Goal: Task Accomplishment & Management: Use online tool/utility

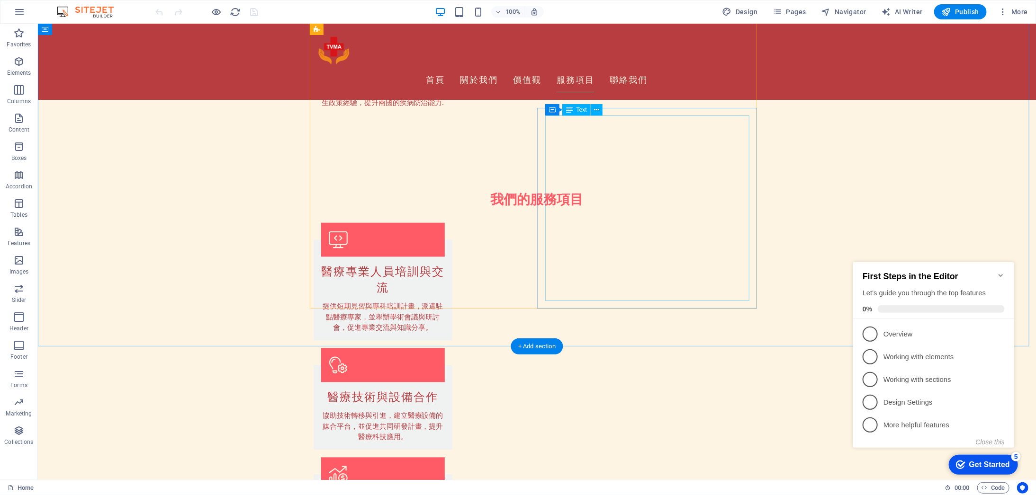
scroll to position [868, 0]
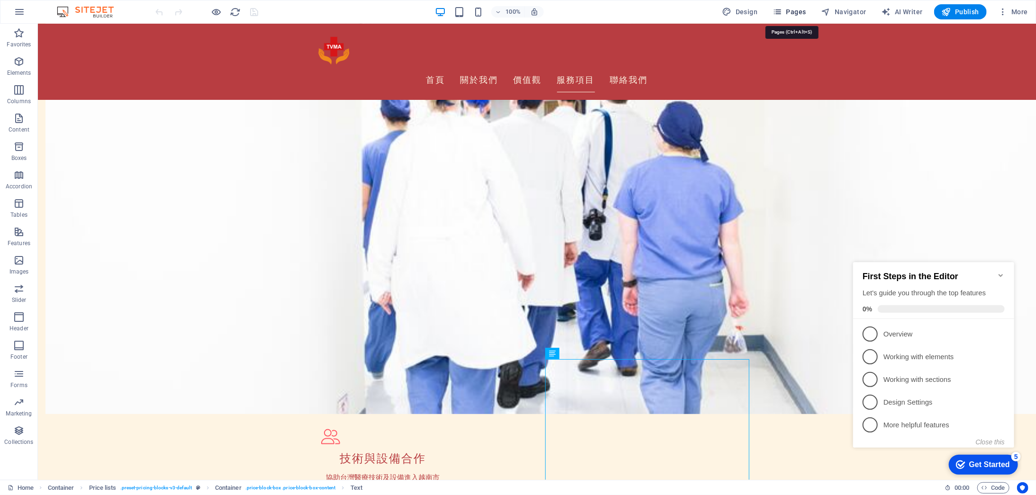
click at [805, 16] on span "Pages" at bounding box center [788, 11] width 33 height 9
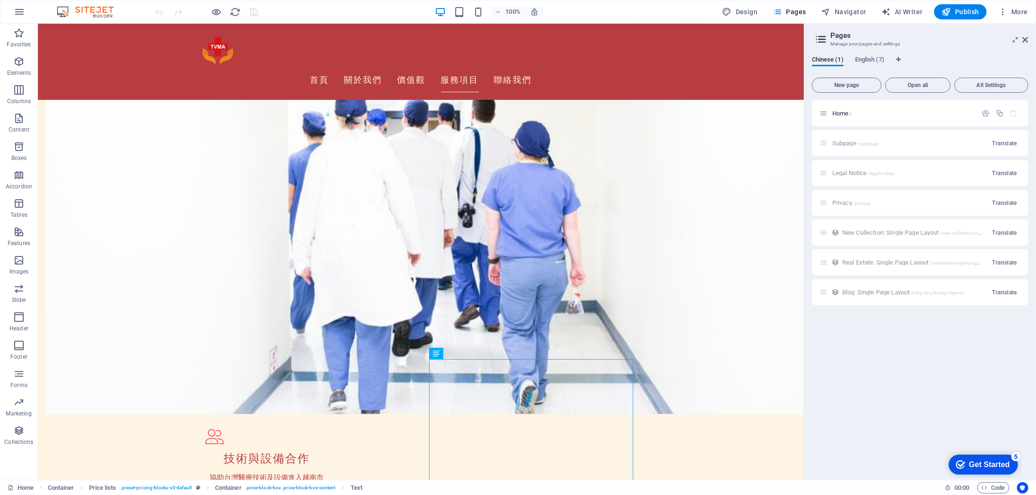
click at [822, 141] on div "Subpage /subpage Translate" at bounding box center [920, 143] width 216 height 26
click at [833, 143] on div "Subpage /subpage Translate" at bounding box center [920, 143] width 216 height 26
click at [844, 143] on div "Subpage /subpage Translate" at bounding box center [920, 143] width 216 height 26
click at [989, 88] on span "All Settings" at bounding box center [991, 85] width 65 height 6
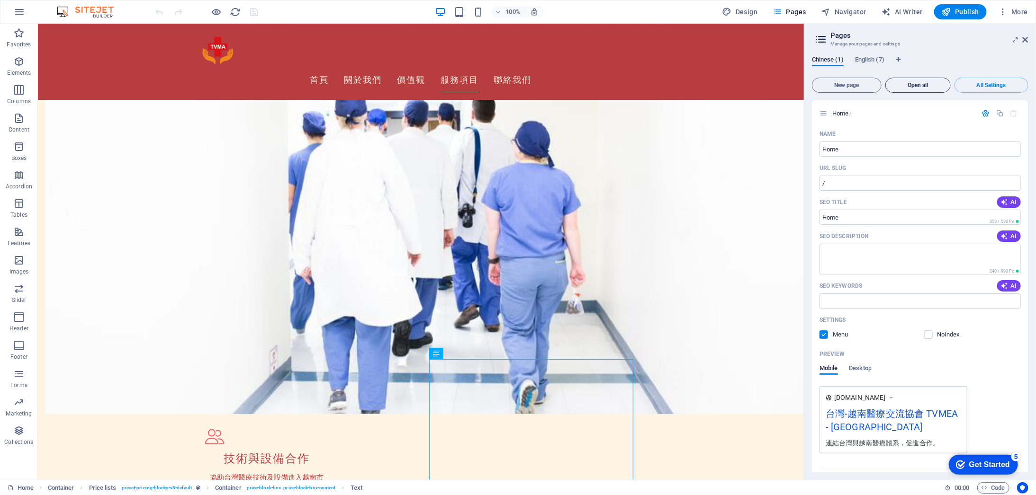
click at [908, 88] on span "Open all" at bounding box center [917, 85] width 57 height 6
click at [843, 89] on button "New page" at bounding box center [847, 85] width 70 height 15
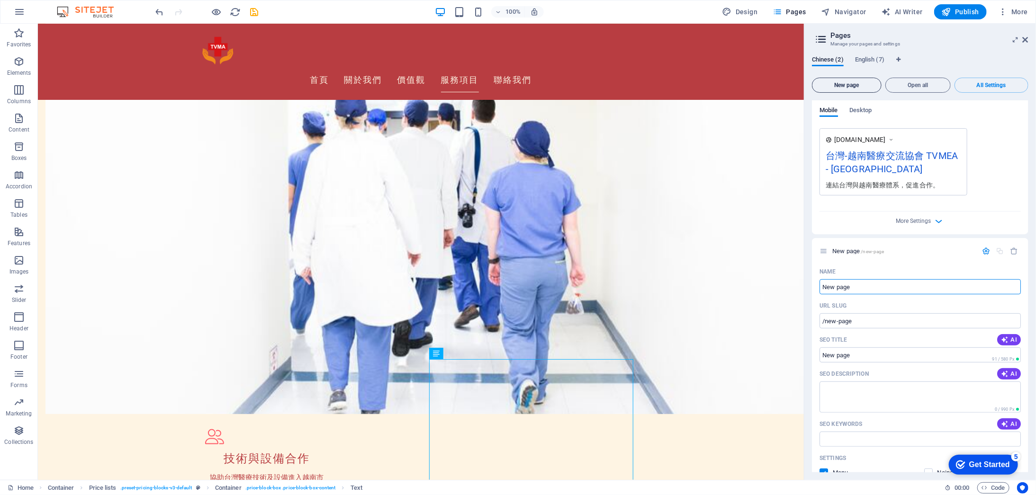
click at [856, 86] on span "New page" at bounding box center [846, 85] width 61 height 6
click at [820, 34] on icon at bounding box center [821, 39] width 14 height 13
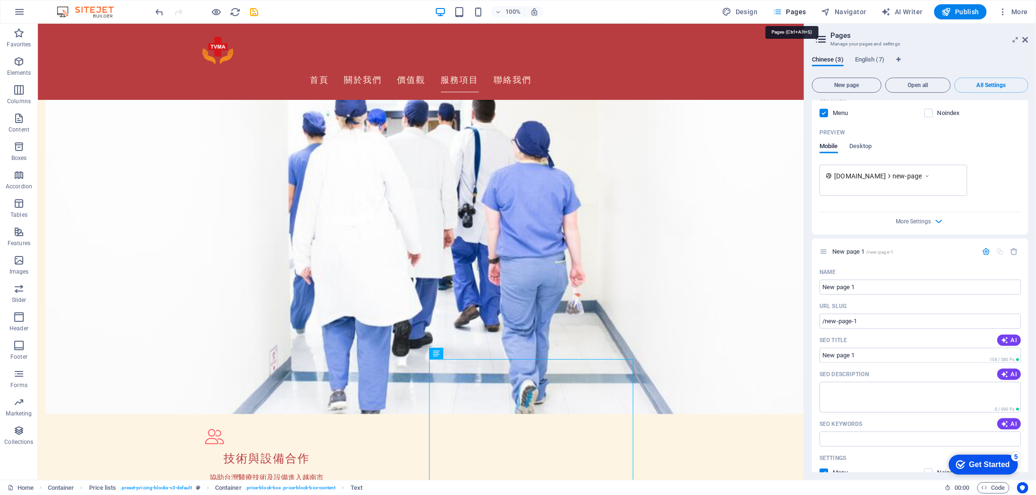
click at [798, 9] on span "Pages" at bounding box center [788, 11] width 33 height 9
click at [860, 84] on span "New page" at bounding box center [846, 85] width 61 height 6
click at [820, 36] on icon at bounding box center [821, 39] width 14 height 13
click at [1029, 38] on aside "Pages Manage your pages and settings Chinese (4) English (7) New page Open all …" at bounding box center [920, 252] width 232 height 457
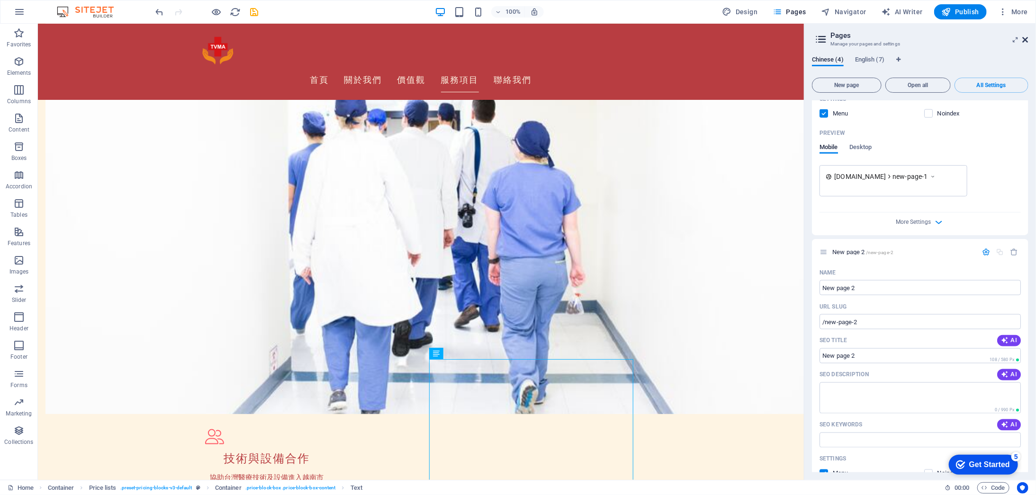
click at [1025, 41] on icon at bounding box center [1025, 40] width 6 height 8
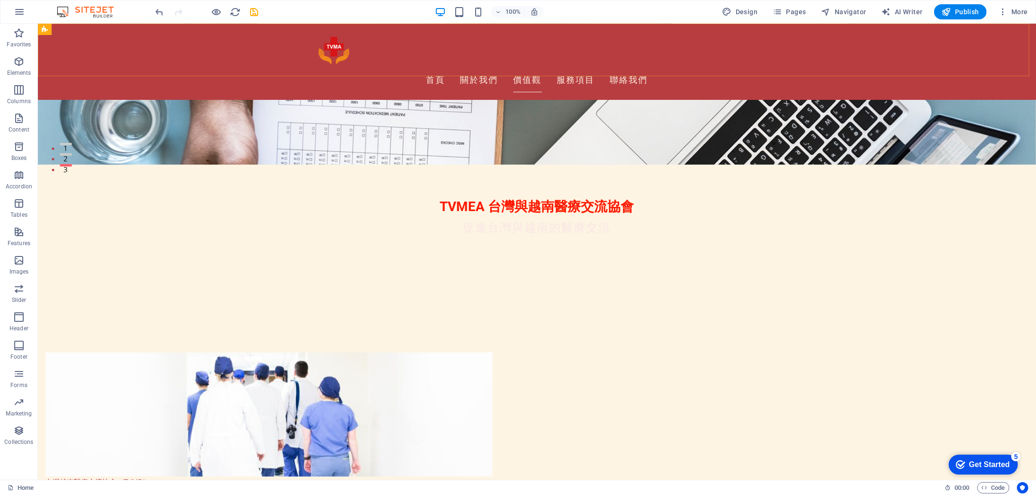
scroll to position [158, 0]
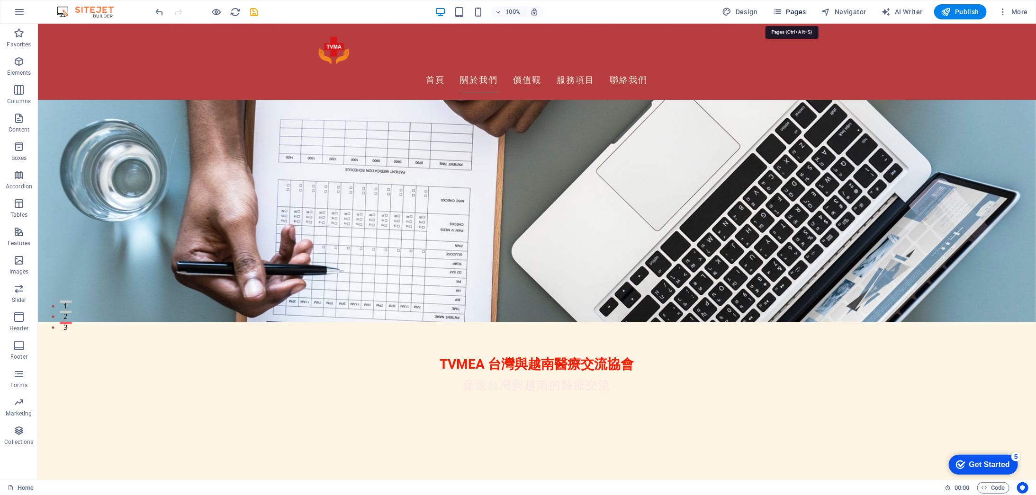
click at [793, 11] on span "Pages" at bounding box center [788, 11] width 33 height 9
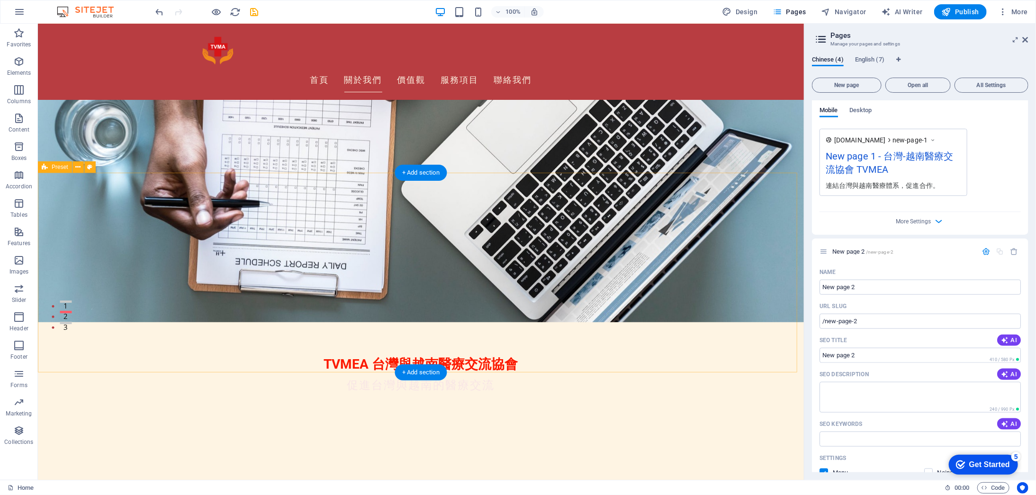
scroll to position [0, 0]
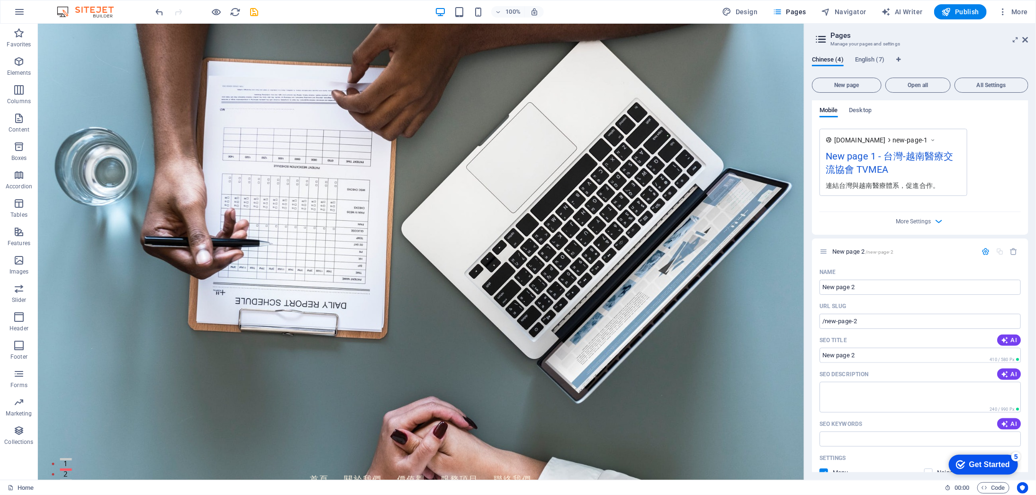
click at [931, 221] on div "More Settings" at bounding box center [919, 219] width 201 height 15
click at [939, 218] on icon "button" at bounding box center [938, 221] width 11 height 11
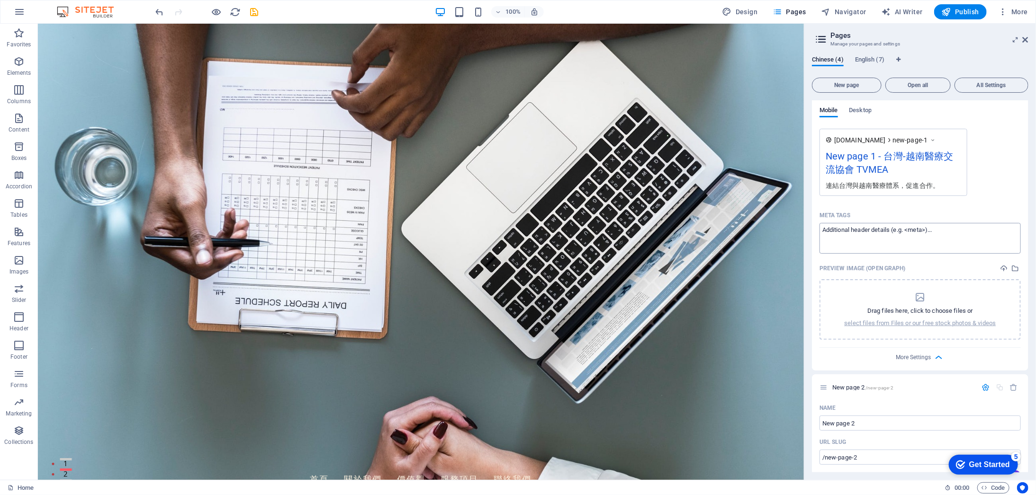
click at [888, 242] on textarea "Meta tags ​" at bounding box center [919, 238] width 201 height 31
type textarea "da's'f大師傅"
drag, startPoint x: 907, startPoint y: 251, endPoint x: 861, endPoint y: 248, distance: 46.5
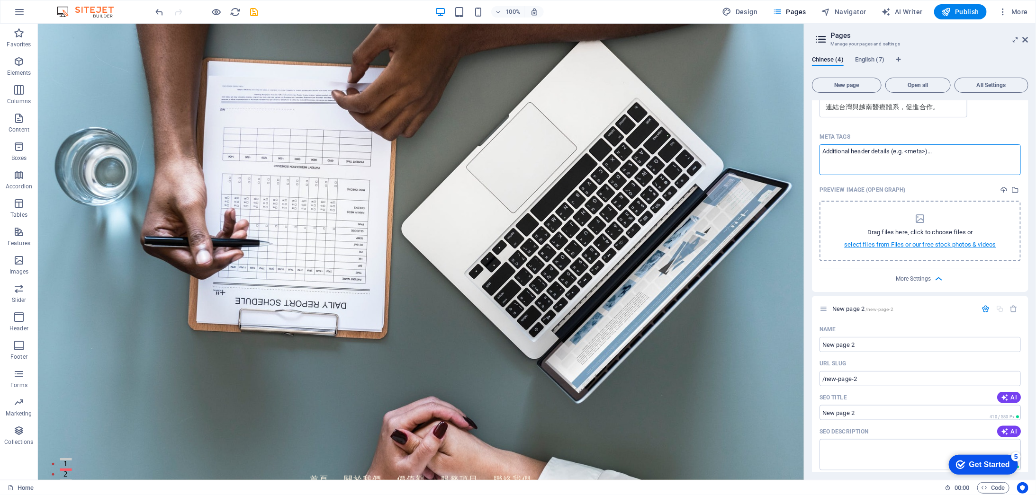
click at [904, 244] on p "select files from Files or our free stock photos & videos" at bounding box center [920, 245] width 152 height 9
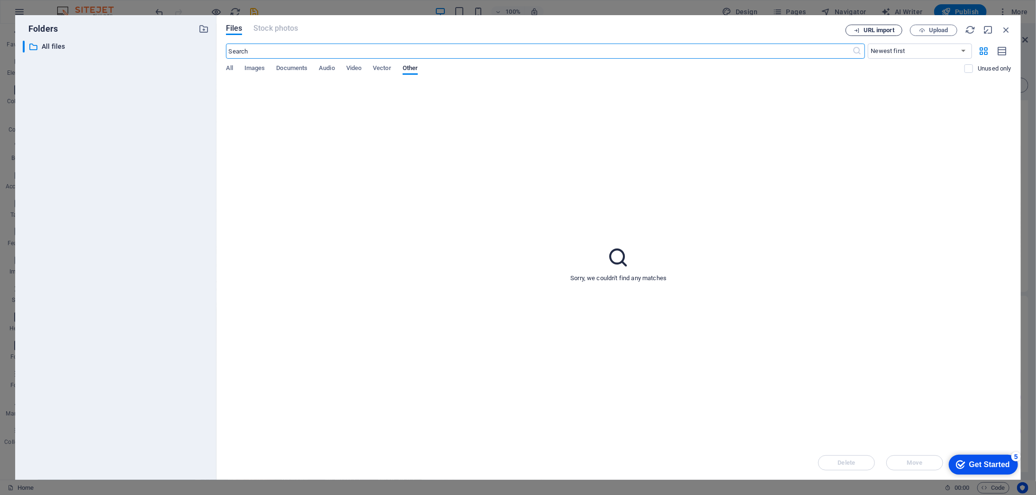
click at [882, 32] on span "URL import" at bounding box center [878, 30] width 31 height 6
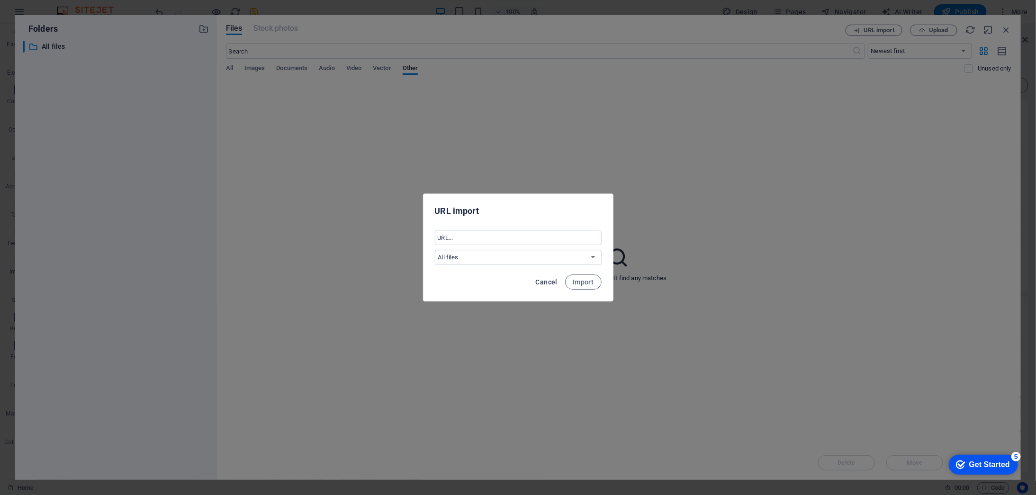
click at [549, 285] on span "Cancel" at bounding box center [547, 282] width 22 height 8
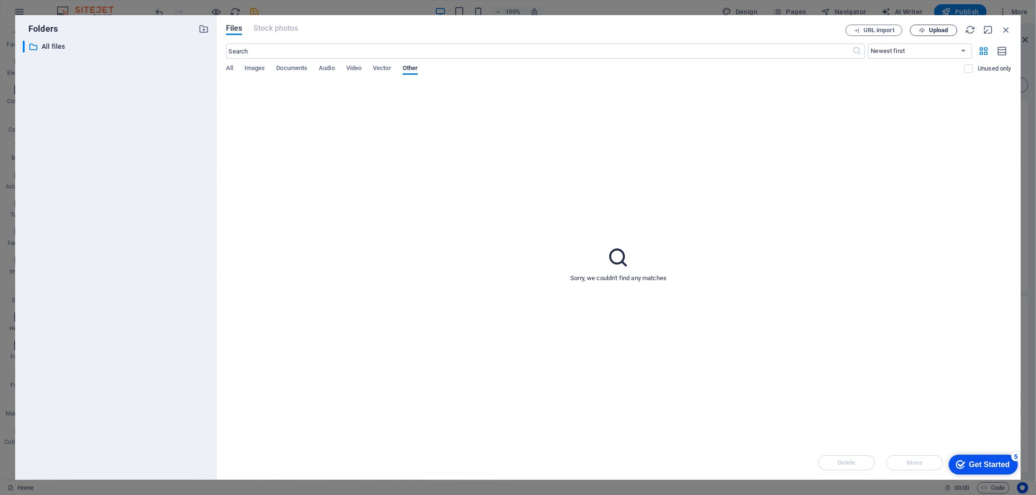
click at [938, 30] on span "Upload" at bounding box center [938, 30] width 19 height 6
click at [930, 34] on button "Upload" at bounding box center [933, 30] width 47 height 11
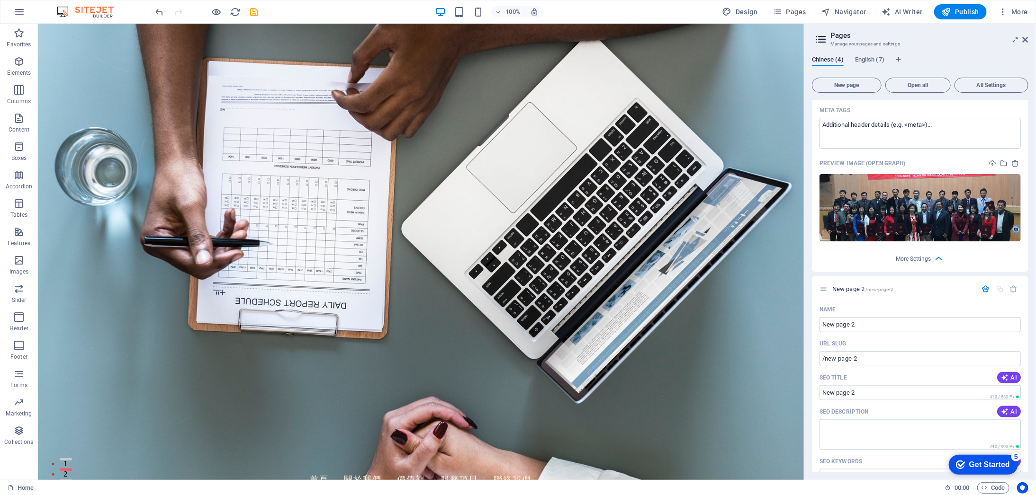
scroll to position [474, 0]
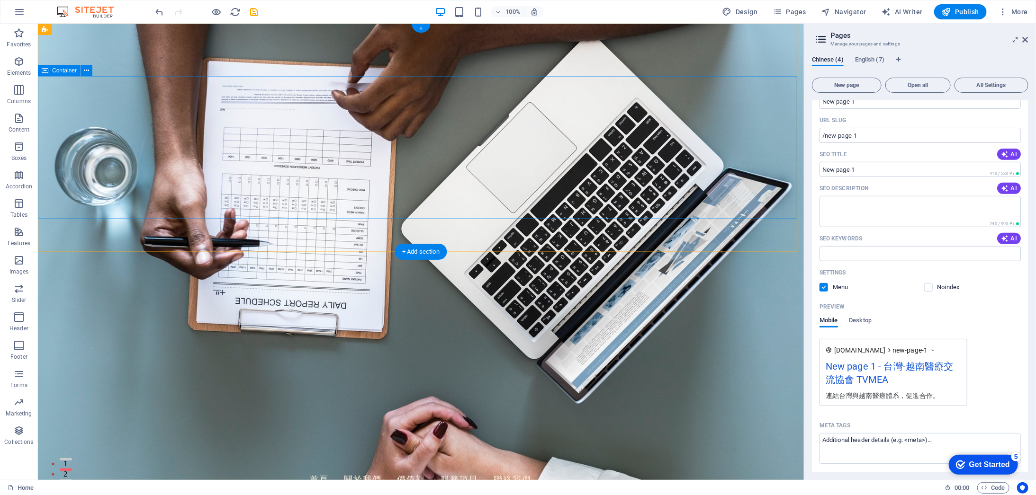
click at [81, 423] on div "首頁 關於我們 價值觀 服務項目 聯絡我們" at bounding box center [420, 461] width 766 height 76
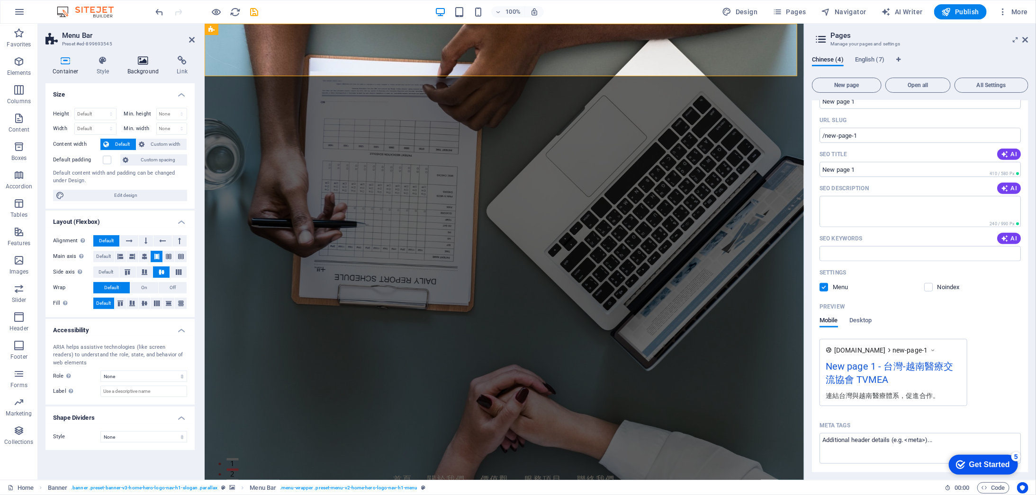
click at [137, 61] on icon at bounding box center [143, 60] width 46 height 9
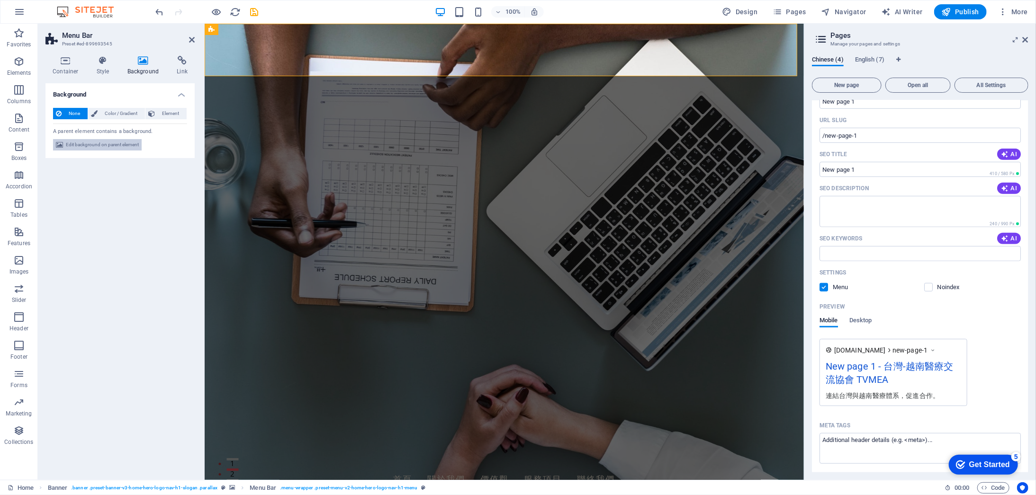
click at [93, 144] on span "Edit background on parent element" at bounding box center [102, 144] width 73 height 11
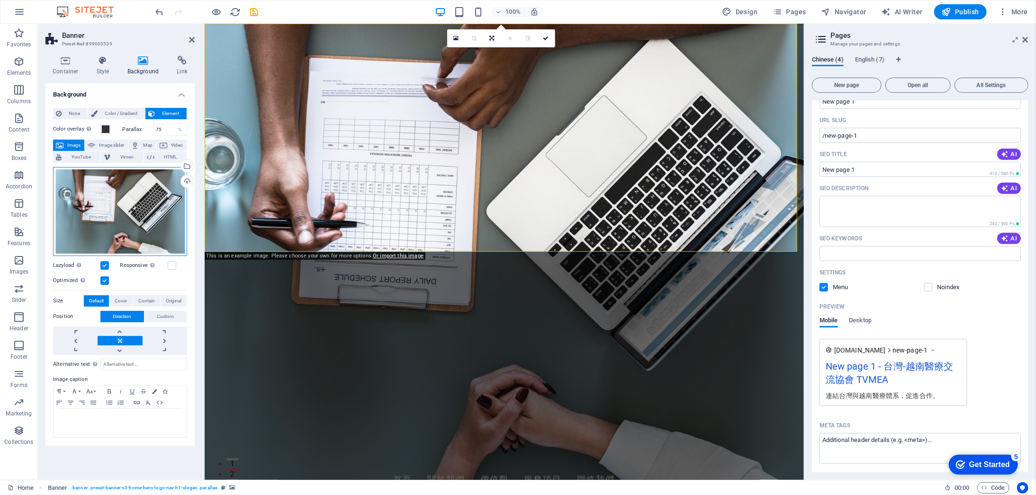
click at [133, 197] on div "Drag files here, click to choose files or select files from Files or our free s…" at bounding box center [120, 211] width 134 height 89
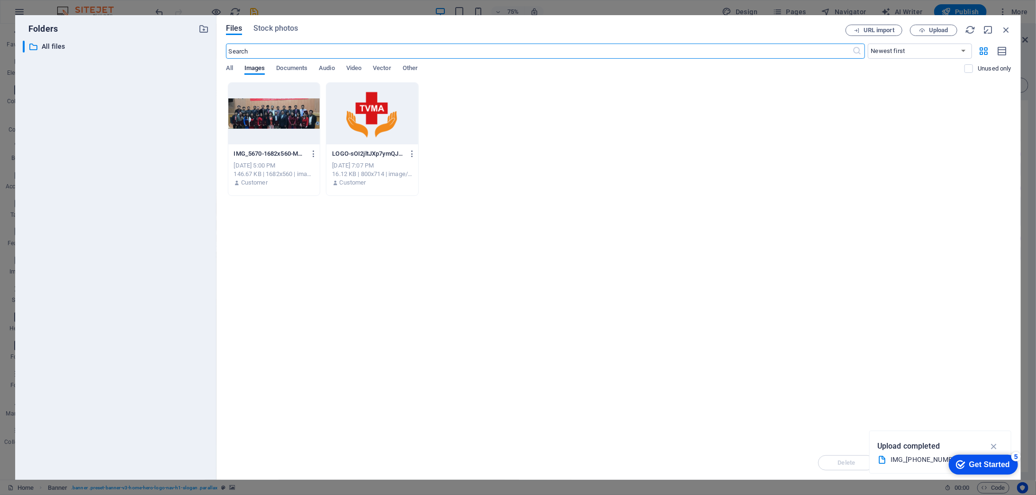
click at [289, 120] on div at bounding box center [274, 114] width 92 height 62
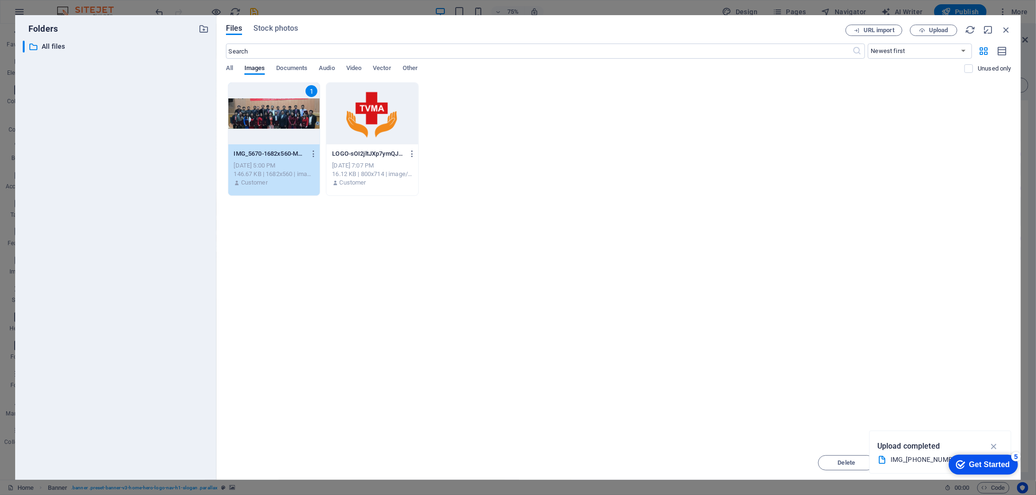
click at [289, 120] on div "1" at bounding box center [274, 114] width 92 height 62
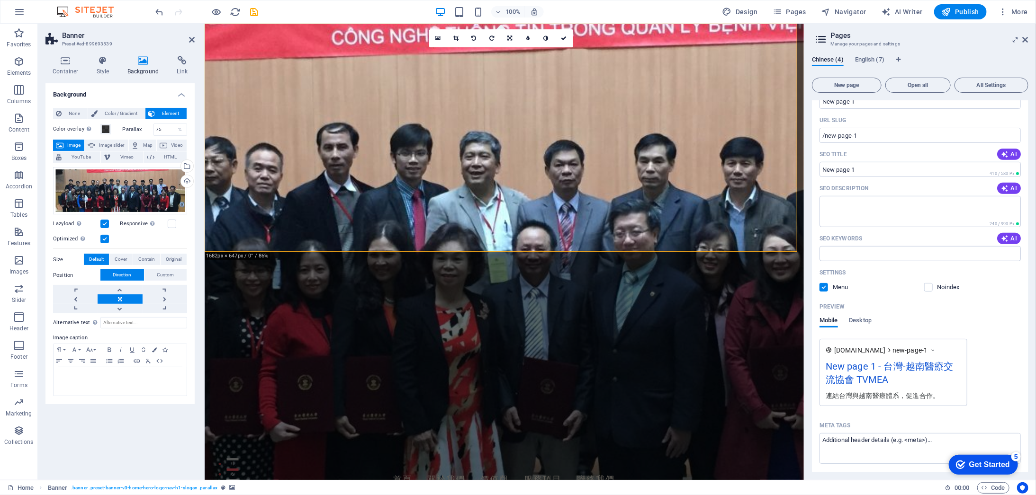
click at [107, 222] on label at bounding box center [104, 224] width 9 height 9
click at [0, 0] on input "Lazyload Loading images after the page loads improves page speed." at bounding box center [0, 0] width 0 height 0
click at [107, 222] on label at bounding box center [104, 224] width 9 height 9
click at [0, 0] on input "Lazyload Loading images after the page loads improves page speed." at bounding box center [0, 0] width 0 height 0
click at [108, 240] on label at bounding box center [104, 239] width 9 height 9
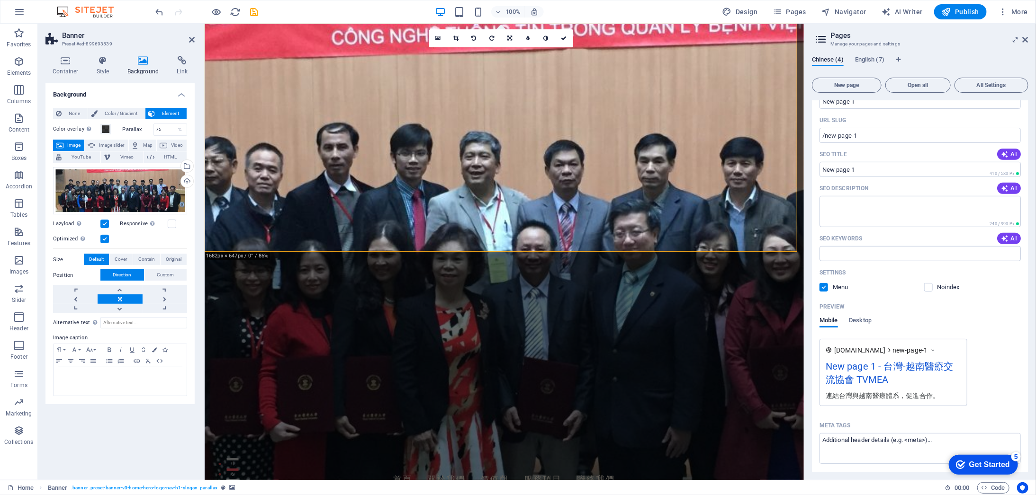
click at [0, 0] on input "Optimized Images are compressed to improve page speed." at bounding box center [0, 0] width 0 height 0
click at [101, 235] on label at bounding box center [104, 239] width 9 height 9
click at [0, 0] on input "Optimized Images are compressed to improve page speed." at bounding box center [0, 0] width 0 height 0
click at [176, 224] on label at bounding box center [172, 224] width 9 height 9
click at [0, 0] on input "Responsive Automatically load retina image and smartphone optimized sizes." at bounding box center [0, 0] width 0 height 0
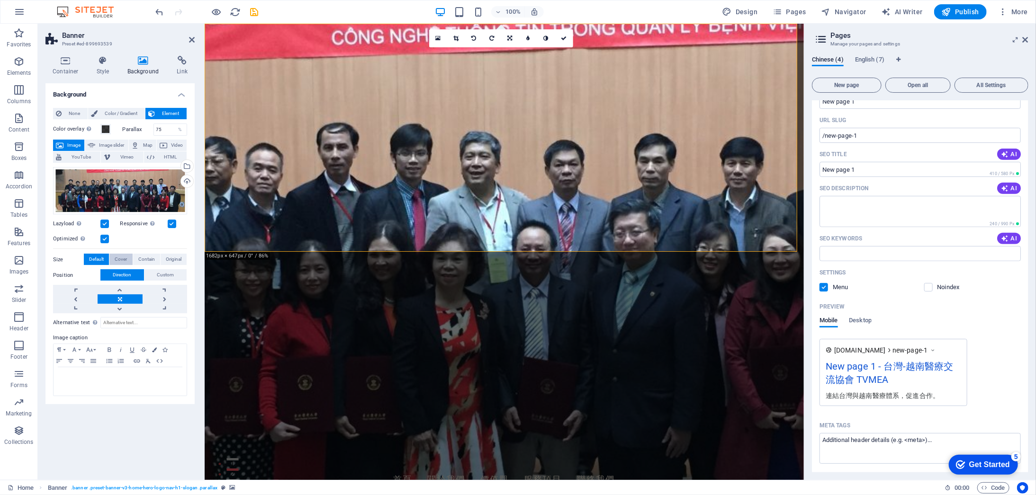
click at [122, 256] on span "Cover" at bounding box center [121, 259] width 12 height 11
click at [143, 259] on span "Contain" at bounding box center [146, 259] width 17 height 11
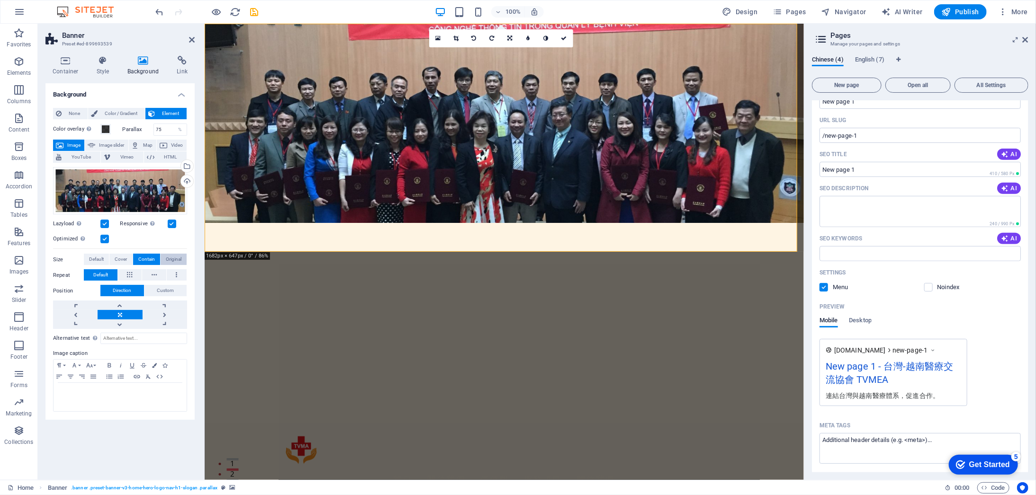
click at [161, 259] on button "Original" at bounding box center [174, 259] width 26 height 11
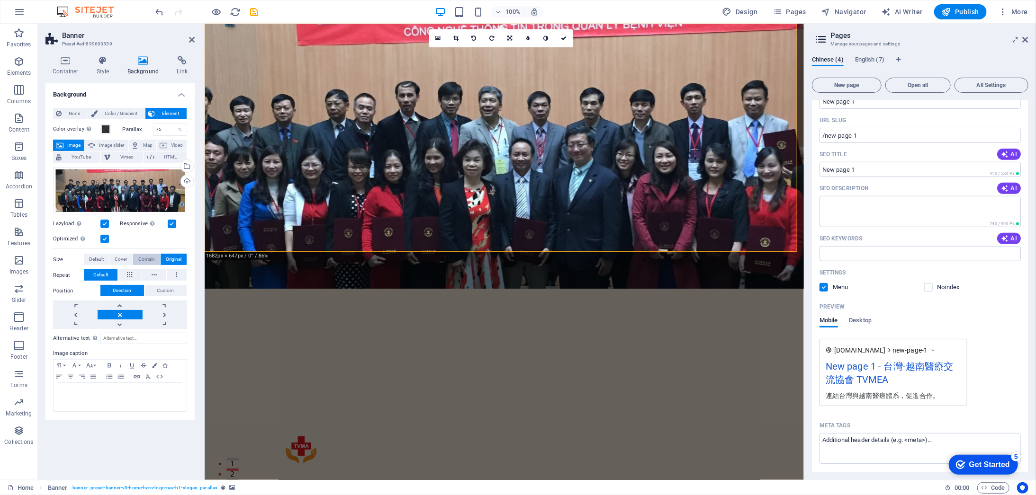
click at [135, 259] on button "Contain" at bounding box center [146, 259] width 27 height 11
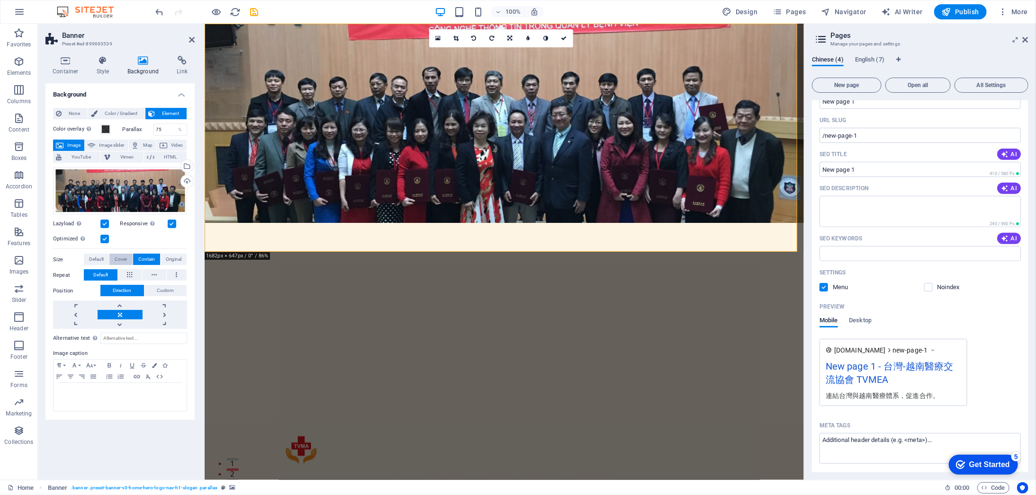
click at [117, 259] on span "Cover" at bounding box center [121, 259] width 12 height 11
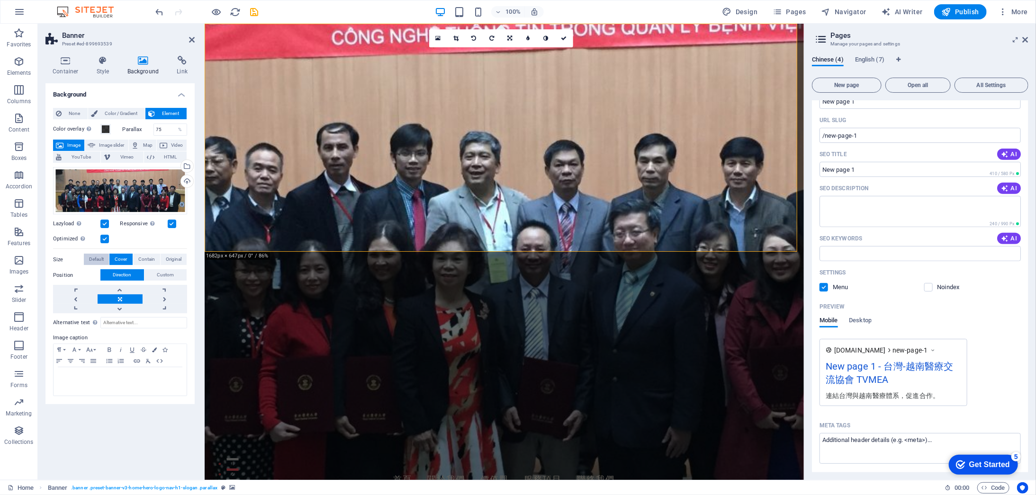
click at [91, 260] on span "Default" at bounding box center [96, 259] width 15 height 11
click at [167, 256] on span "Original" at bounding box center [174, 259] width 16 height 11
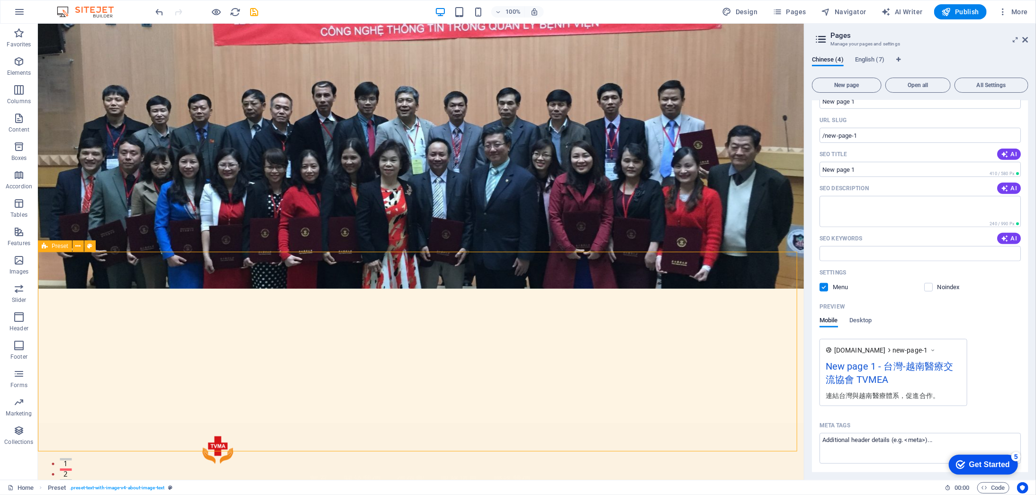
click at [820, 61] on span "Chinese (4)" at bounding box center [828, 60] width 32 height 13
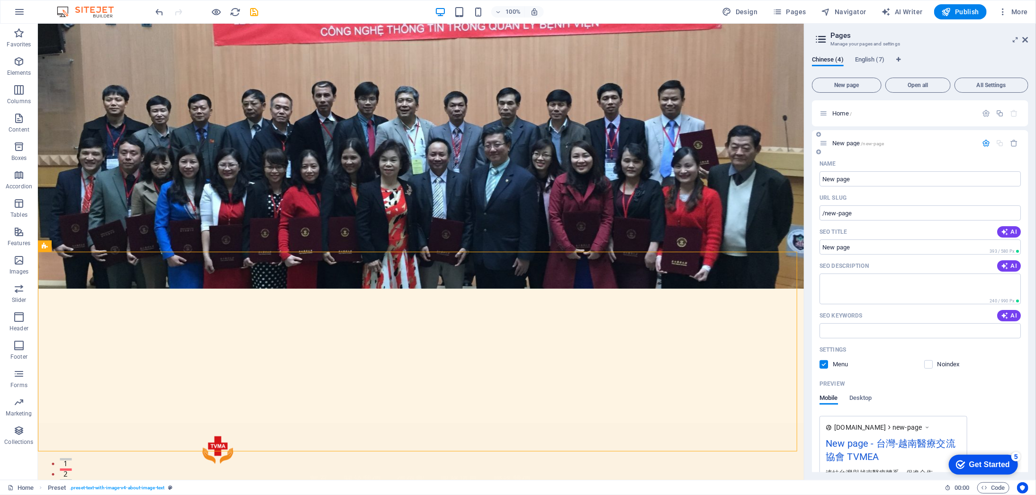
click at [821, 139] on icon at bounding box center [823, 143] width 8 height 8
click at [1012, 142] on icon "button" at bounding box center [1014, 143] width 8 height 8
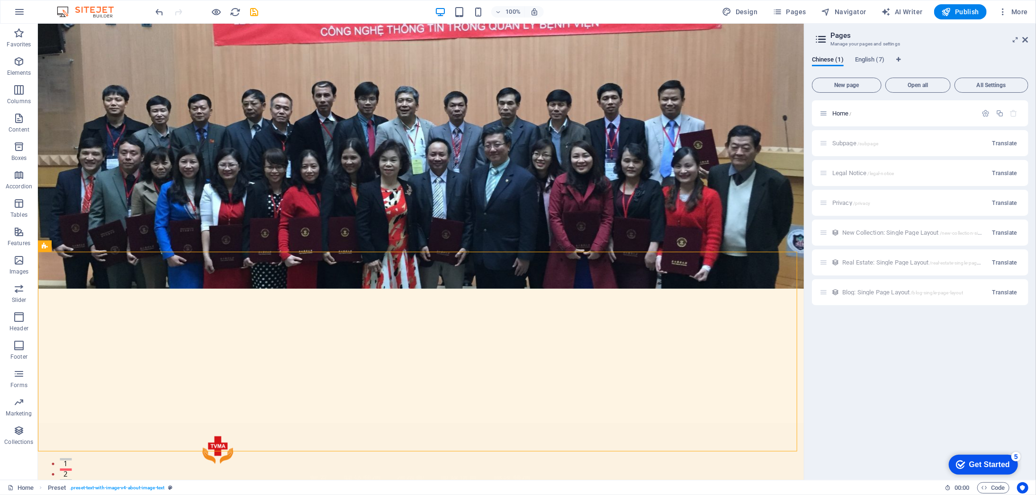
click at [822, 138] on div "Subpage /subpage Translate" at bounding box center [920, 143] width 216 height 26
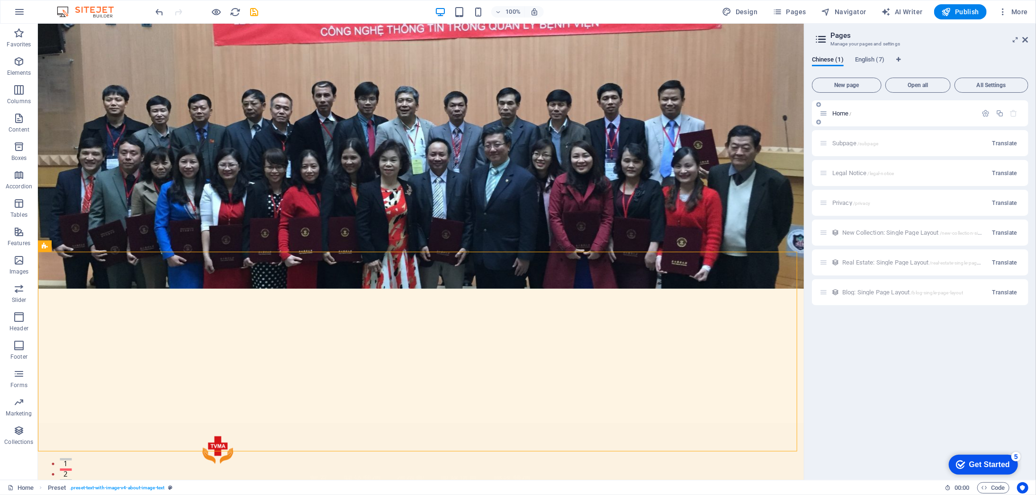
click at [822, 111] on icon at bounding box center [823, 113] width 8 height 8
click at [830, 114] on div "Home /" at bounding box center [903, 113] width 148 height 6
click at [982, 113] on icon "button" at bounding box center [986, 113] width 8 height 8
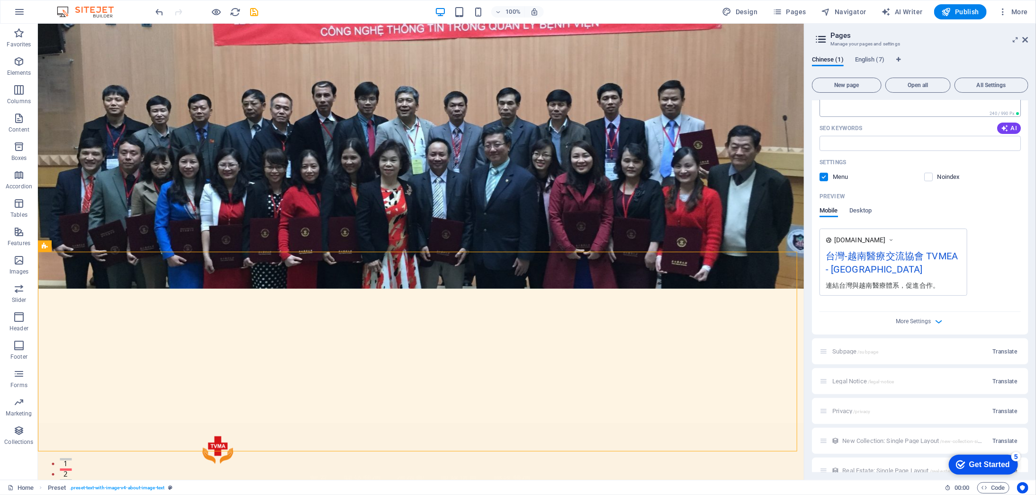
scroll to position [202, 0]
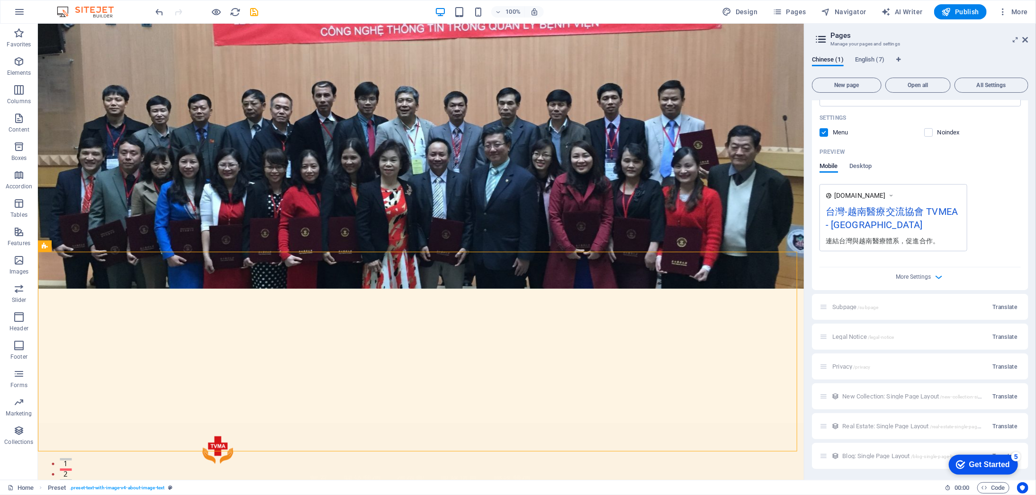
click at [821, 305] on div "Subpage /subpage Translate" at bounding box center [920, 307] width 216 height 26
click at [821, 332] on div "Legal Notice /legal-notice Translate" at bounding box center [920, 337] width 216 height 26
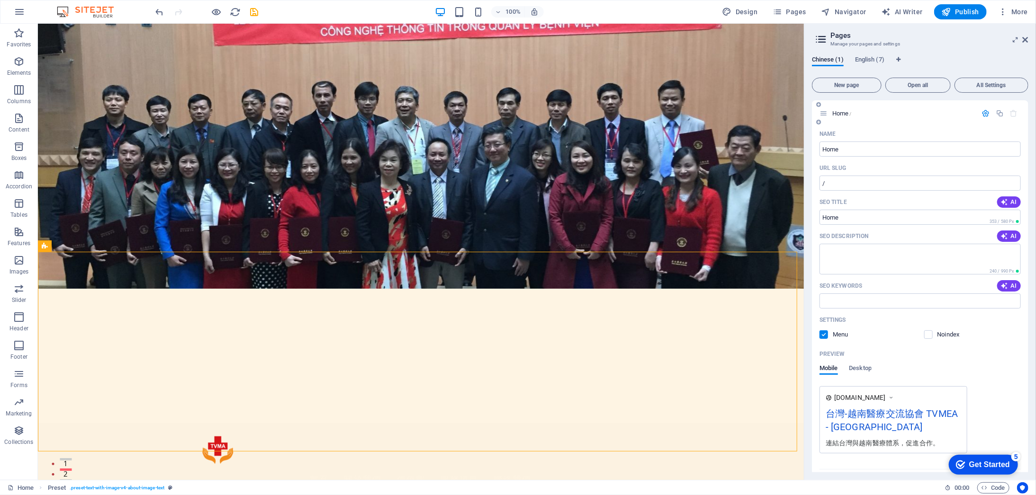
click at [820, 114] on icon at bounding box center [823, 113] width 8 height 8
click at [821, 116] on icon at bounding box center [823, 113] width 8 height 8
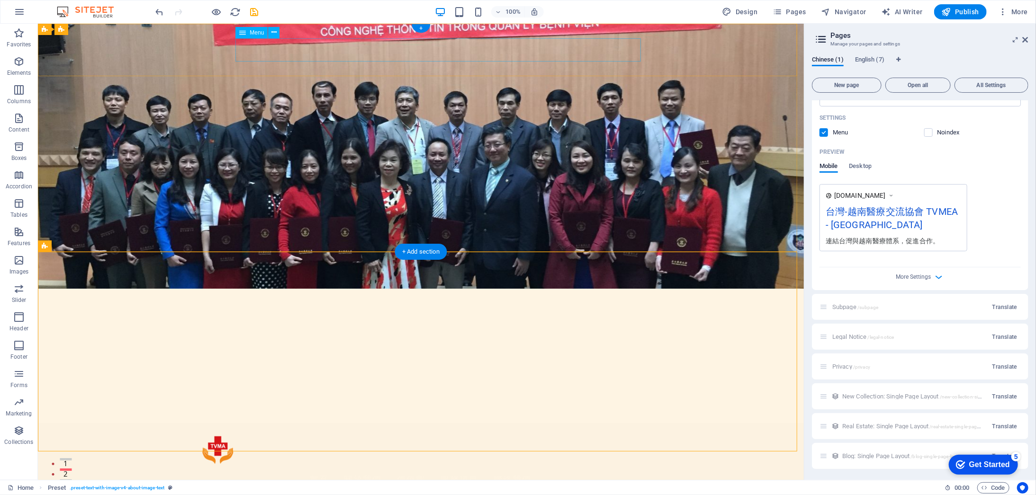
click at [419, 468] on nav "首頁 關於我們 價值觀 服務項目 聯絡我們" at bounding box center [420, 480] width 447 height 24
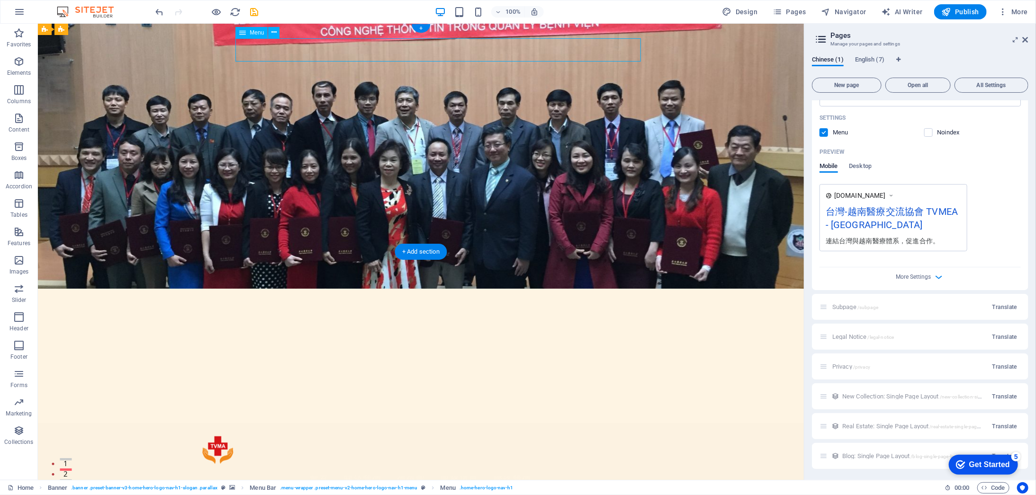
click at [420, 468] on nav "首頁 關於我們 價值觀 服務項目 聯絡我們" at bounding box center [420, 480] width 447 height 24
click at [1027, 42] on icon at bounding box center [1025, 40] width 6 height 8
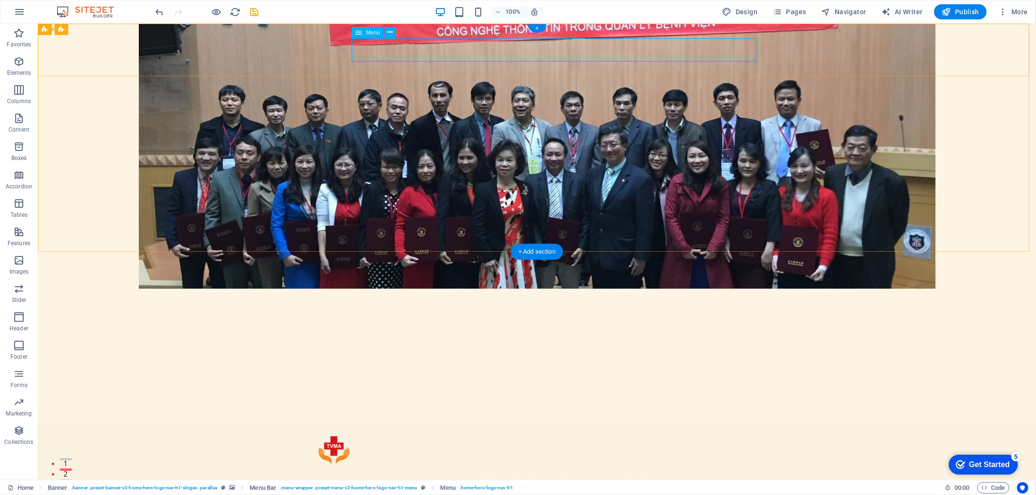
click at [454, 468] on nav "首頁 關於我們 價值觀 服務項目 聯絡我們" at bounding box center [536, 480] width 447 height 24
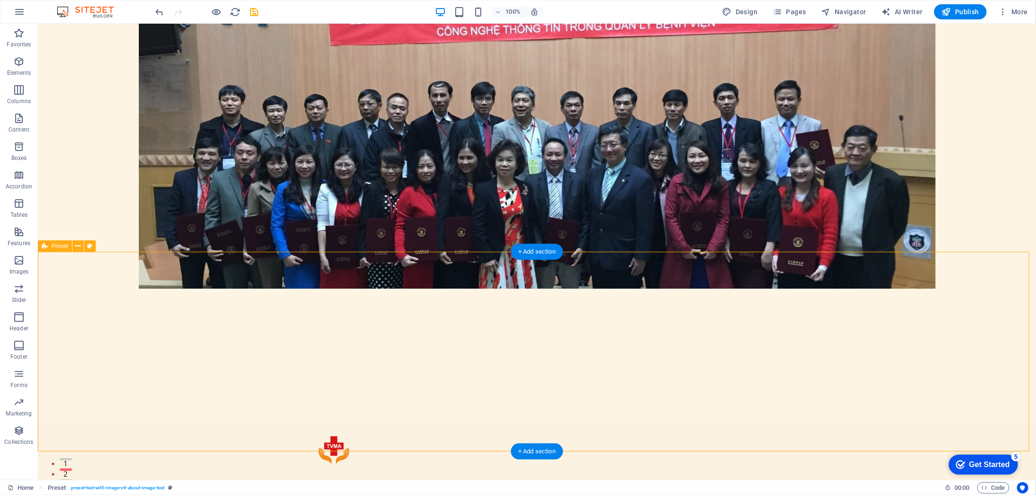
click at [454, 468] on nav "首頁 關於我們 價值觀 服務項目 聯絡我們" at bounding box center [536, 480] width 447 height 24
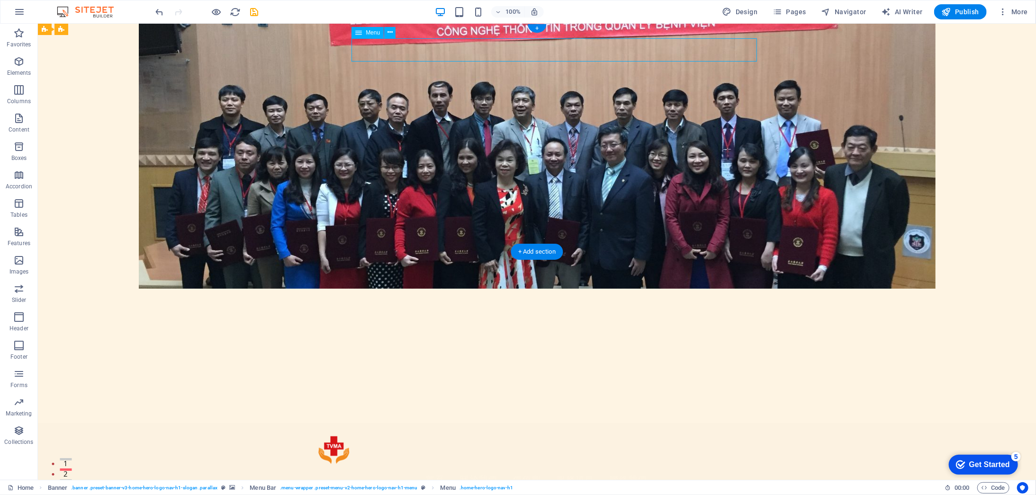
click at [491, 468] on nav "首頁 關於我們 價值觀 服務項目 聯絡我們" at bounding box center [536, 480] width 447 height 24
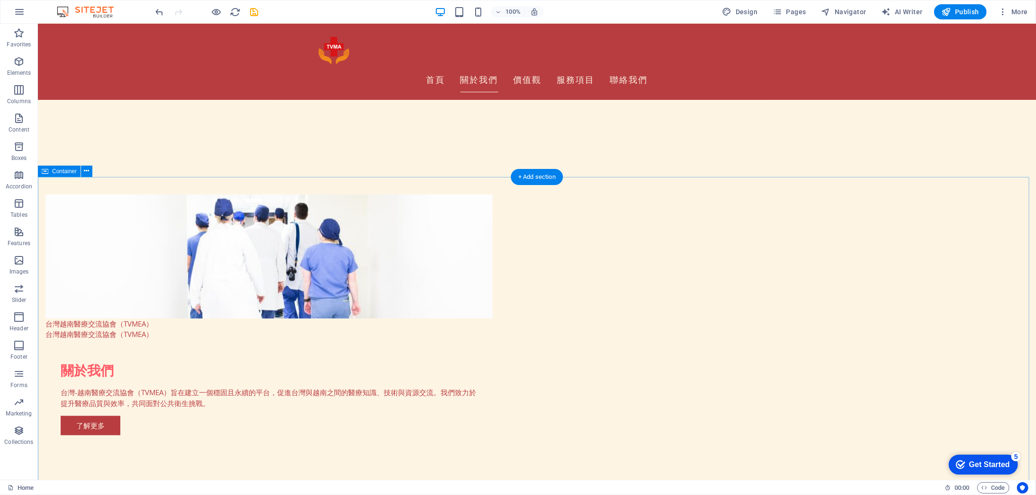
scroll to position [237, 0]
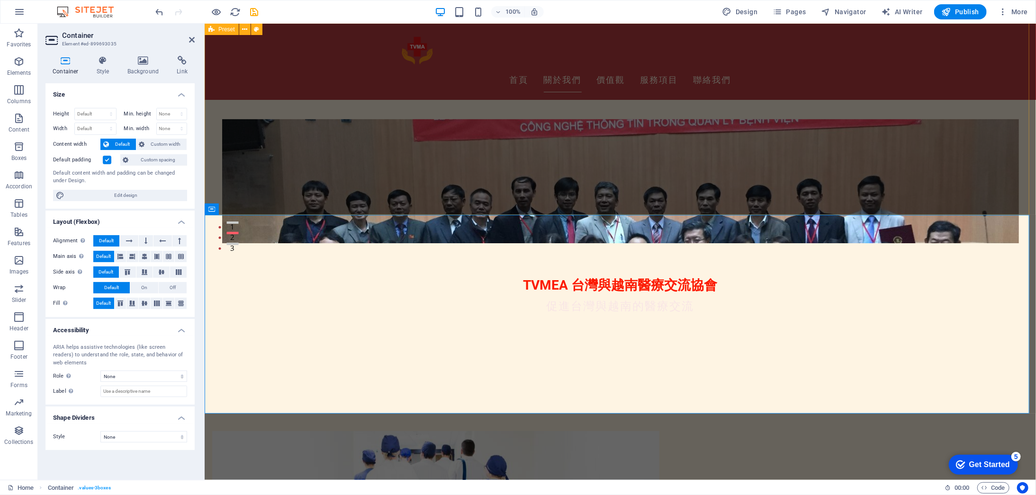
scroll to position [0, 0]
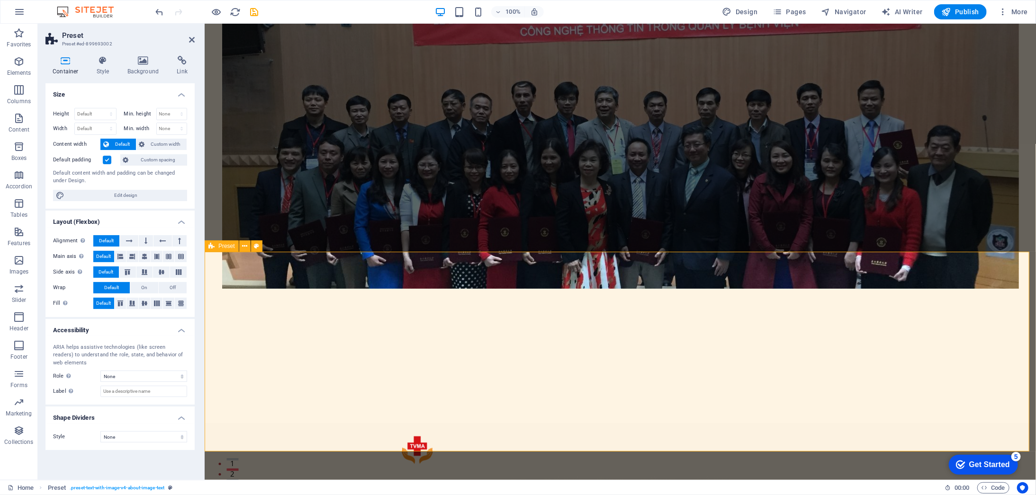
click at [430, 296] on span "Text" at bounding box center [429, 295] width 10 height 6
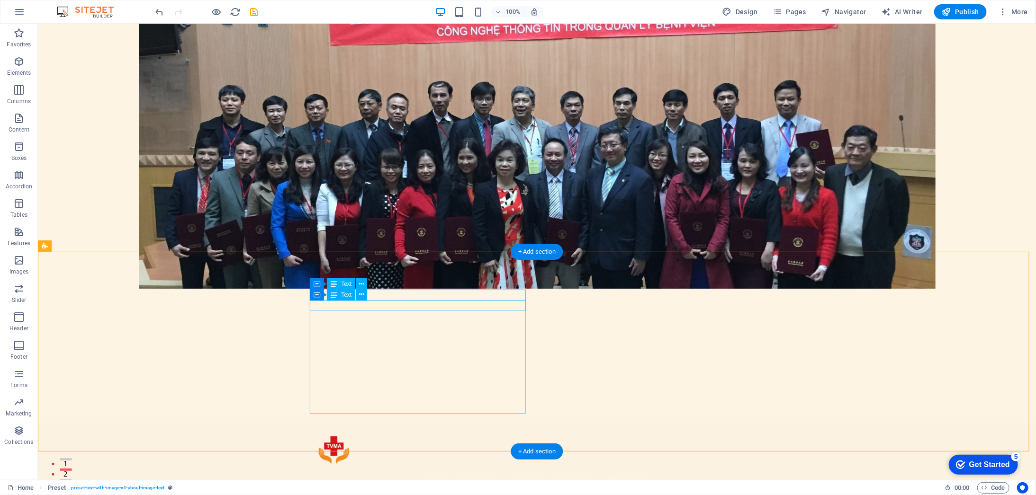
click at [363, 293] on icon at bounding box center [361, 295] width 5 height 10
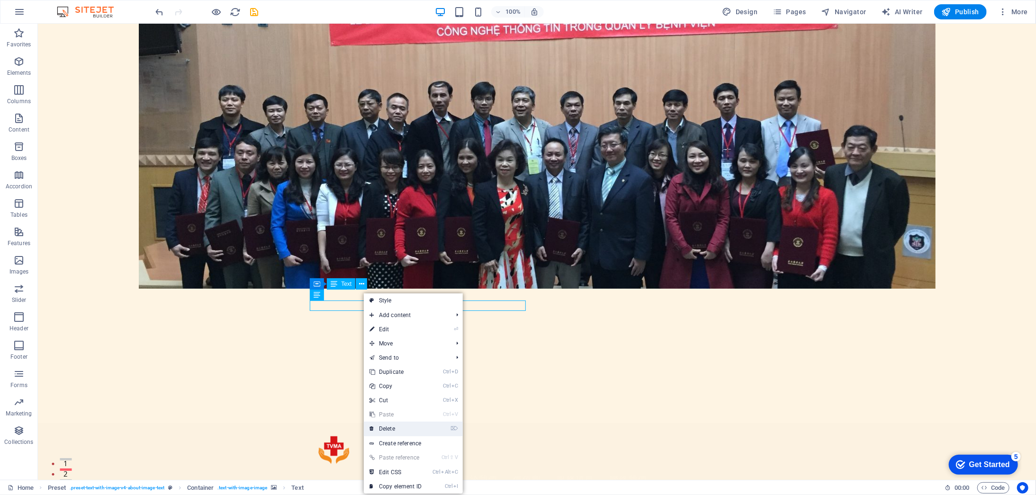
drag, startPoint x: 385, startPoint y: 395, endPoint x: 413, endPoint y: 426, distance: 41.9
click at [413, 426] on link "⌦ Delete" at bounding box center [395, 429] width 63 height 14
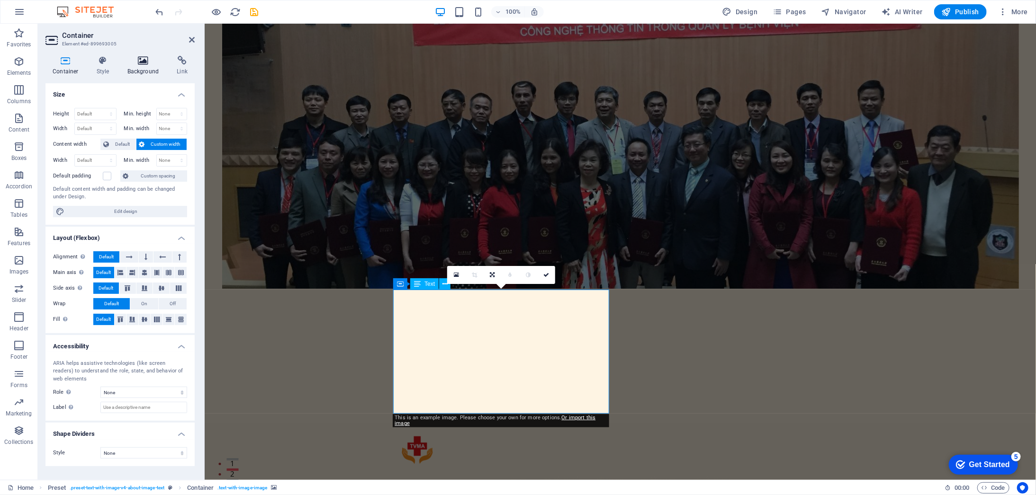
click at [143, 69] on h4 "Background" at bounding box center [145, 66] width 50 height 20
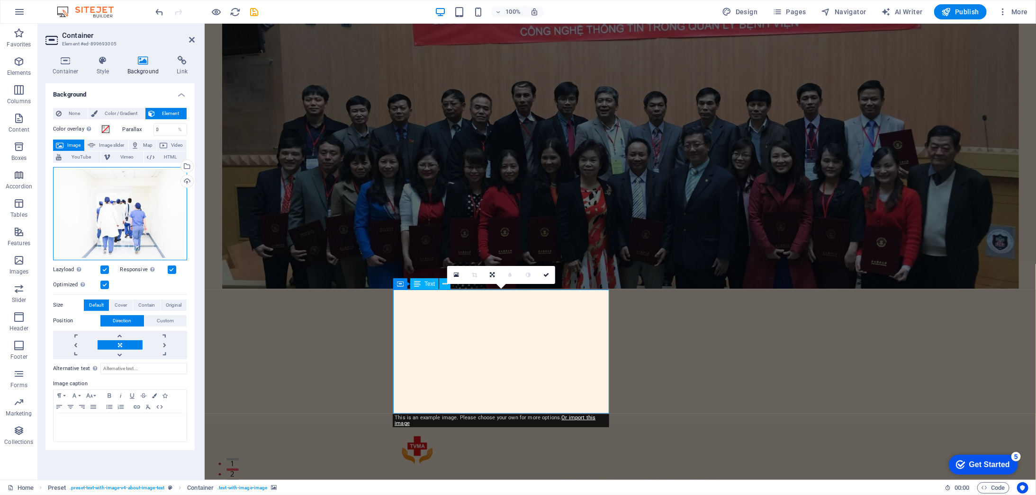
click at [129, 207] on div "Drag files here, click to choose files or select files from Files or our free s…" at bounding box center [120, 213] width 134 height 93
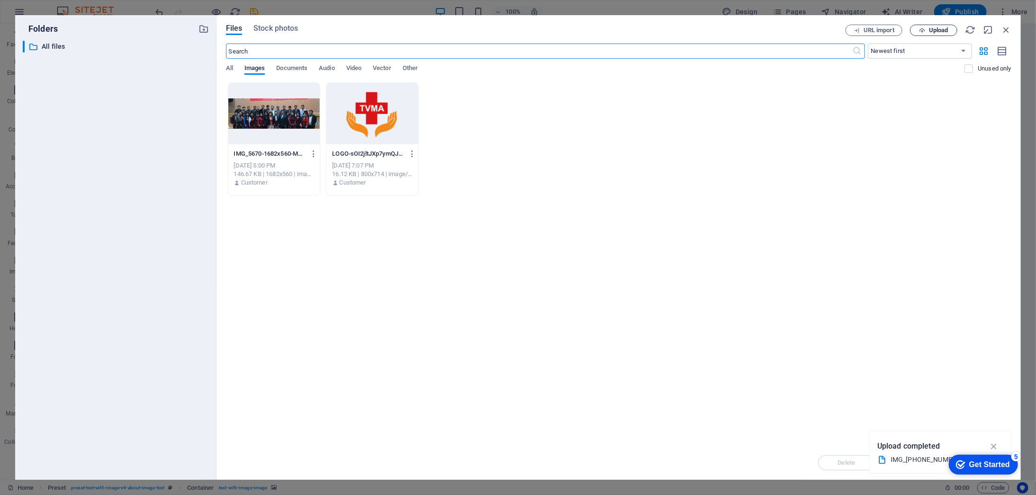
click at [938, 31] on span "Upload" at bounding box center [938, 30] width 19 height 6
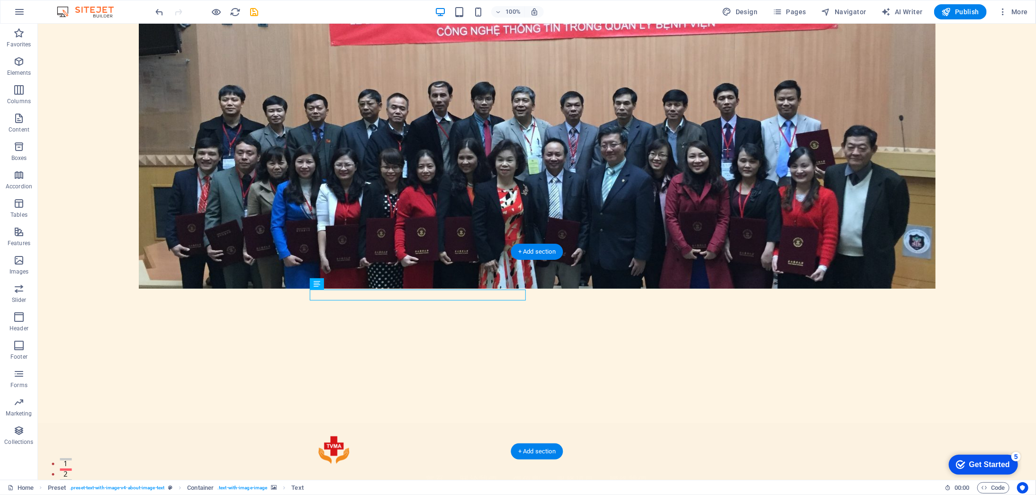
drag, startPoint x: 297, startPoint y: 293, endPoint x: 450, endPoint y: 348, distance: 163.0
drag, startPoint x: 367, startPoint y: 310, endPoint x: 397, endPoint y: 288, distance: 37.7
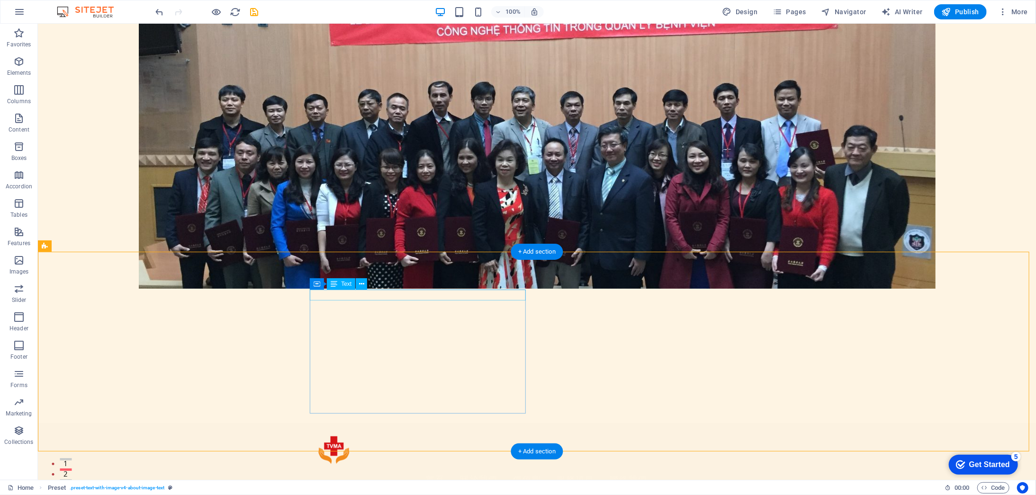
click at [361, 283] on icon at bounding box center [361, 284] width 5 height 10
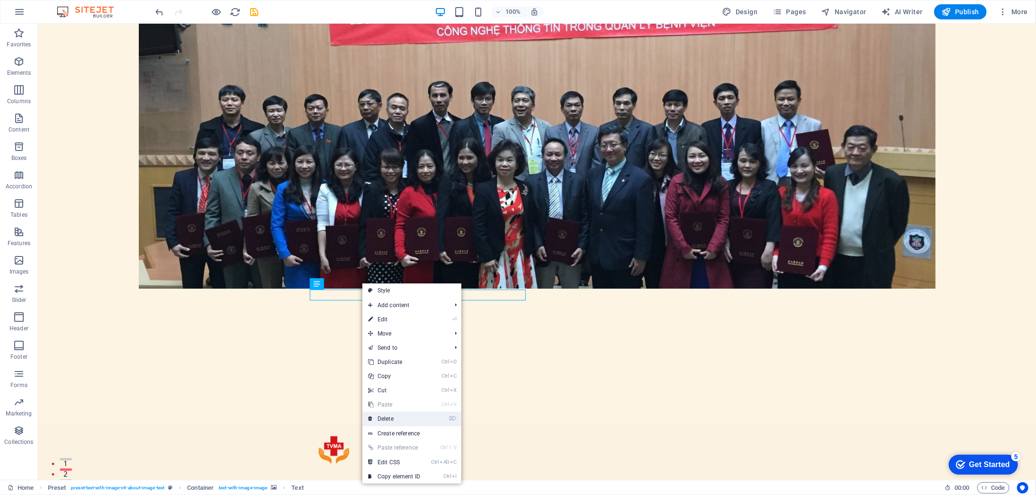
drag, startPoint x: 379, startPoint y: 384, endPoint x: 406, endPoint y: 417, distance: 43.1
click at [406, 417] on link "⌦ Delete" at bounding box center [393, 419] width 63 height 14
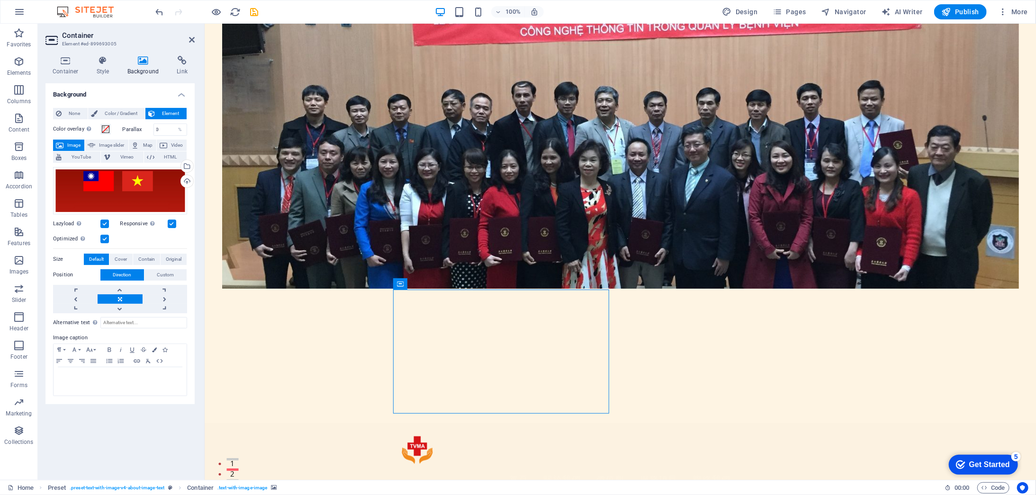
drag, startPoint x: 525, startPoint y: 335, endPoint x: 529, endPoint y: 384, distance: 48.9
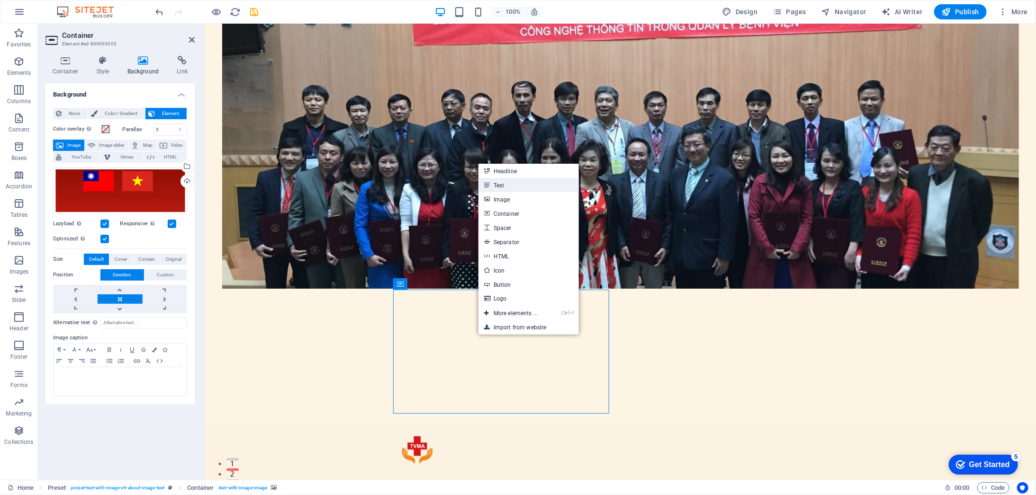
click at [519, 188] on link "Text" at bounding box center [528, 185] width 100 height 14
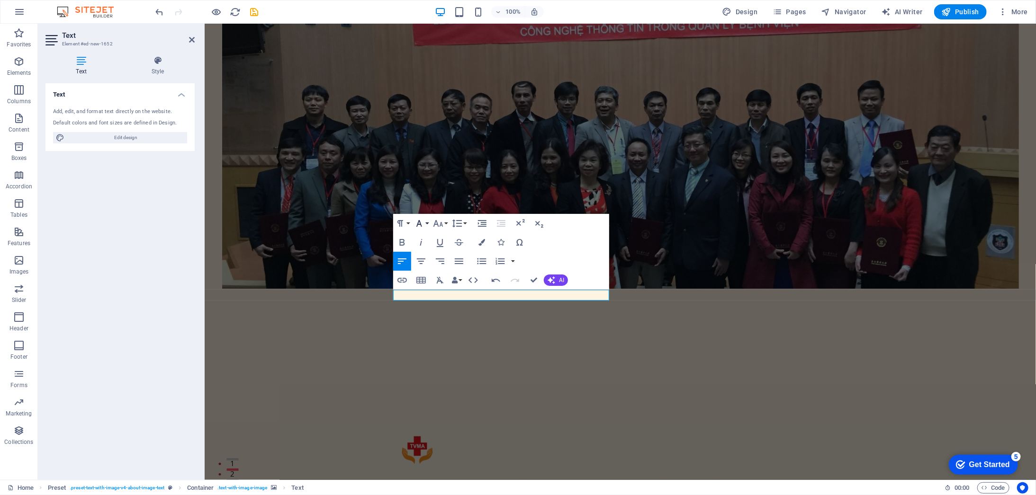
click at [421, 222] on icon "button" at bounding box center [418, 223] width 11 height 11
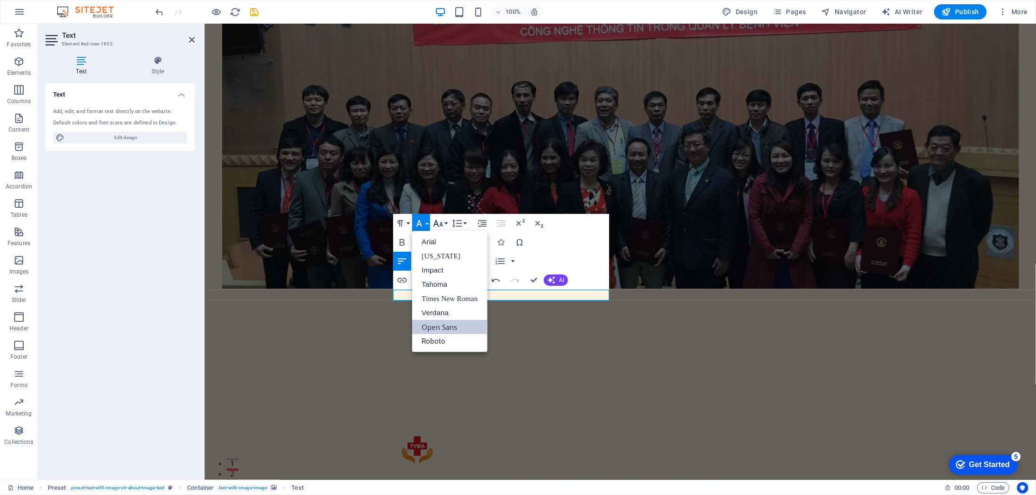
click at [438, 224] on icon "button" at bounding box center [438, 223] width 10 height 7
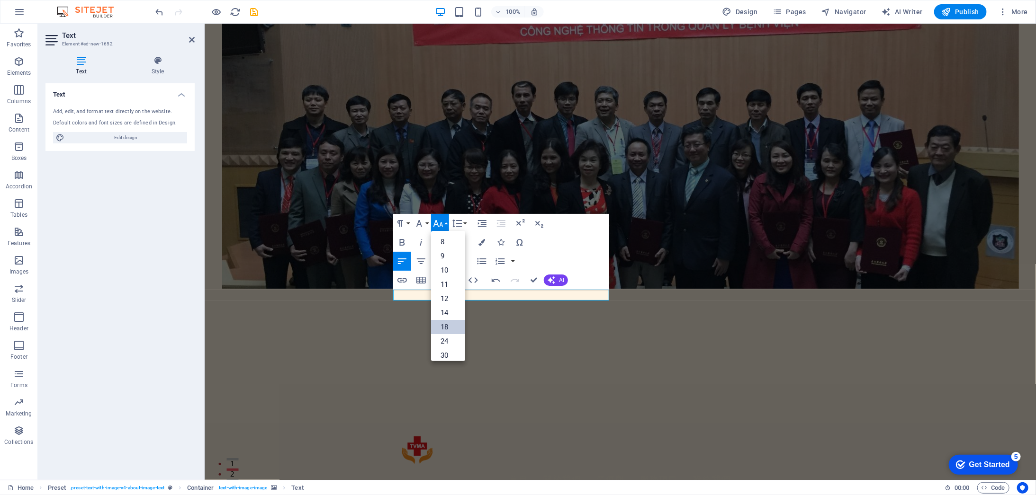
click at [446, 329] on link "18" at bounding box center [448, 327] width 34 height 14
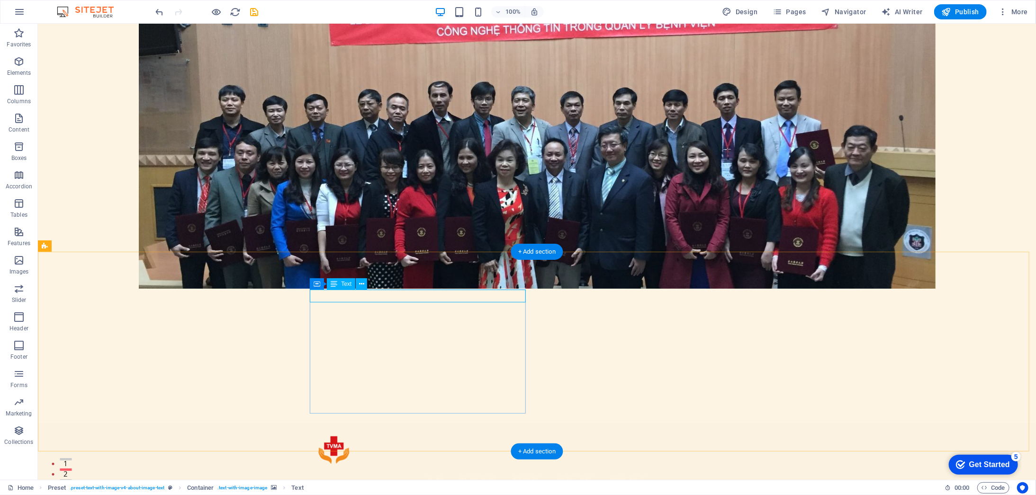
click at [365, 279] on button at bounding box center [361, 283] width 11 height 11
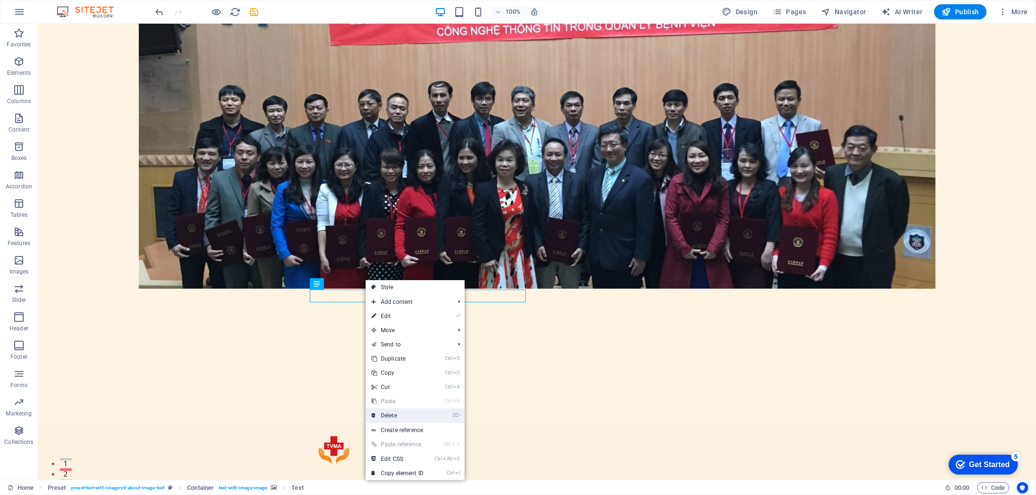
drag, startPoint x: 392, startPoint y: 375, endPoint x: 422, endPoint y: 415, distance: 50.1
click at [422, 415] on link "⌦ Delete" at bounding box center [397, 416] width 63 height 14
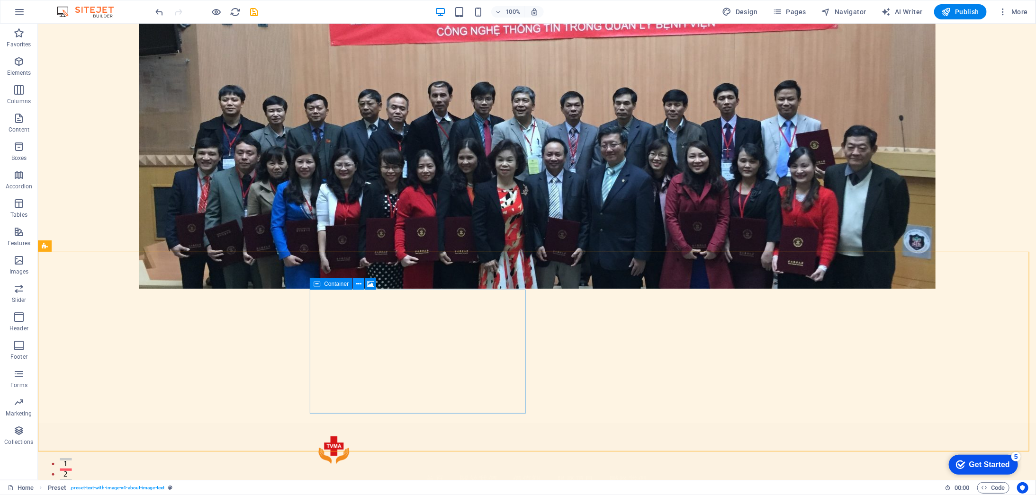
click at [358, 284] on icon at bounding box center [358, 284] width 5 height 10
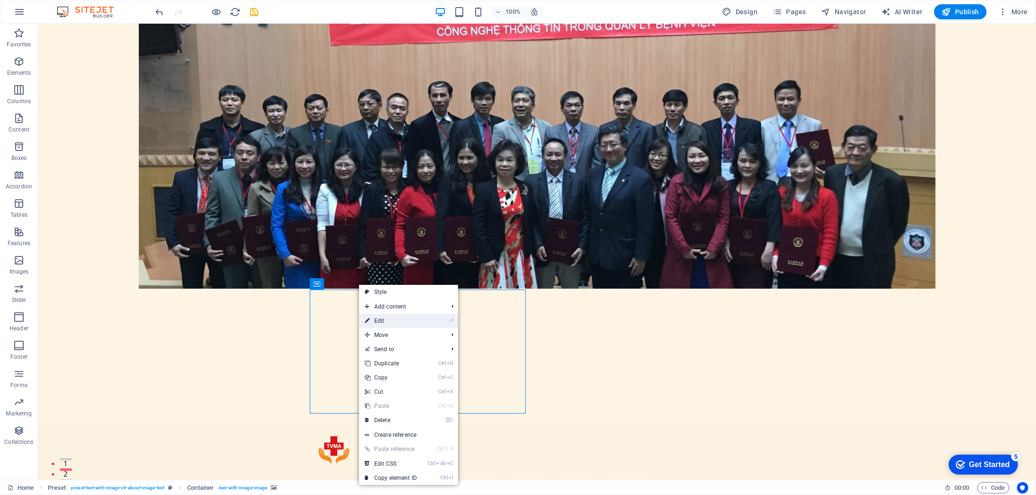
click at [376, 321] on link "⏎ Edit" at bounding box center [390, 321] width 63 height 14
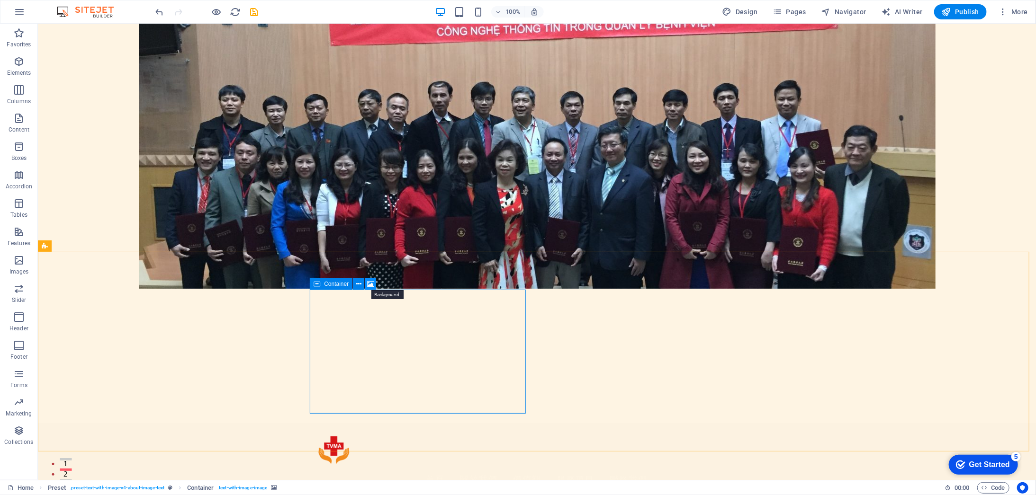
click at [369, 284] on icon at bounding box center [370, 284] width 7 height 10
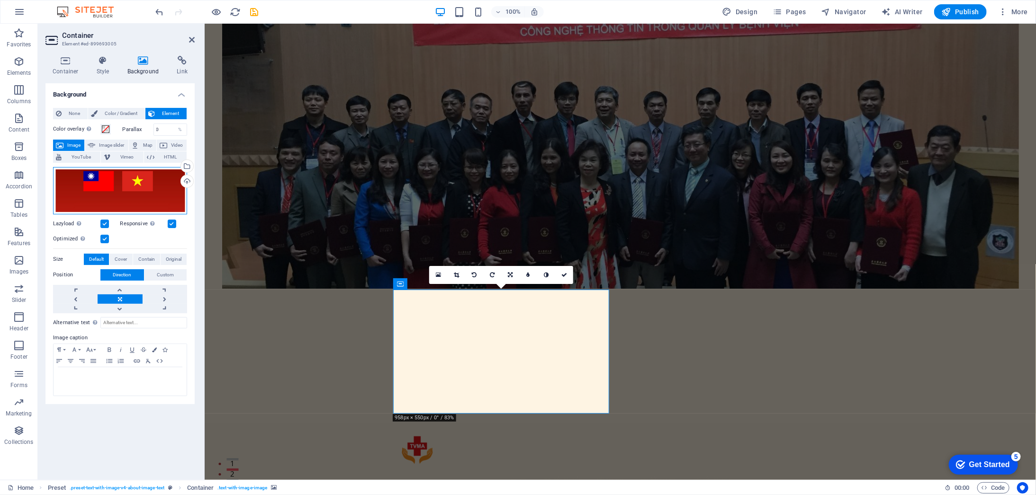
click at [121, 179] on div "Drag files here, click to choose files or select files from Files or our free s…" at bounding box center [120, 190] width 134 height 47
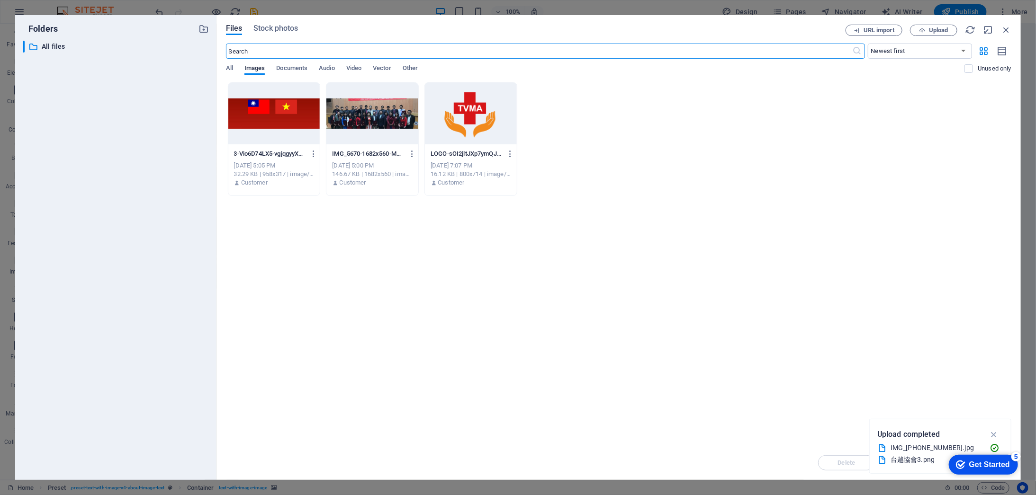
click at [277, 110] on div at bounding box center [274, 114] width 92 height 62
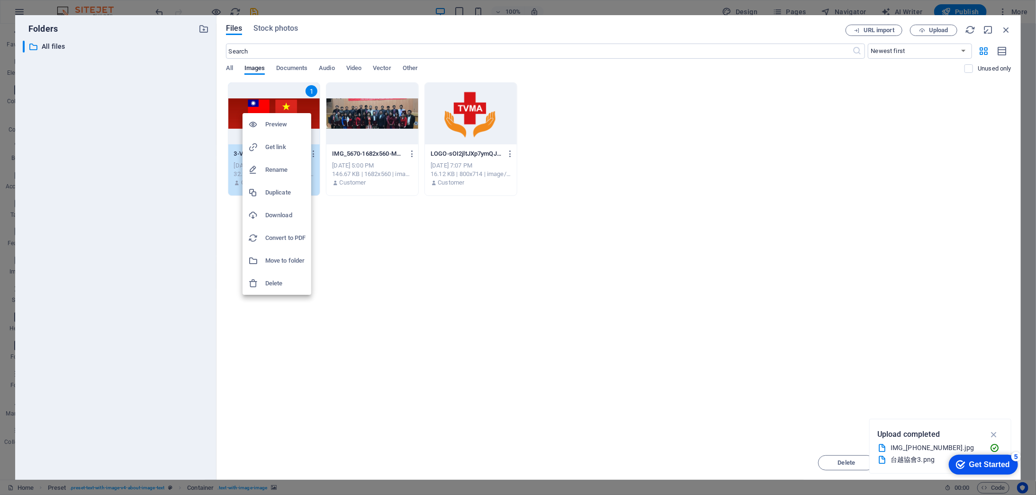
click at [296, 107] on div at bounding box center [518, 247] width 1036 height 495
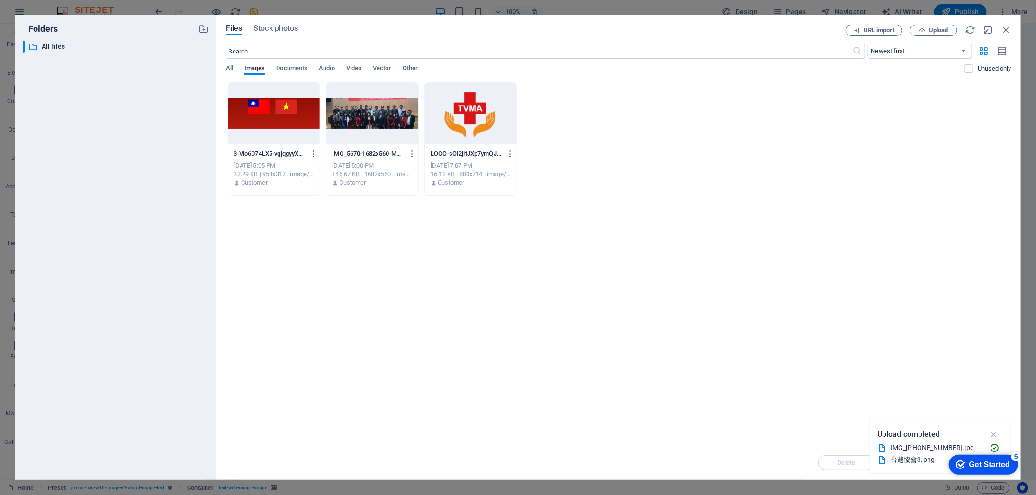
click at [296, 107] on div at bounding box center [274, 114] width 92 height 62
click at [296, 107] on div "1" at bounding box center [274, 114] width 92 height 62
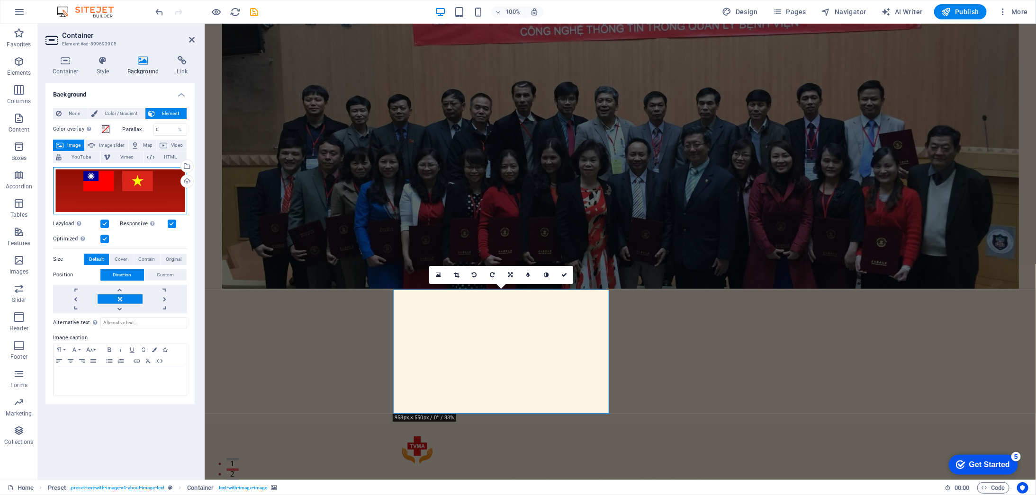
click at [131, 181] on div "Drag files here, click to choose files or select files from Files or our free s…" at bounding box center [120, 190] width 134 height 47
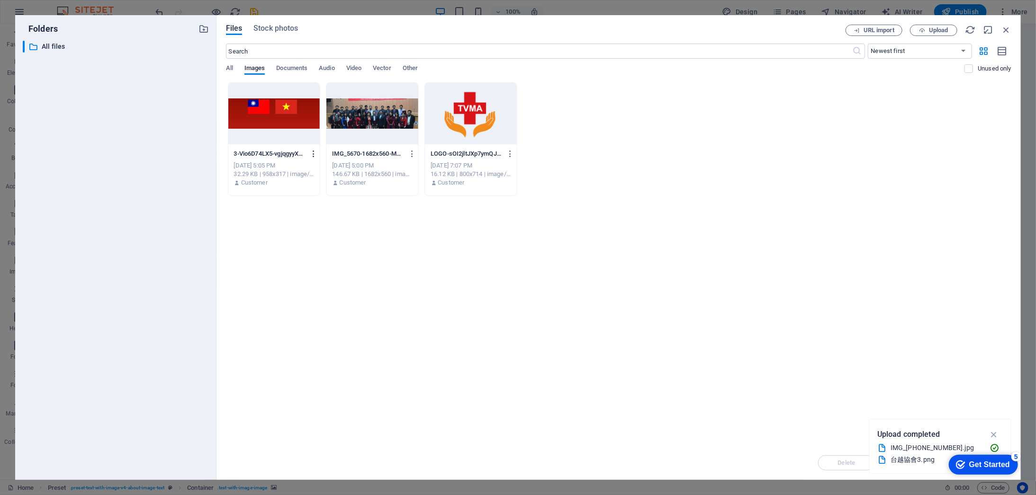
click at [311, 153] on icon "button" at bounding box center [313, 154] width 9 height 9
click at [700, 295] on div at bounding box center [518, 247] width 1036 height 495
click at [928, 30] on span "Upload" at bounding box center [933, 30] width 39 height 6
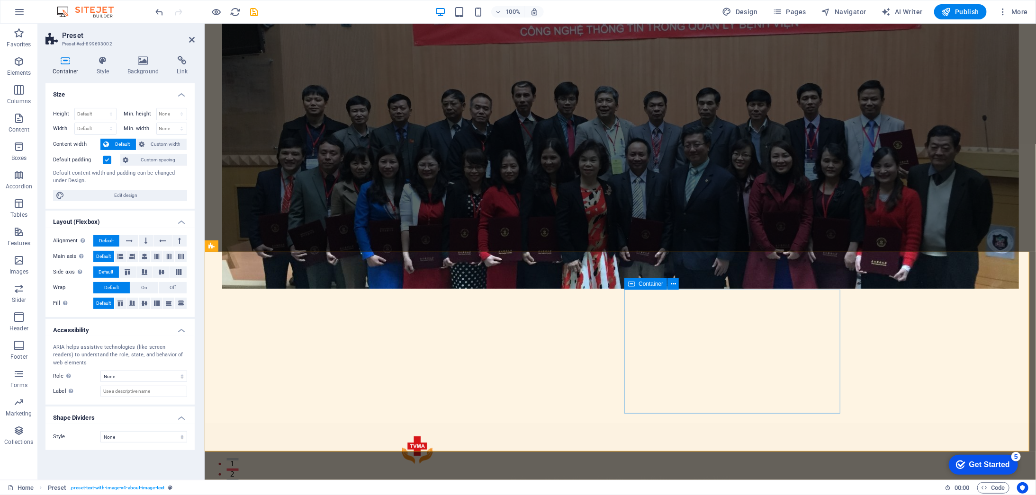
scroll to position [158, 0]
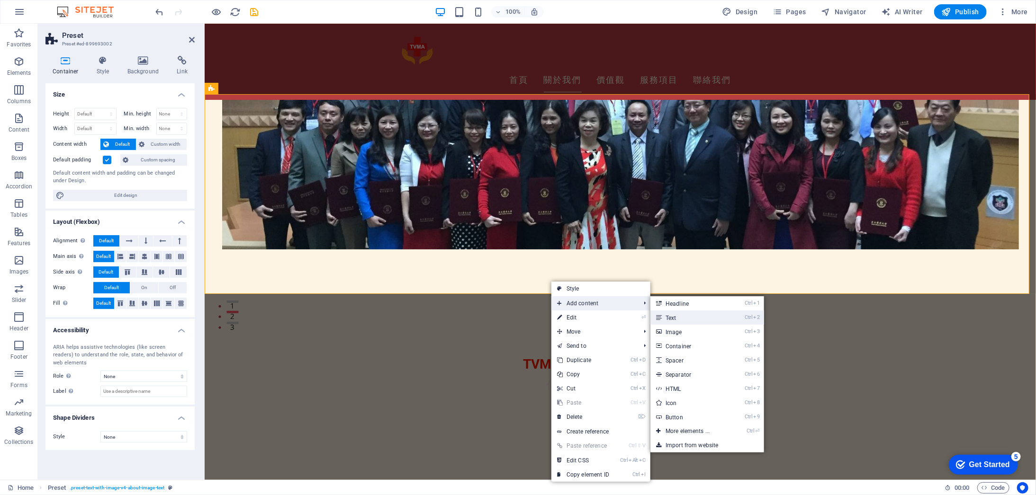
click at [712, 315] on link "Ctrl 2 Text" at bounding box center [689, 318] width 78 height 14
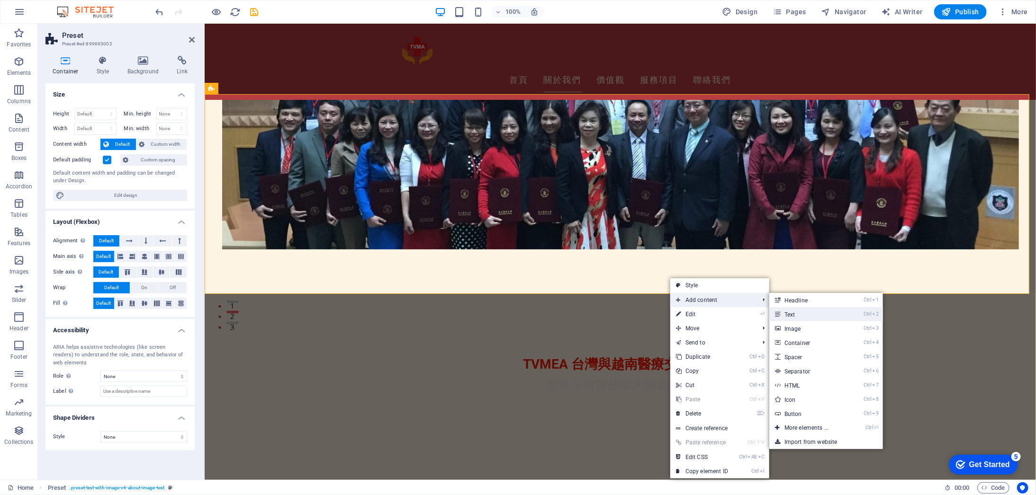
click at [820, 315] on link "Ctrl 2 Text" at bounding box center [808, 314] width 78 height 14
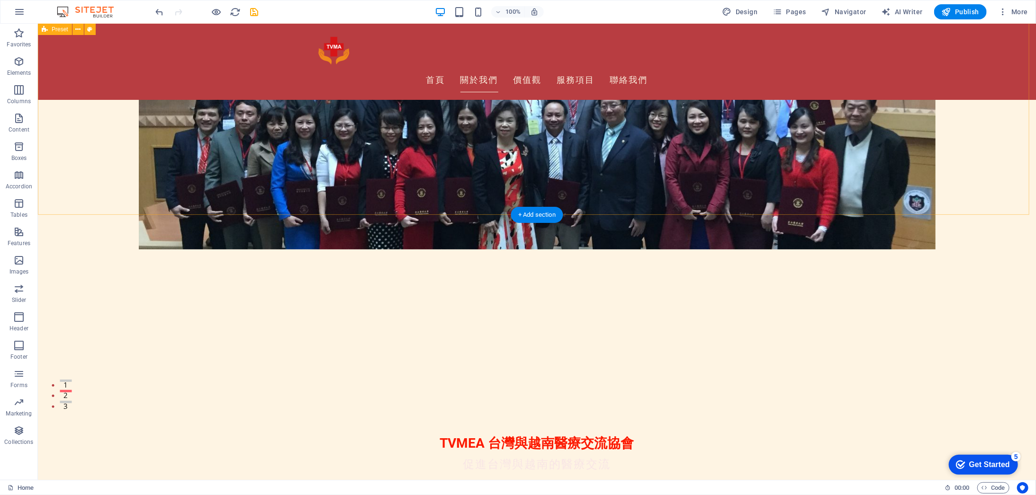
scroll to position [237, 0]
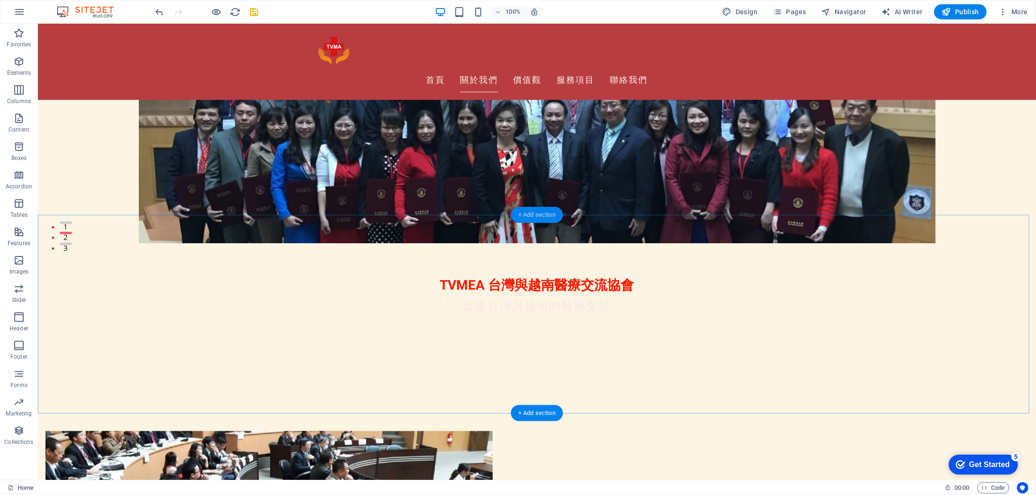
click at [547, 217] on div "+ Add section" at bounding box center [537, 215] width 53 height 16
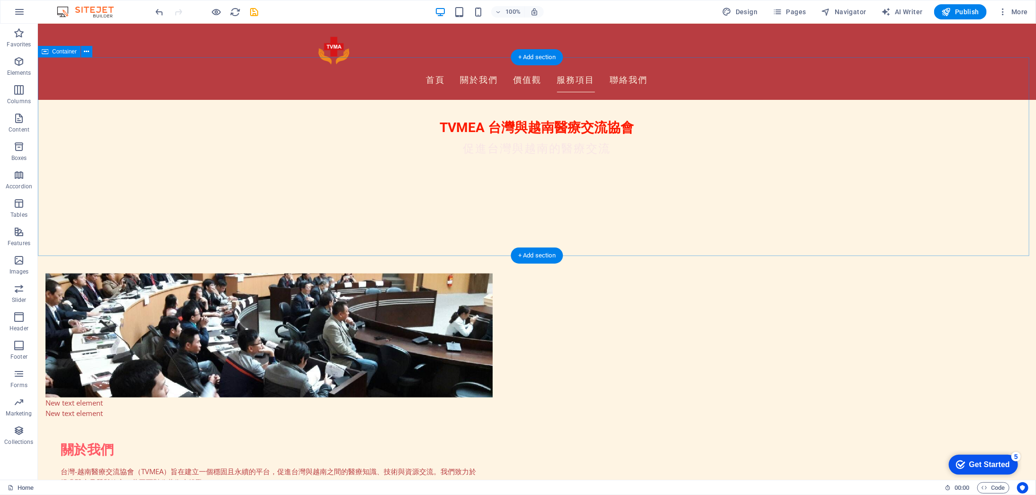
scroll to position [552, 0]
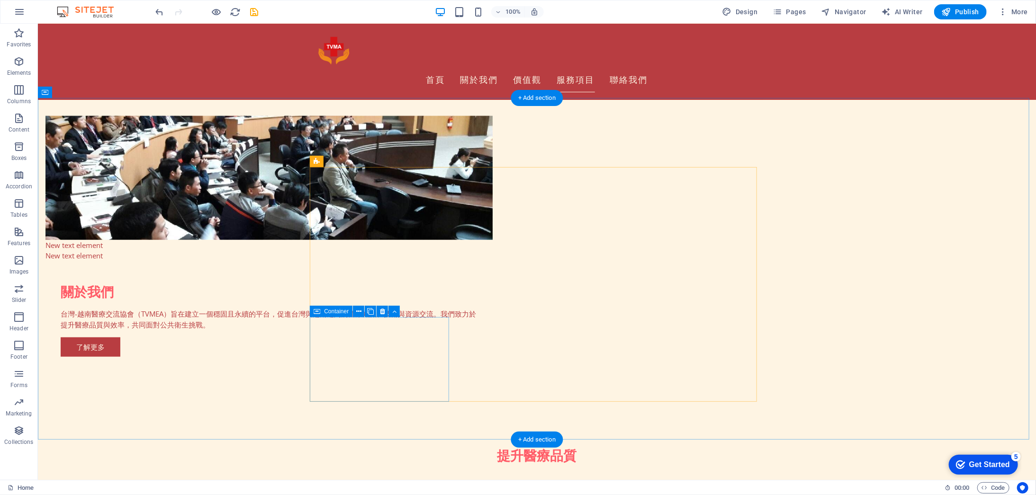
drag, startPoint x: 425, startPoint y: 326, endPoint x: 701, endPoint y: 345, distance: 276.7
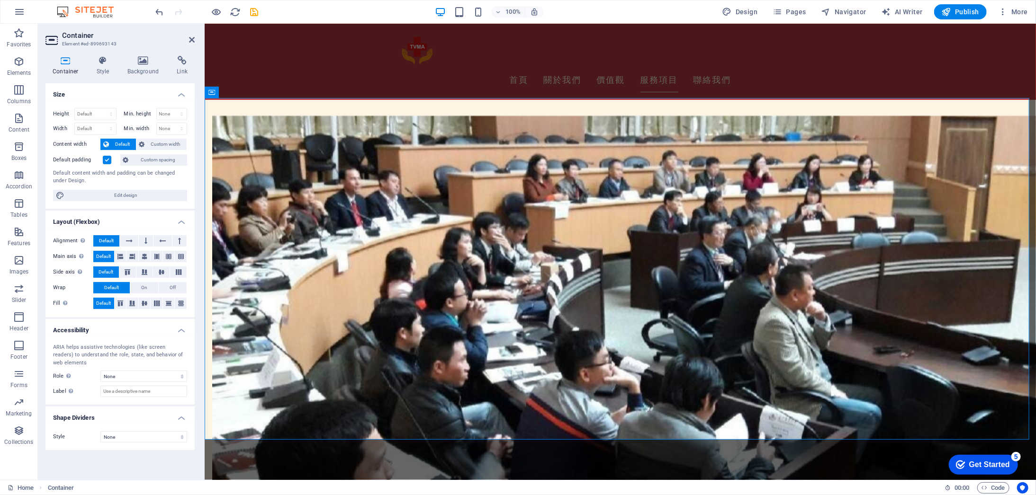
click at [69, 66] on h4 "Container" at bounding box center [67, 66] width 44 height 20
click at [106, 68] on h4 "Style" at bounding box center [105, 66] width 31 height 20
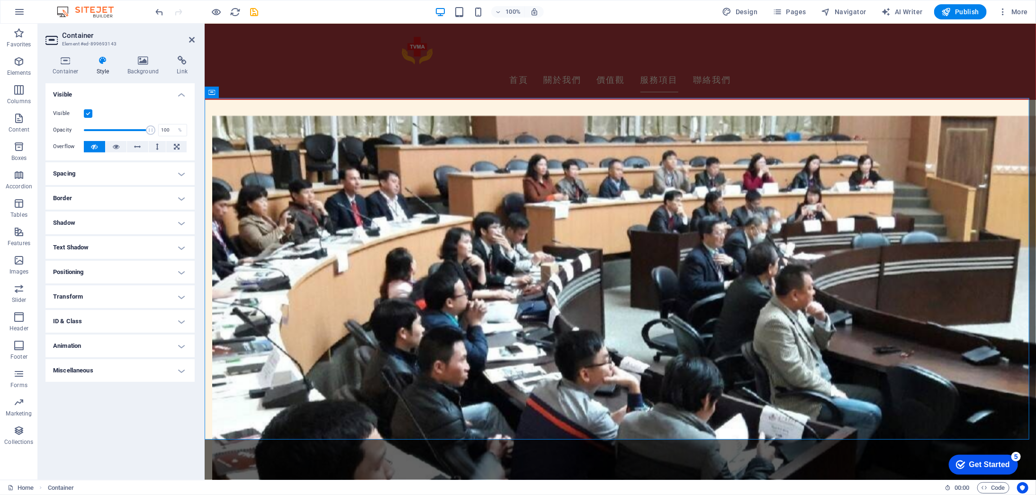
click at [178, 370] on h4 "Miscellaneous" at bounding box center [119, 370] width 149 height 23
click at [178, 370] on h4 "Miscellaneous" at bounding box center [119, 367] width 149 height 17
click at [184, 350] on h4 "Animation" at bounding box center [119, 346] width 149 height 23
click at [184, 350] on h4 "Animation" at bounding box center [119, 343] width 149 height 17
click at [185, 275] on h4 "Positioning" at bounding box center [119, 272] width 149 height 23
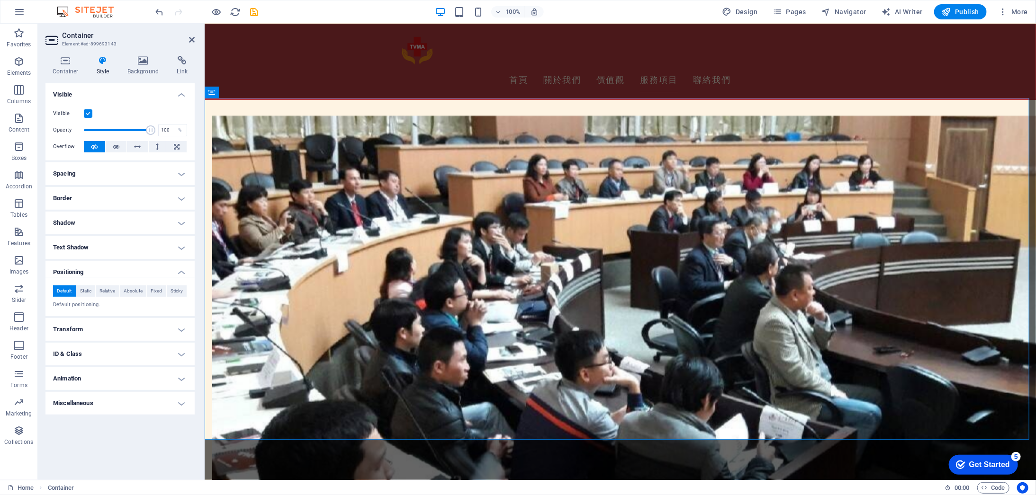
click at [185, 275] on h4 "Positioning" at bounding box center [119, 269] width 149 height 17
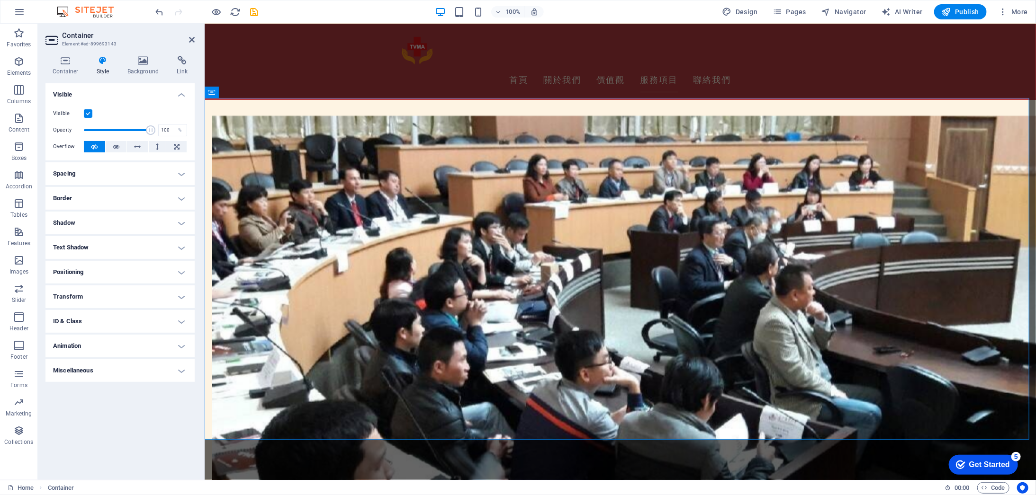
click at [135, 128] on span at bounding box center [117, 130] width 67 height 14
click at [127, 128] on span at bounding box center [117, 130] width 67 height 14
type input "100"
drag, startPoint x: 133, startPoint y: 128, endPoint x: 165, endPoint y: 131, distance: 32.8
click at [165, 131] on div "Opacity 100 %" at bounding box center [120, 130] width 134 height 14
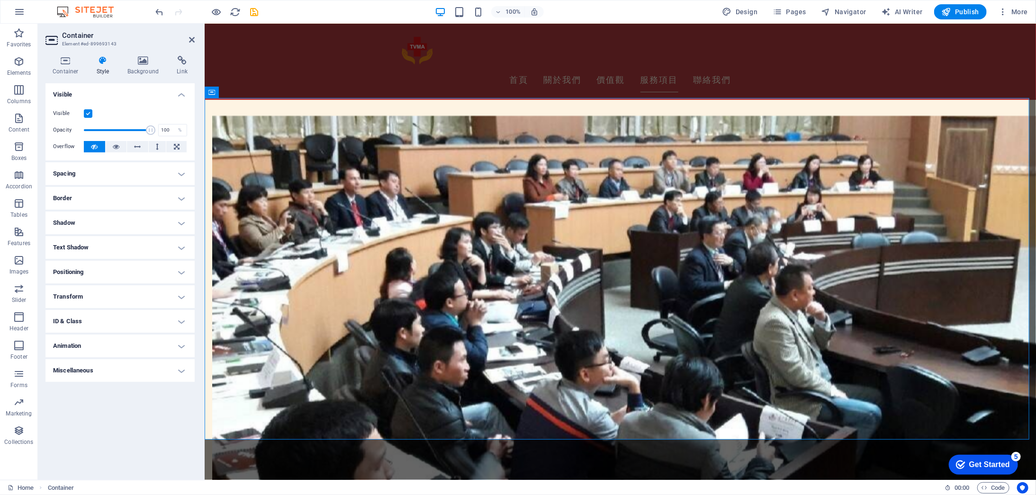
click at [89, 115] on label at bounding box center [88, 113] width 9 height 9
click at [0, 0] on input "Visible" at bounding box center [0, 0] width 0 height 0
click at [89, 115] on label at bounding box center [88, 113] width 9 height 9
click at [0, 0] on input "Visible" at bounding box center [0, 0] width 0 height 0
click at [148, 59] on icon at bounding box center [143, 60] width 46 height 9
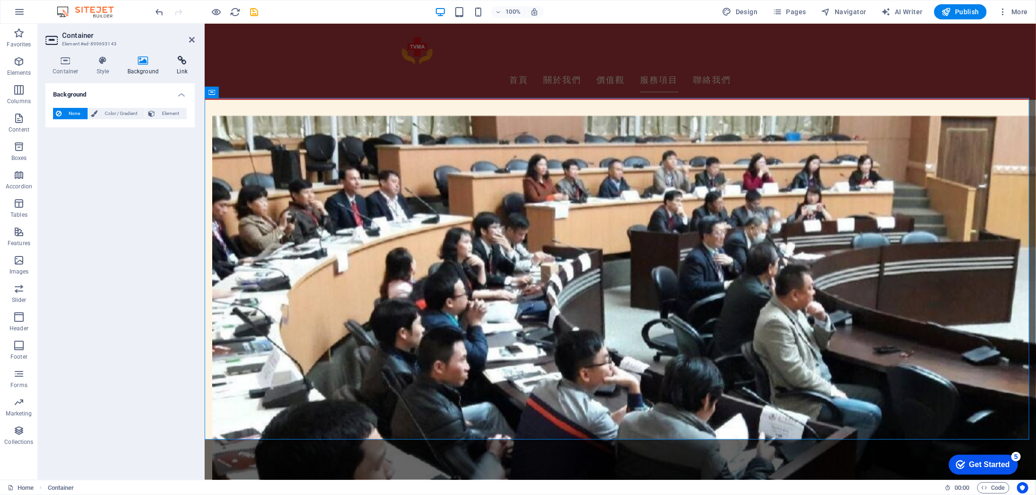
click at [182, 61] on icon at bounding box center [182, 60] width 25 height 9
click at [96, 63] on icon at bounding box center [103, 60] width 27 height 9
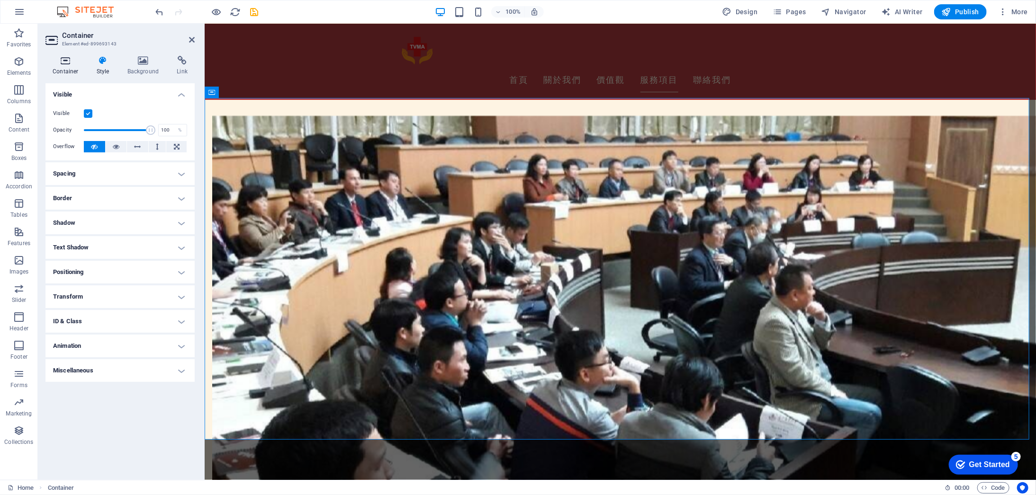
click at [61, 69] on h4 "Container" at bounding box center [67, 66] width 44 height 20
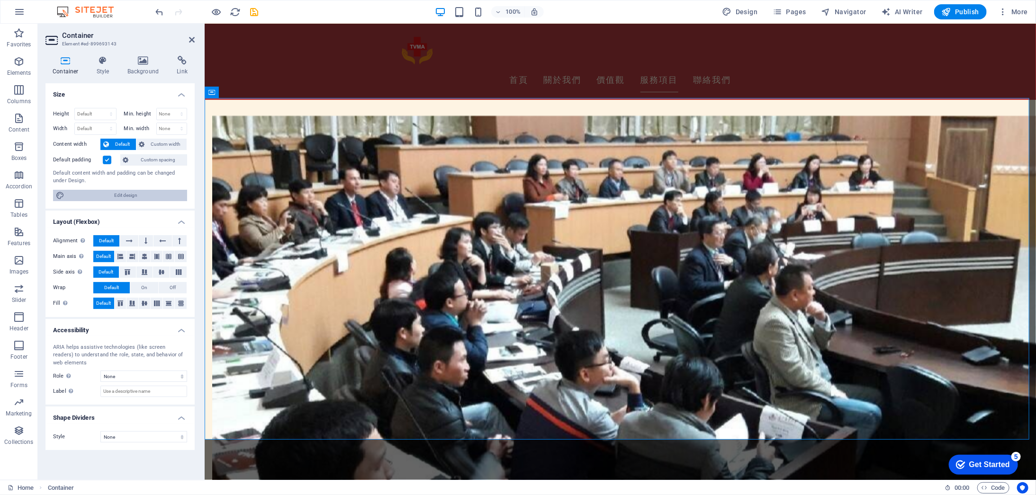
click at [155, 194] on span "Edit design" at bounding box center [125, 195] width 117 height 11
select select "px"
select select "200"
select select "px"
select select "rem"
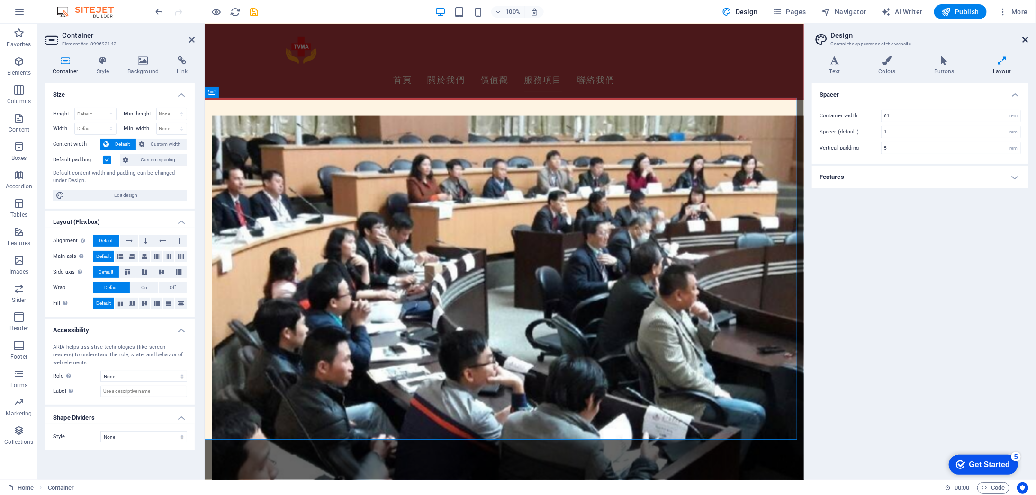
click at [1028, 41] on icon at bounding box center [1025, 40] width 6 height 8
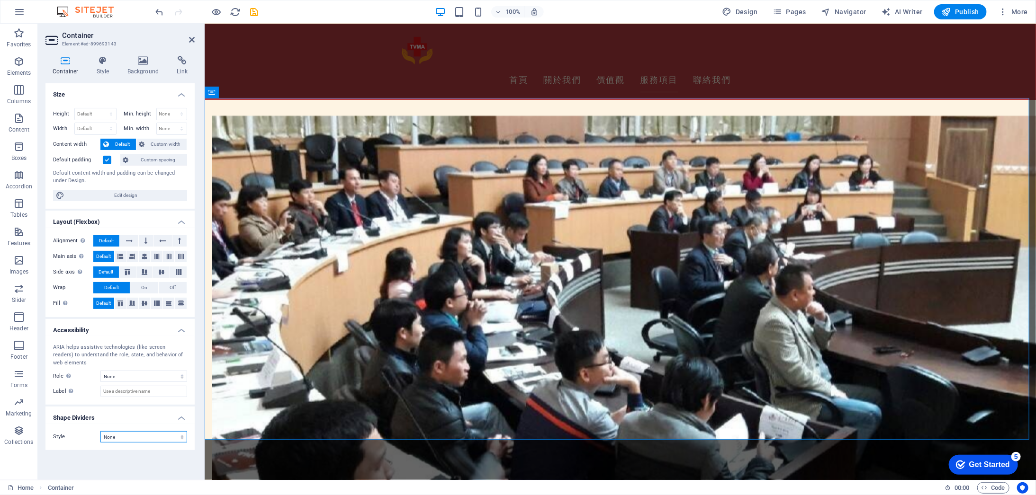
click at [184, 433] on select "None Triangle Square Diagonal Polygon 1 Polygon 2 Zigzag Multiple Zigzags Waves…" at bounding box center [143, 436] width 87 height 11
click at [175, 438] on select "None Triangle Square Diagonal Polygon 1 Polygon 2 Zigzag Multiple Zigzags Waves…" at bounding box center [143, 436] width 87 height 11
click at [161, 375] on select "None Alert Article Banner Comment Complementary Dialog Footer Header Marquee Pr…" at bounding box center [143, 376] width 87 height 11
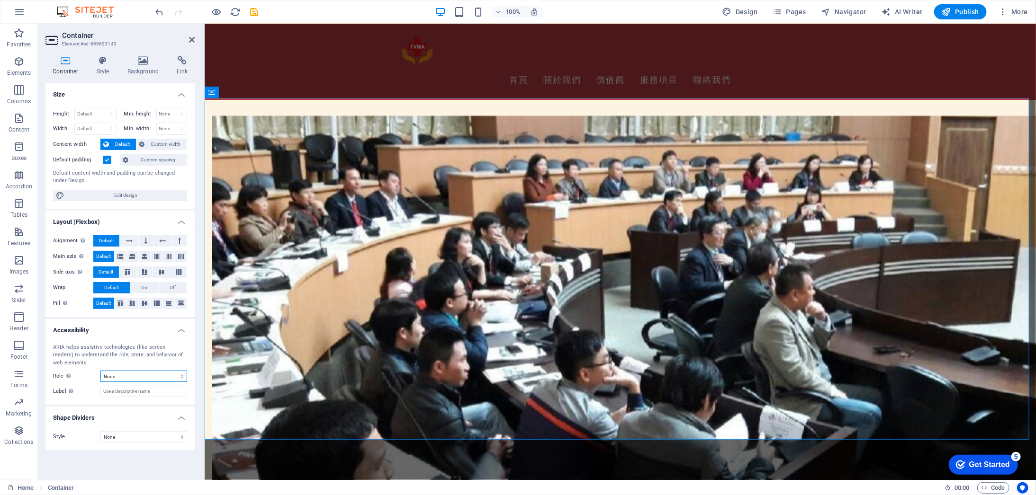
click at [161, 375] on select "None Alert Article Banner Comment Complementary Dialog Footer Header Marquee Pr…" at bounding box center [143, 376] width 87 height 11
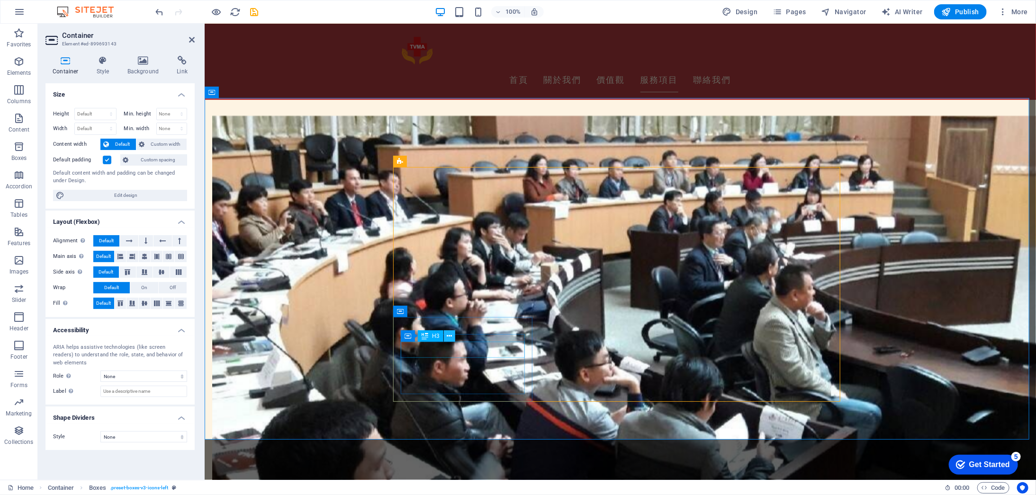
click at [450, 338] on icon at bounding box center [449, 337] width 5 height 10
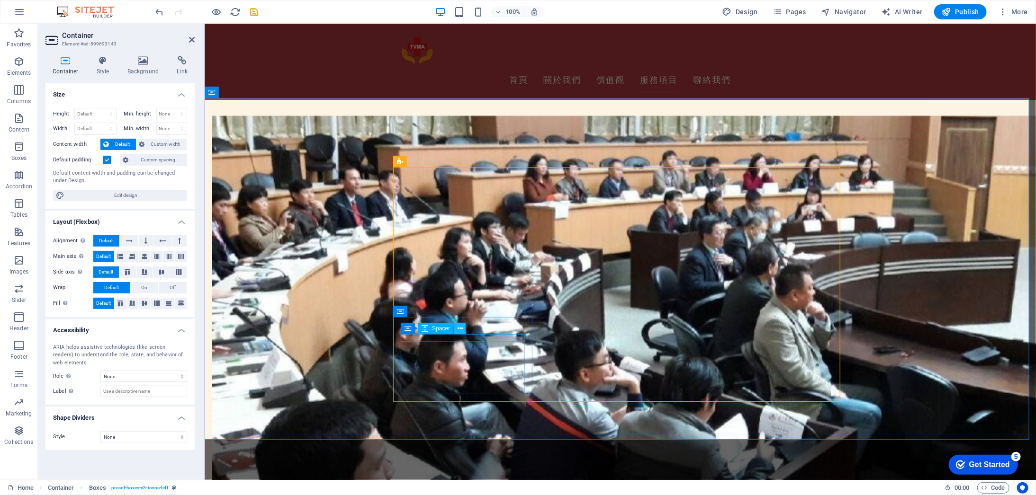
click at [457, 330] on icon at bounding box center [459, 329] width 5 height 10
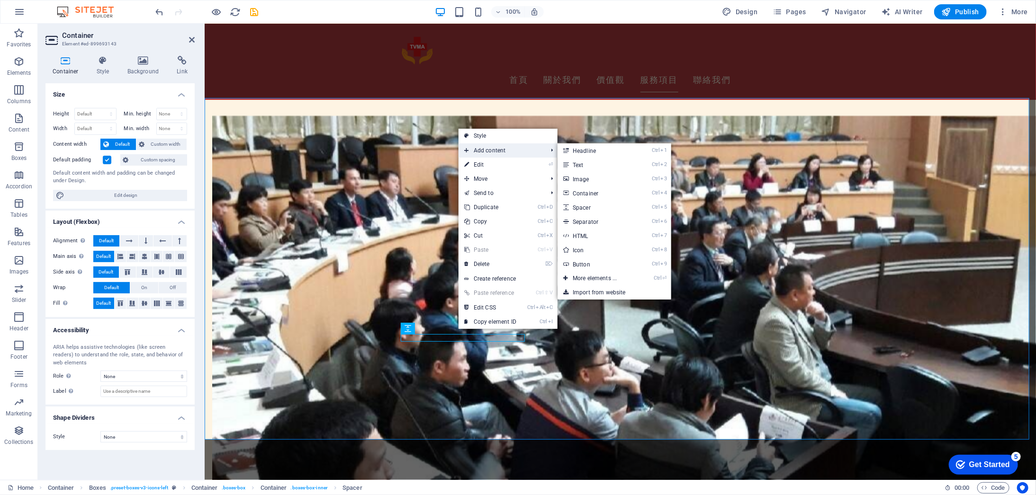
click at [530, 154] on span "Add content" at bounding box center [500, 150] width 85 height 14
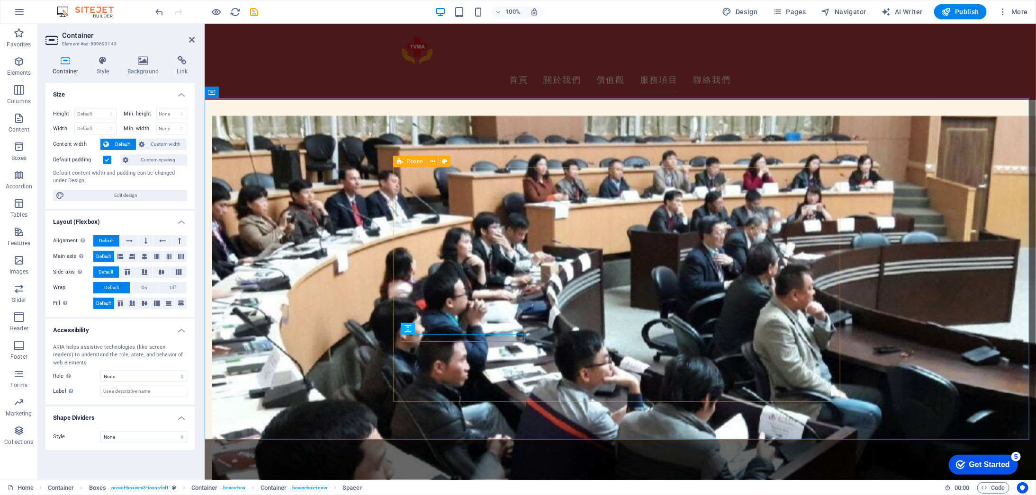
click at [416, 165] on div "Boxes" at bounding box center [409, 161] width 33 height 11
click at [415, 162] on span "Boxes" at bounding box center [415, 162] width 16 height 6
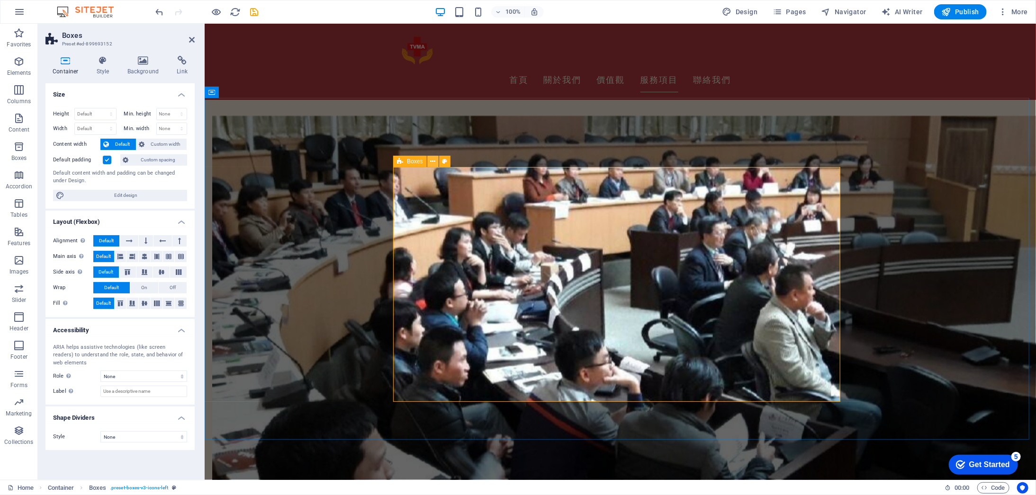
click at [430, 161] on icon at bounding box center [432, 162] width 5 height 10
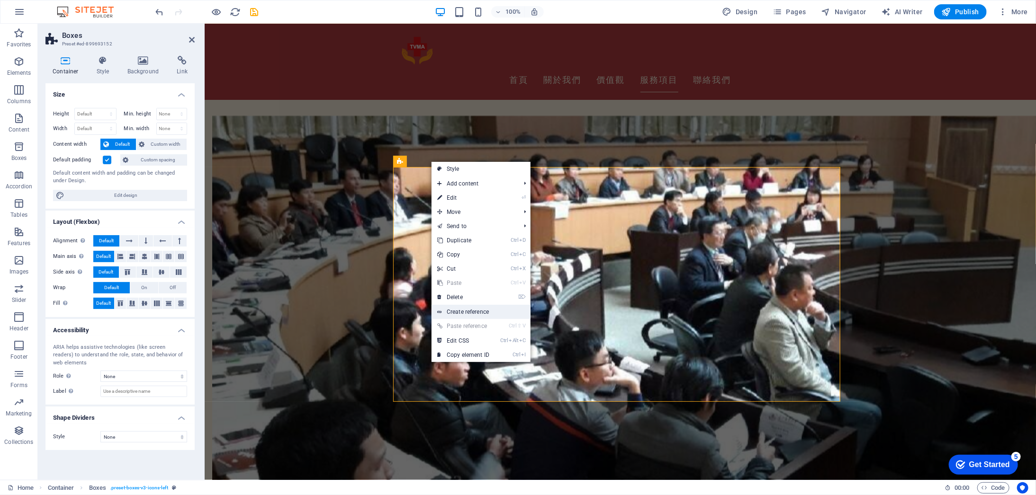
click at [495, 314] on link "Create reference" at bounding box center [480, 312] width 99 height 14
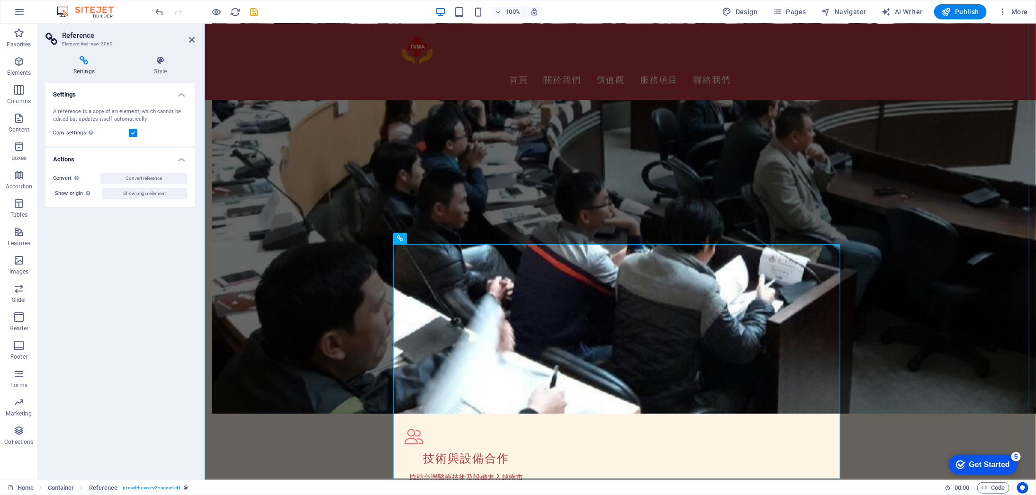
scroll to position [789, 0]
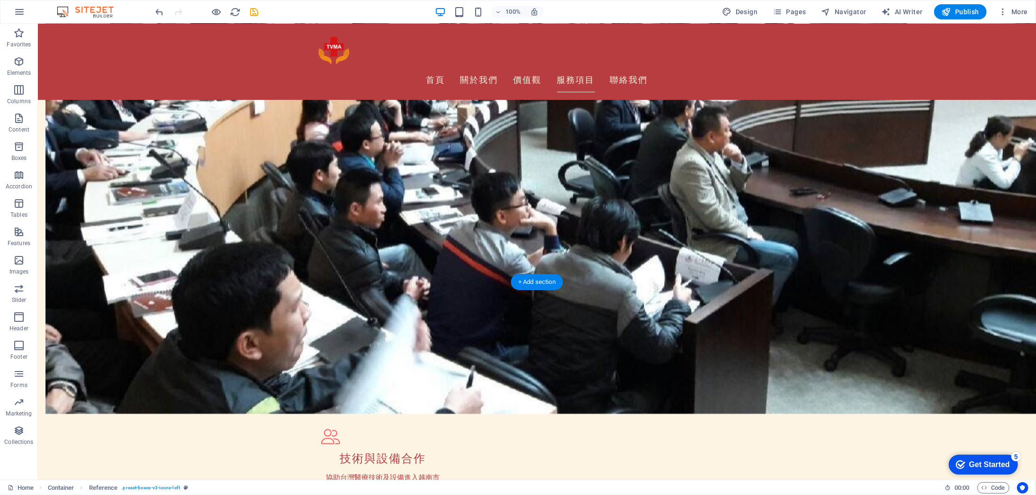
scroll to position [945, 0]
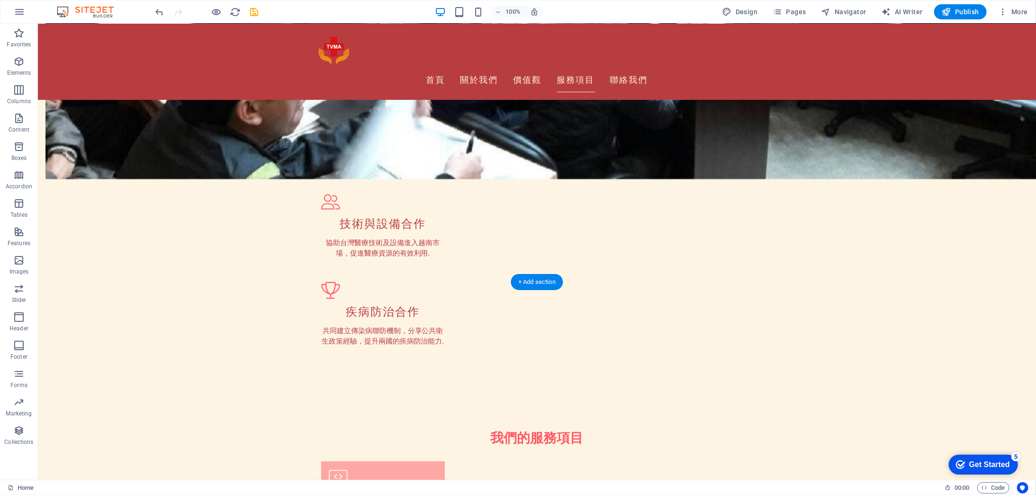
drag, startPoint x: 374, startPoint y: 315, endPoint x: 487, endPoint y: 194, distance: 165.8
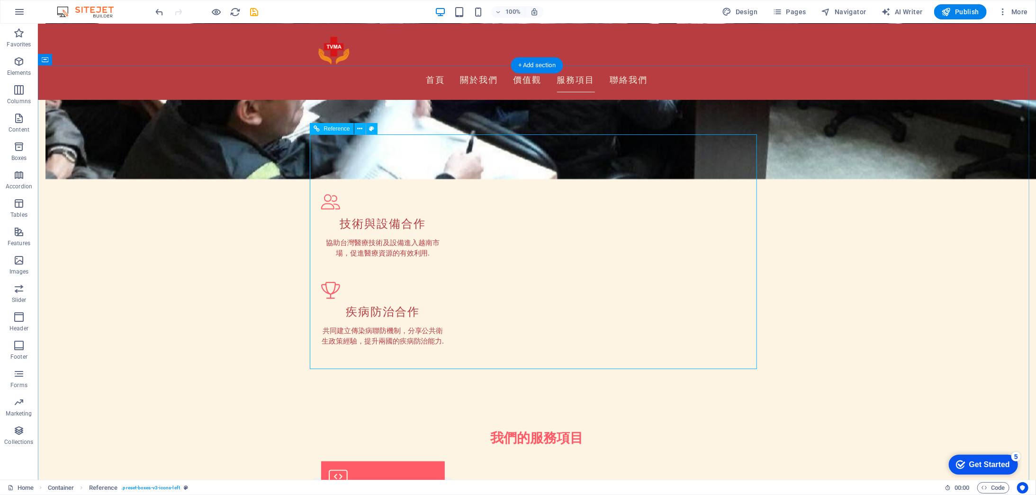
scroll to position [585, 0]
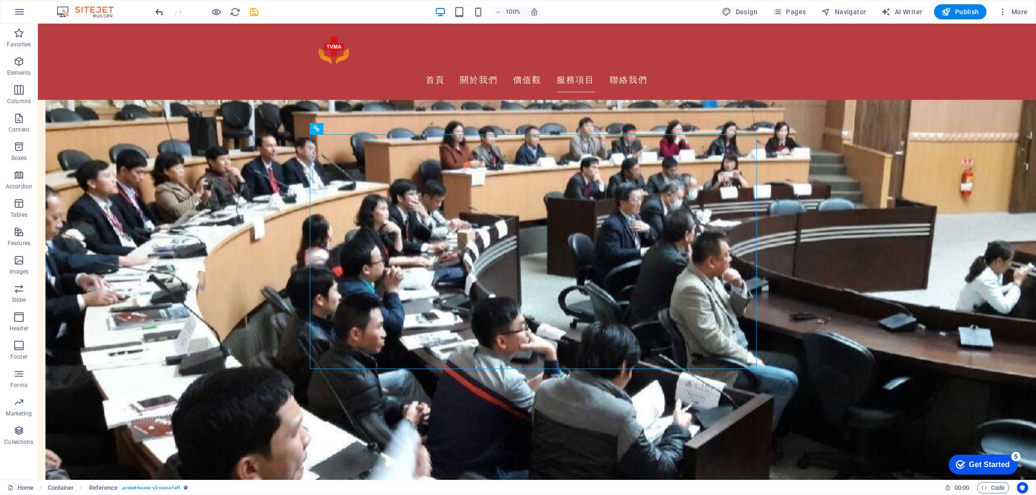
click at [156, 9] on icon "undo" at bounding box center [159, 12] width 11 height 11
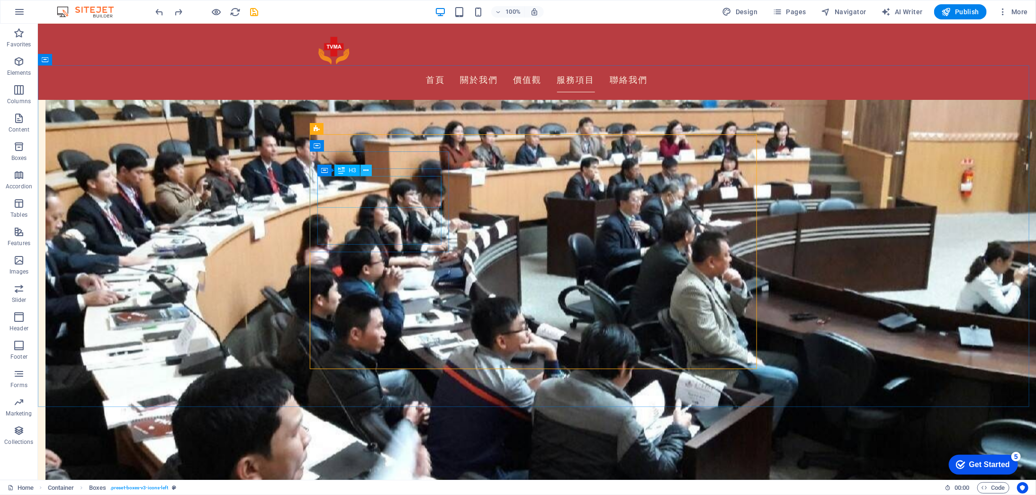
click at [367, 170] on icon at bounding box center [365, 171] width 5 height 10
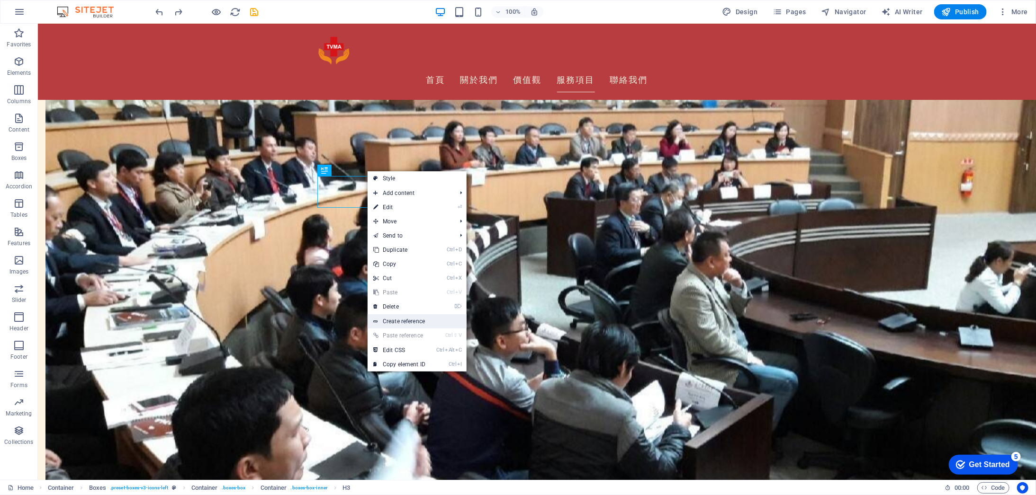
click at [428, 318] on link "Create reference" at bounding box center [417, 321] width 99 height 14
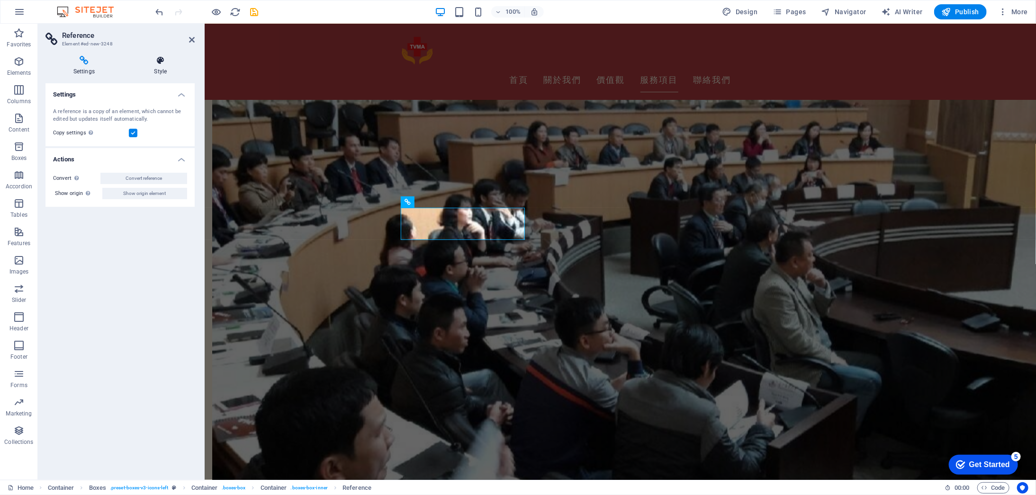
click at [161, 61] on icon at bounding box center [160, 60] width 68 height 9
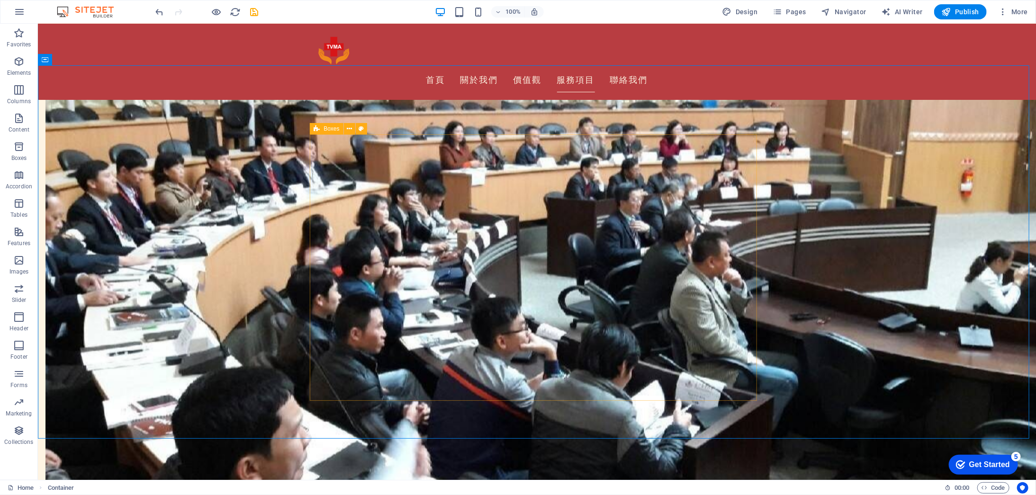
click at [321, 126] on div "Boxes" at bounding box center [326, 128] width 33 height 11
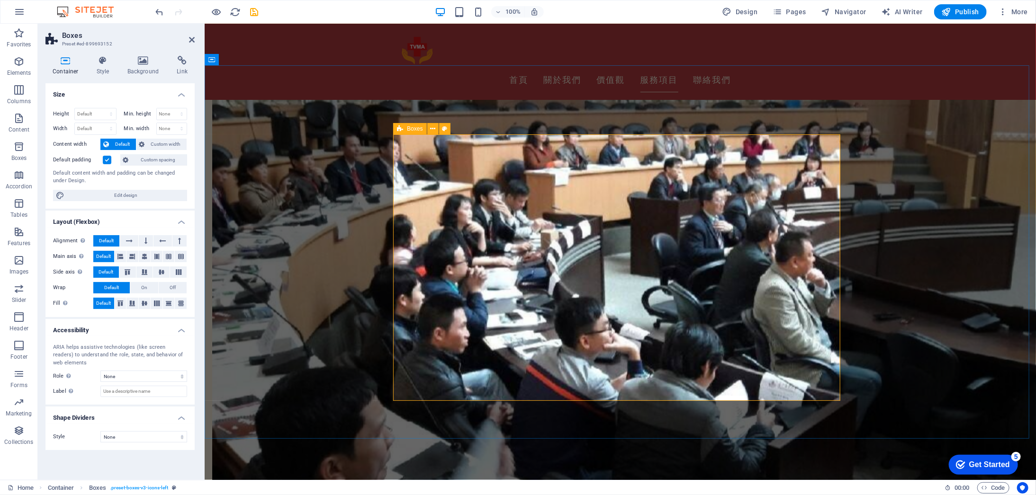
click at [414, 129] on span "Boxes" at bounding box center [415, 129] width 16 height 6
click at [436, 130] on button at bounding box center [432, 128] width 11 height 11
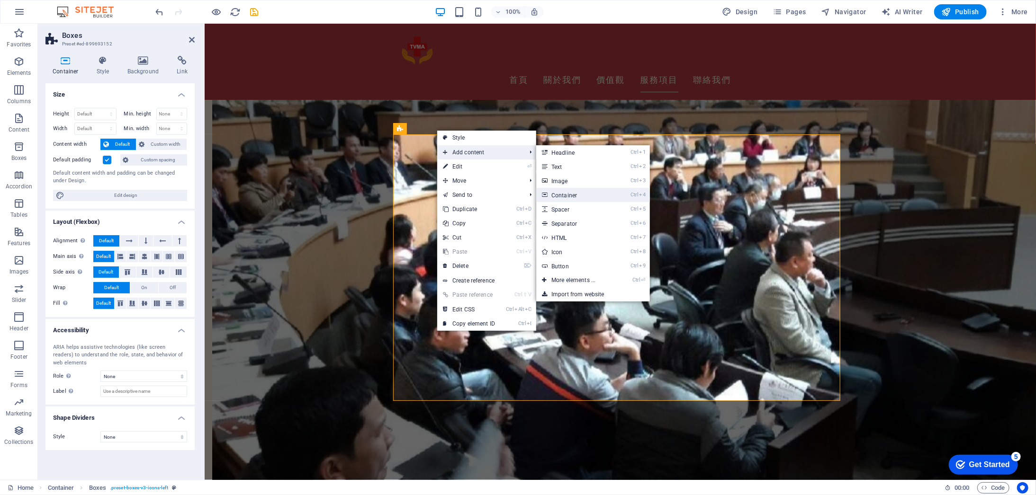
click at [598, 200] on link "Ctrl 4 Container" at bounding box center [575, 195] width 78 height 14
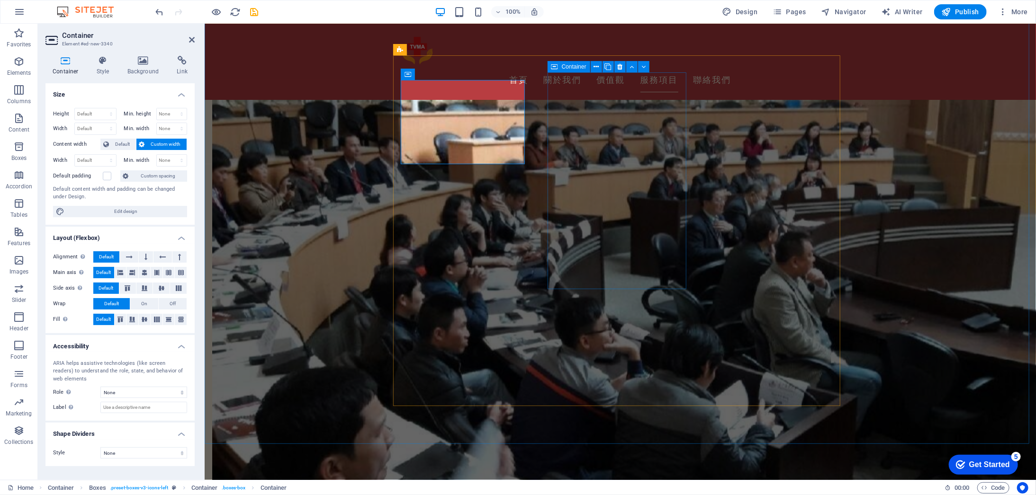
scroll to position [664, 0]
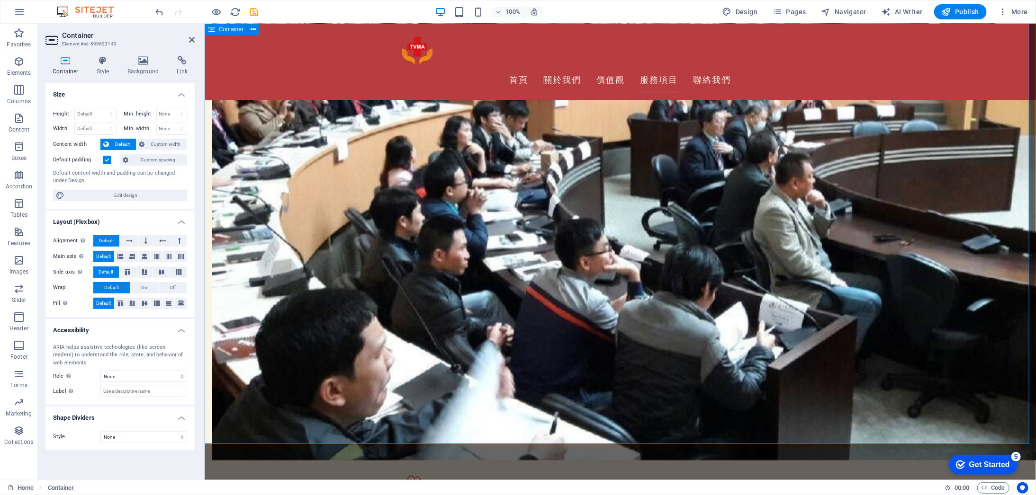
scroll to position [506, 0]
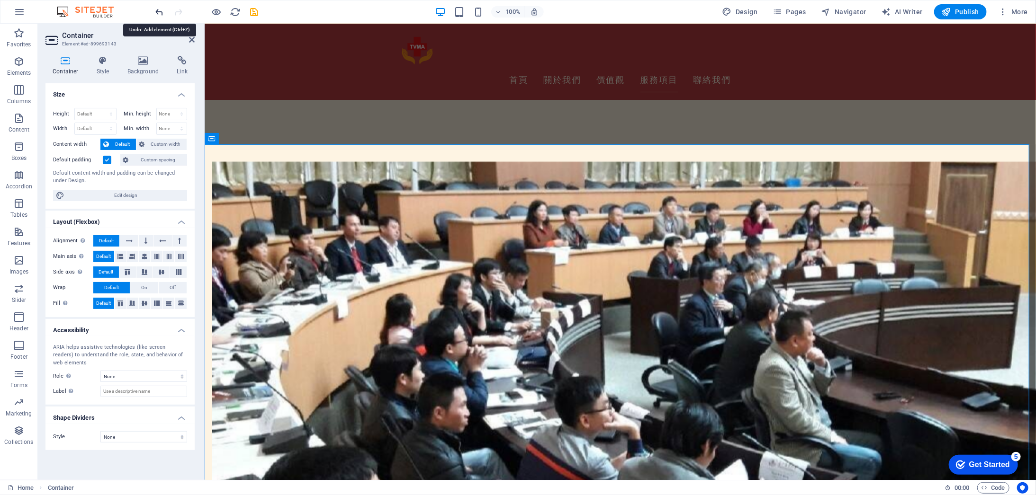
click at [160, 11] on icon "undo" at bounding box center [159, 12] width 11 height 11
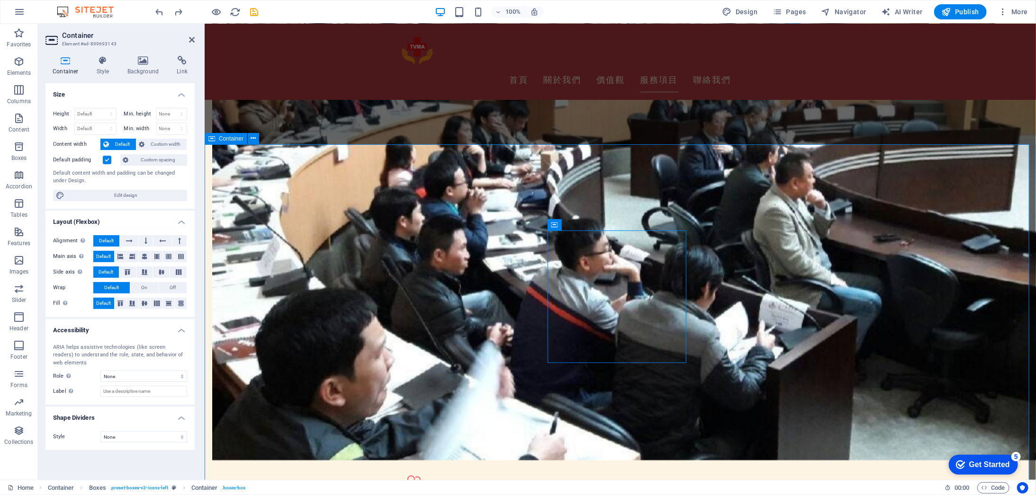
scroll to position [506, 0]
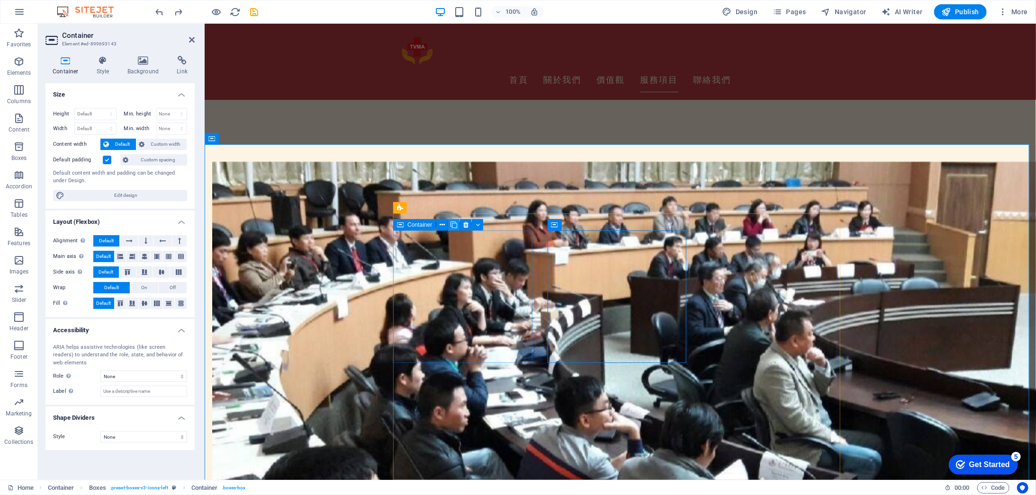
click at [453, 226] on icon at bounding box center [453, 225] width 7 height 10
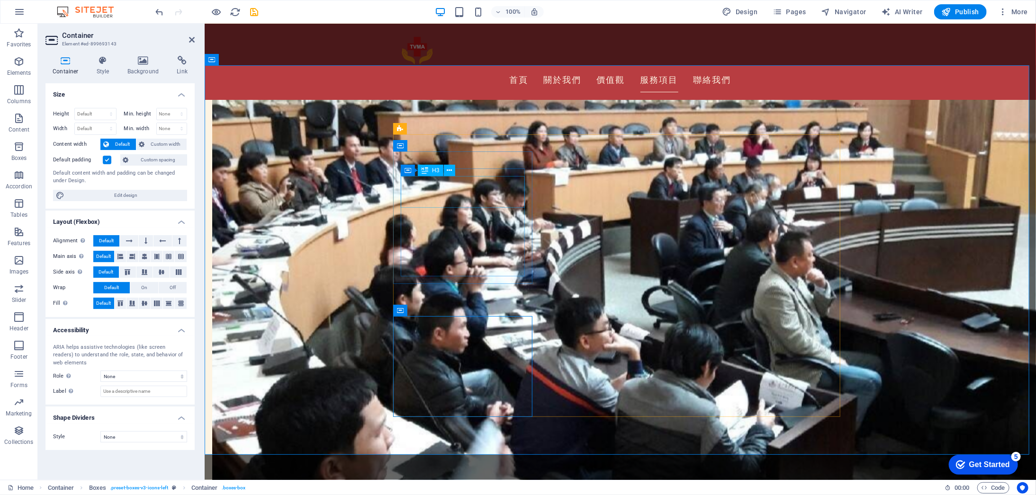
click at [905, 15] on span "AI Writer" at bounding box center [901, 11] width 41 height 9
select select "English"
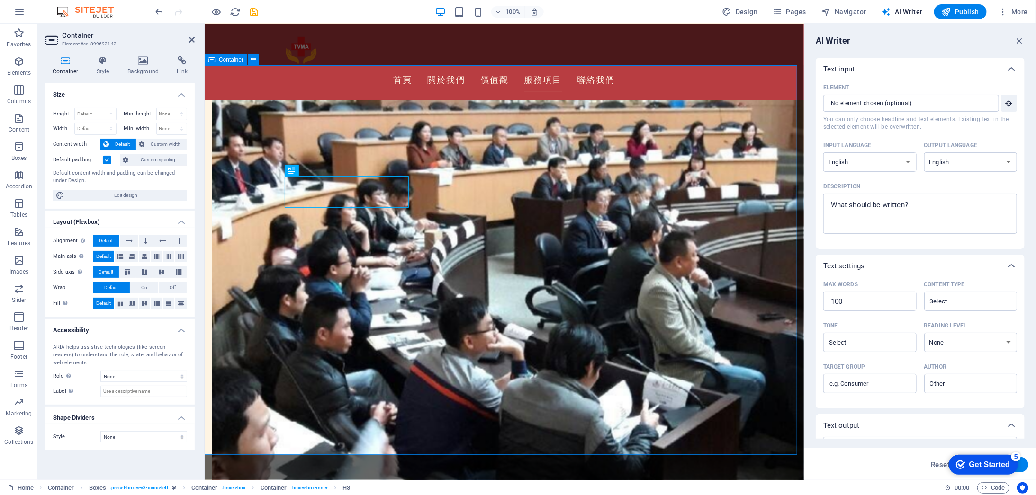
click at [333, 168] on icon at bounding box center [333, 171] width 5 height 10
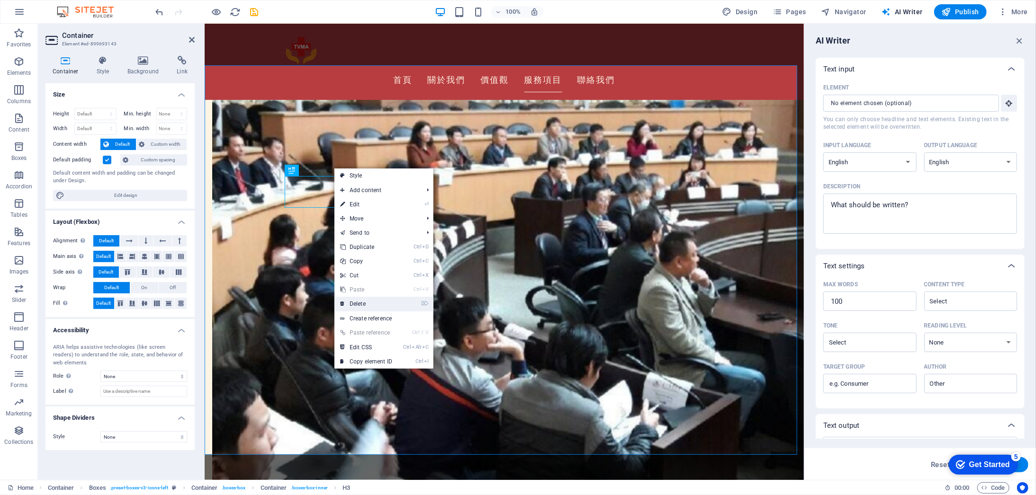
click at [389, 304] on link "⌦ Delete" at bounding box center [365, 304] width 63 height 14
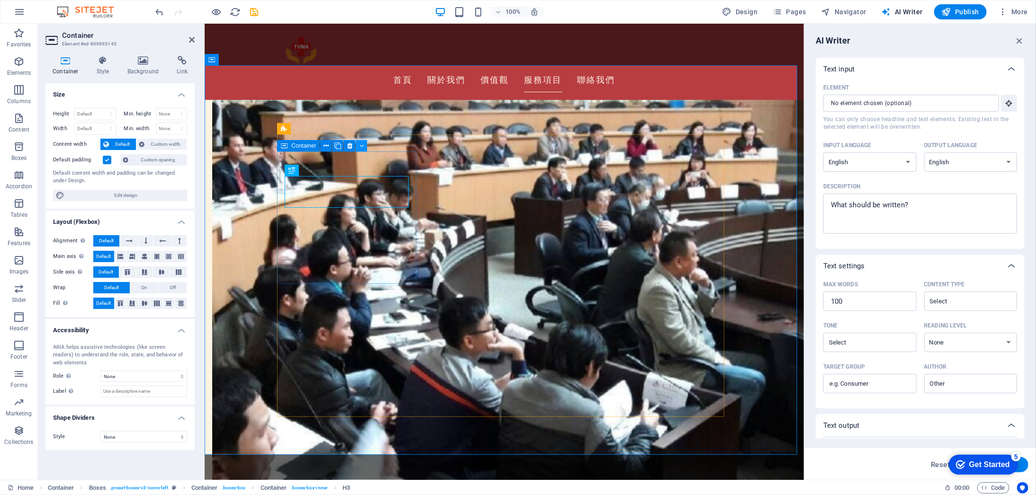
click at [362, 145] on icon at bounding box center [361, 146] width 4 height 10
click at [349, 145] on icon at bounding box center [349, 146] width 5 height 10
click at [346, 148] on button at bounding box center [349, 145] width 11 height 11
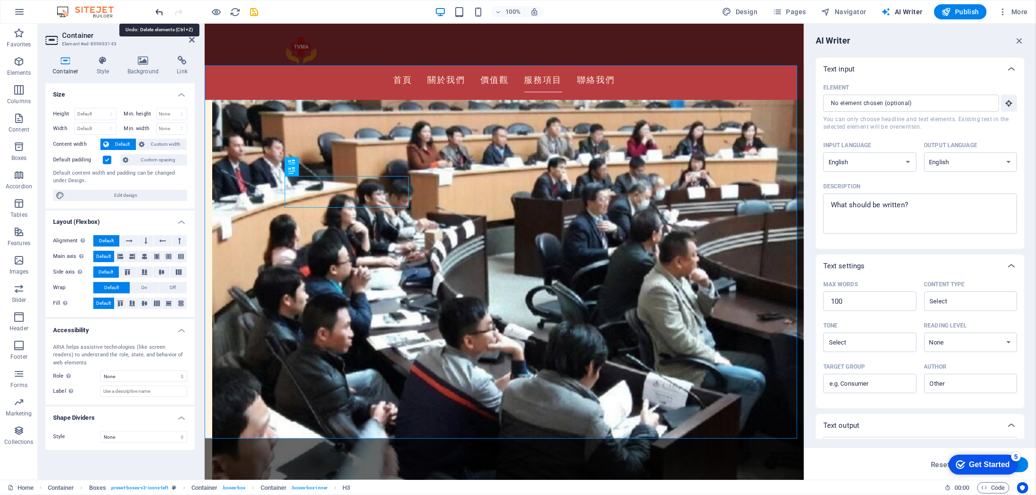
click at [154, 9] on icon "undo" at bounding box center [159, 12] width 11 height 11
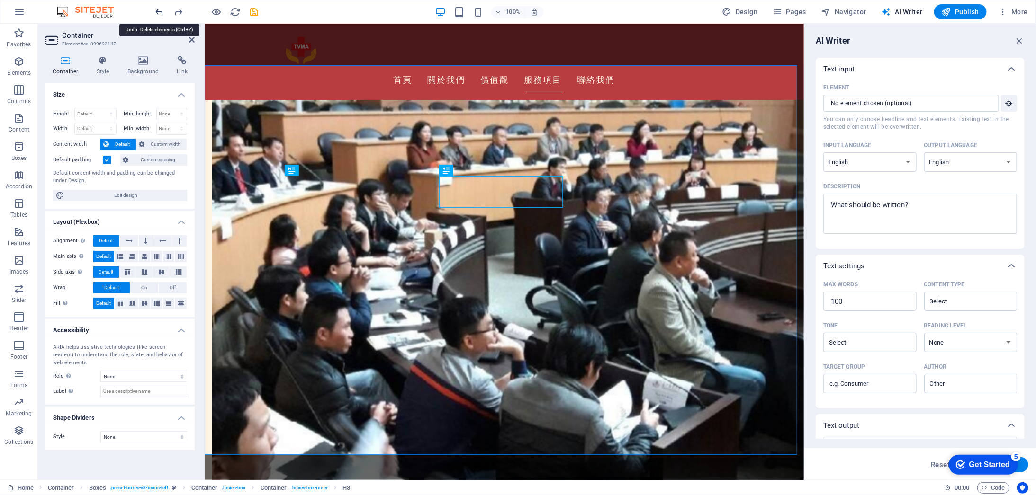
click at [154, 9] on icon "undo" at bounding box center [159, 12] width 11 height 11
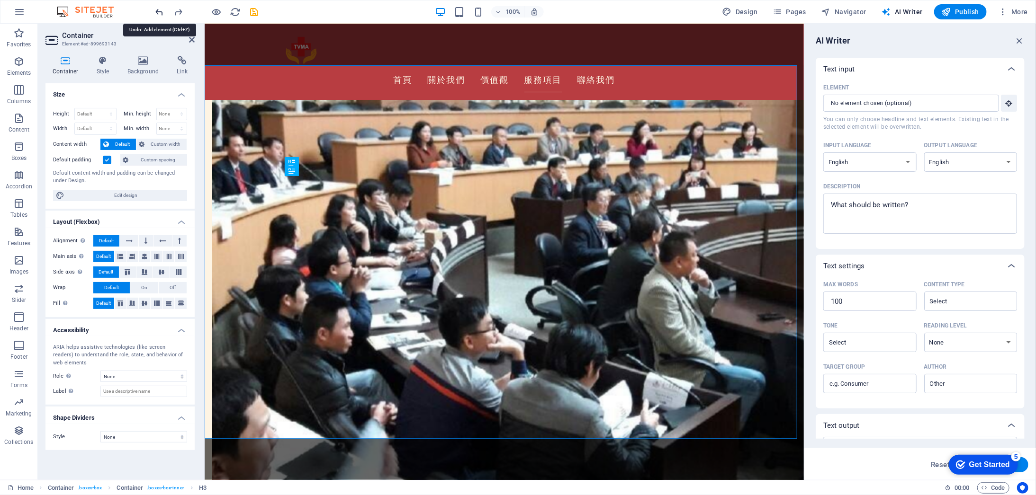
click at [154, 9] on icon "undo" at bounding box center [159, 12] width 11 height 11
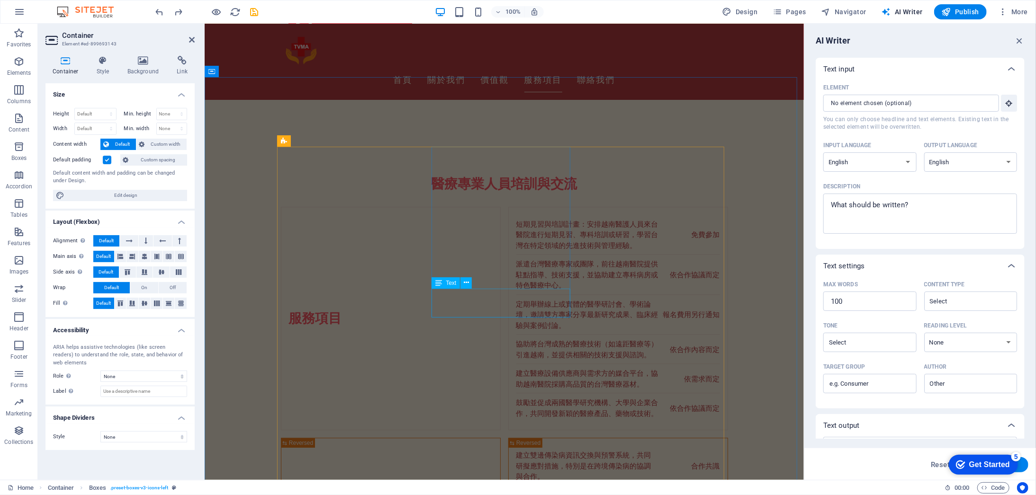
scroll to position [1453, 0]
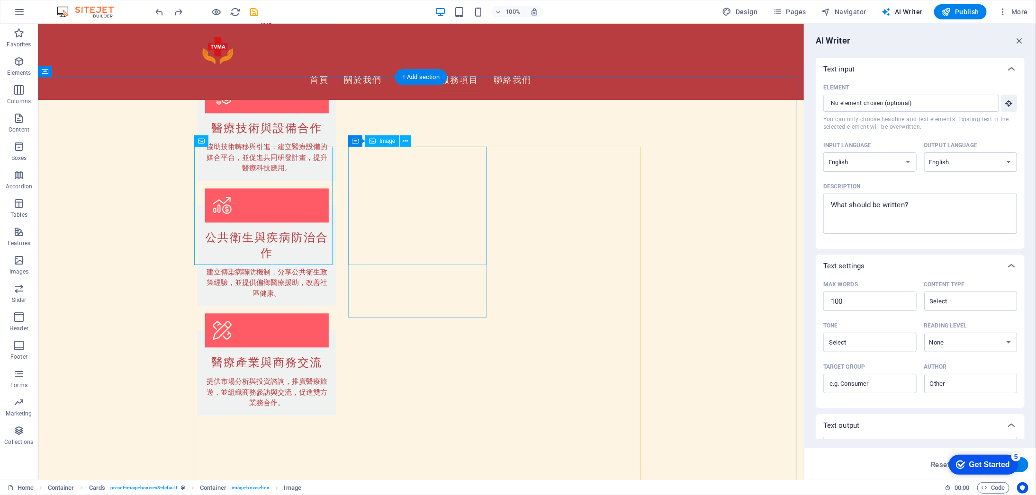
select select "vw"
select select "px"
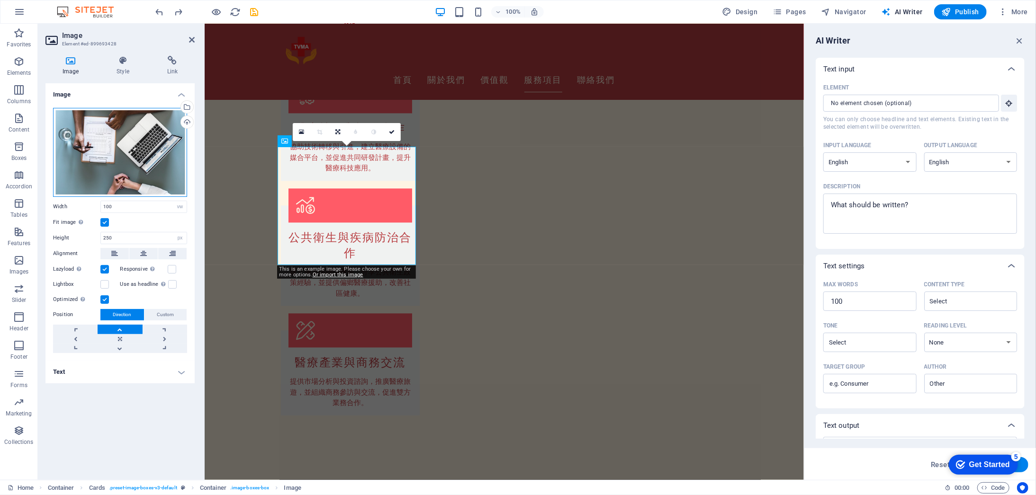
click at [129, 164] on div "Drag files here, click to choose files or select files from Files or our free s…" at bounding box center [120, 152] width 134 height 89
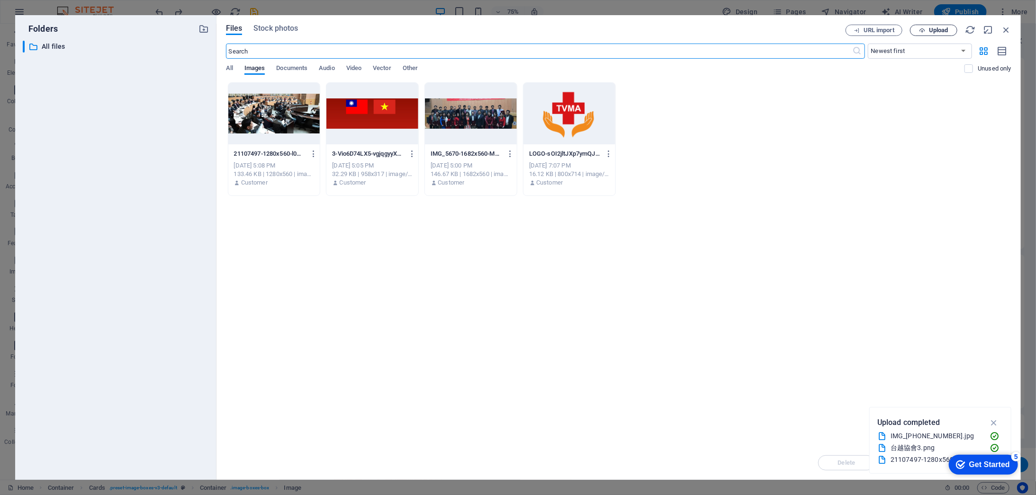
click at [925, 33] on span "Upload" at bounding box center [933, 30] width 39 height 6
click at [1006, 32] on icon "button" at bounding box center [1006, 30] width 10 height 10
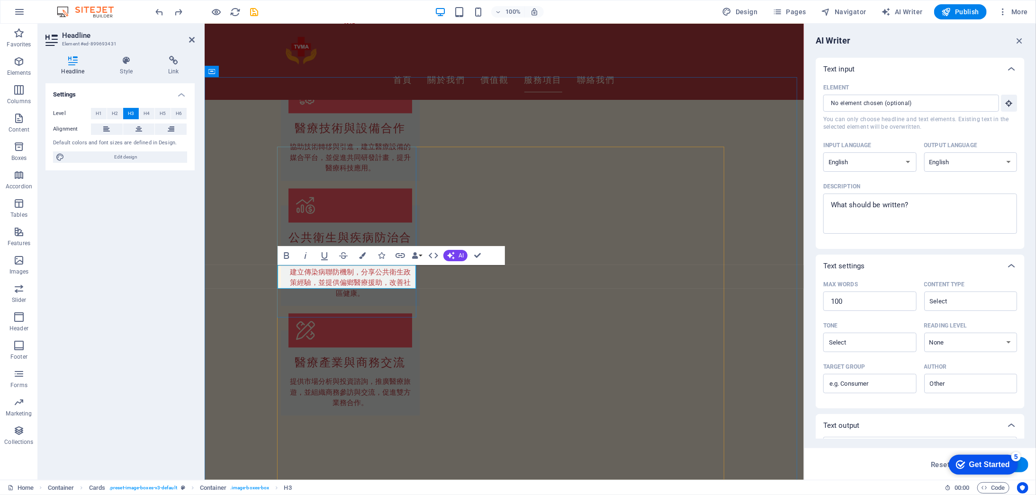
scroll to position [0, 6]
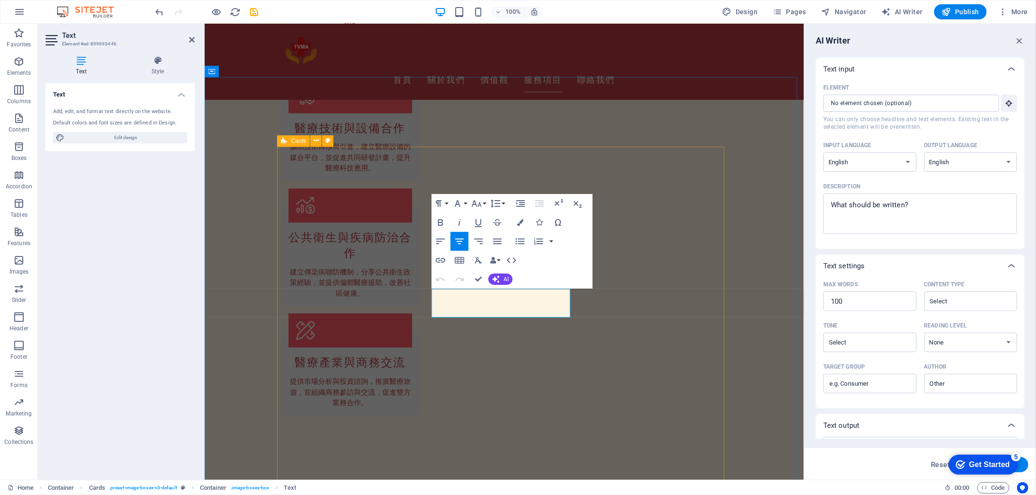
drag, startPoint x: 520, startPoint y: 305, endPoint x: 423, endPoint y: 285, distance: 98.6
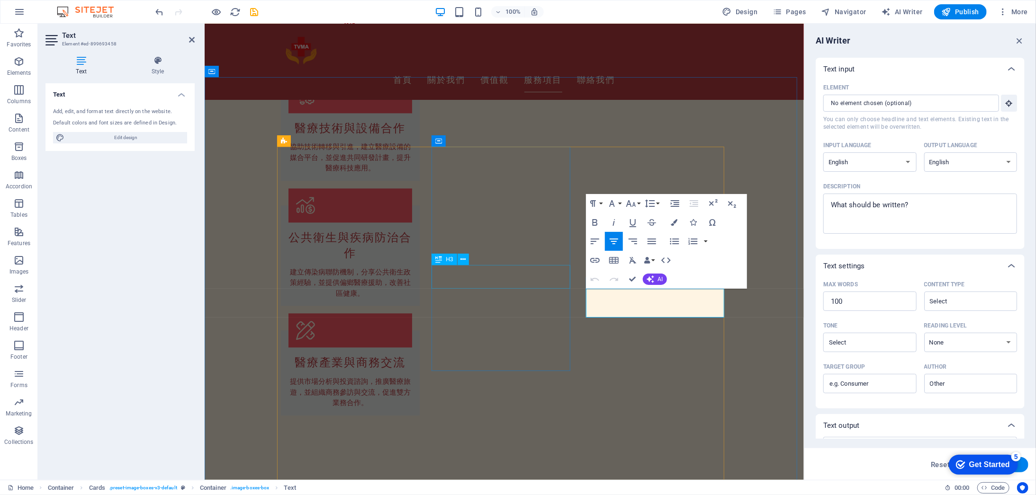
drag, startPoint x: 676, startPoint y: 308, endPoint x: 540, endPoint y: 281, distance: 138.7
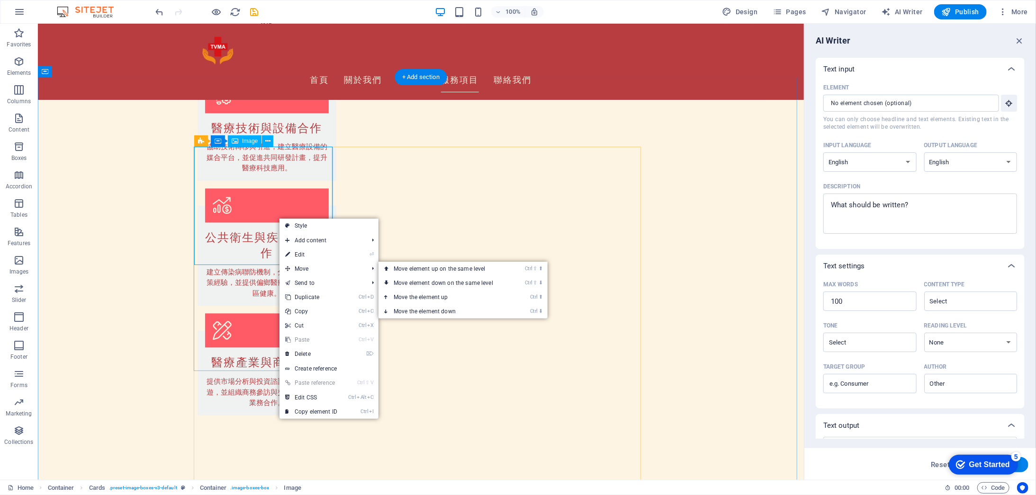
select select "vw"
select select "px"
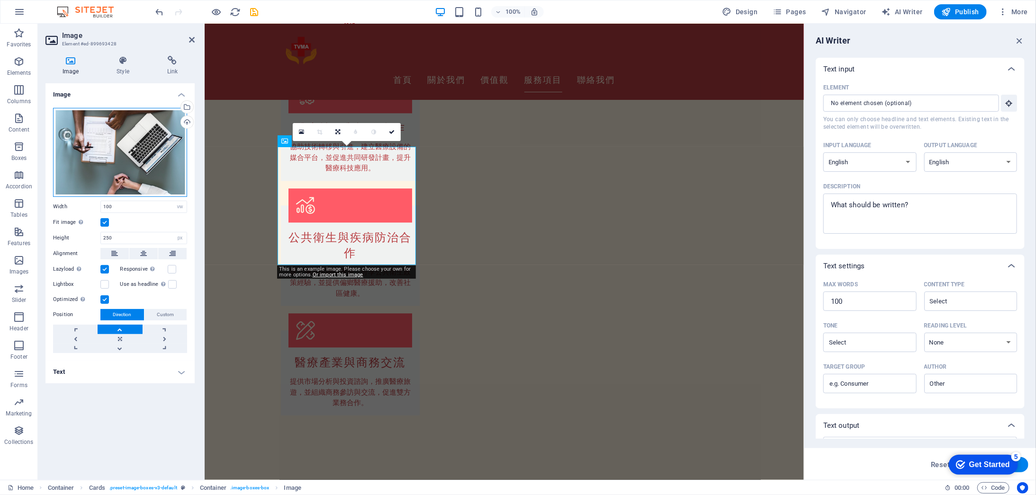
click at [141, 170] on div "Drag files here, click to choose files or select files from Files or our free s…" at bounding box center [120, 152] width 134 height 89
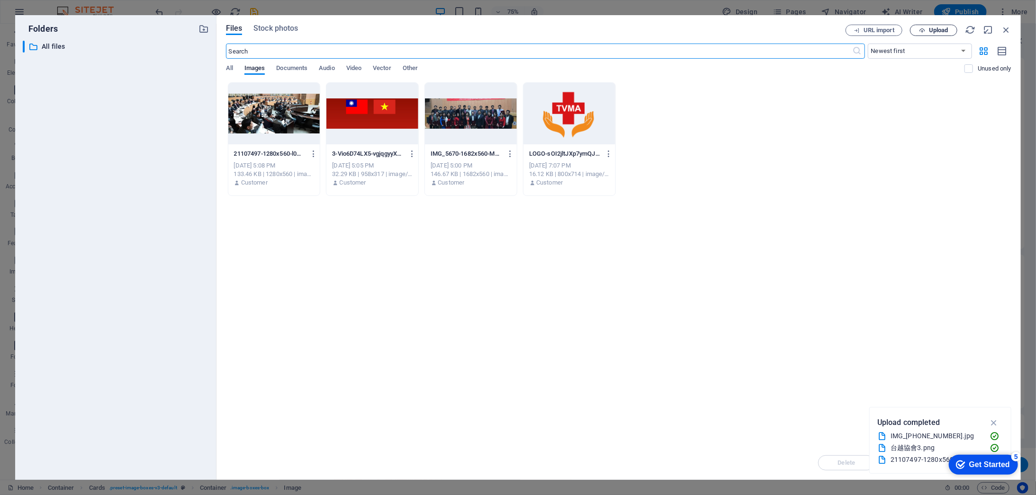
click at [928, 30] on span "Upload" at bounding box center [933, 30] width 39 height 6
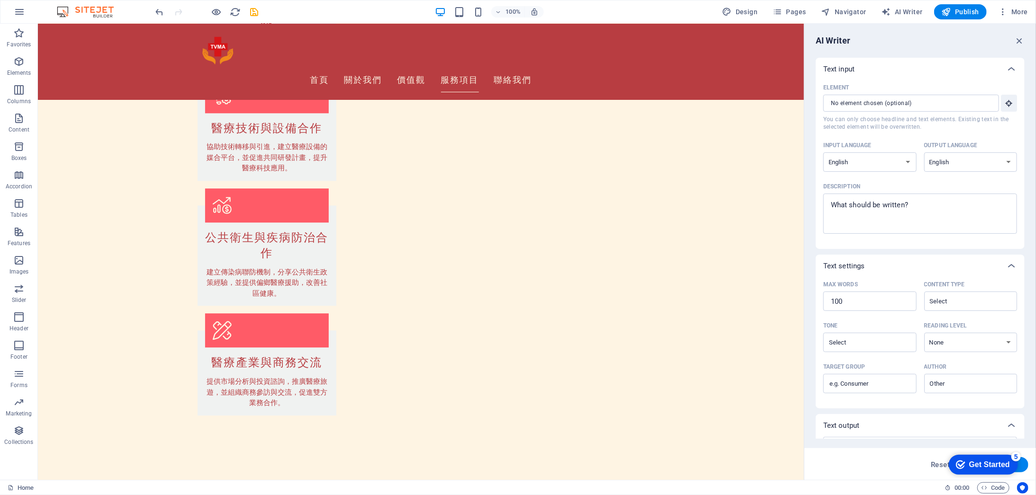
click at [153, 10] on div "100% Design Pages Navigator AI Writer Publish More" at bounding box center [517, 11] width 1035 height 23
click at [155, 10] on icon "undo" at bounding box center [159, 12] width 11 height 11
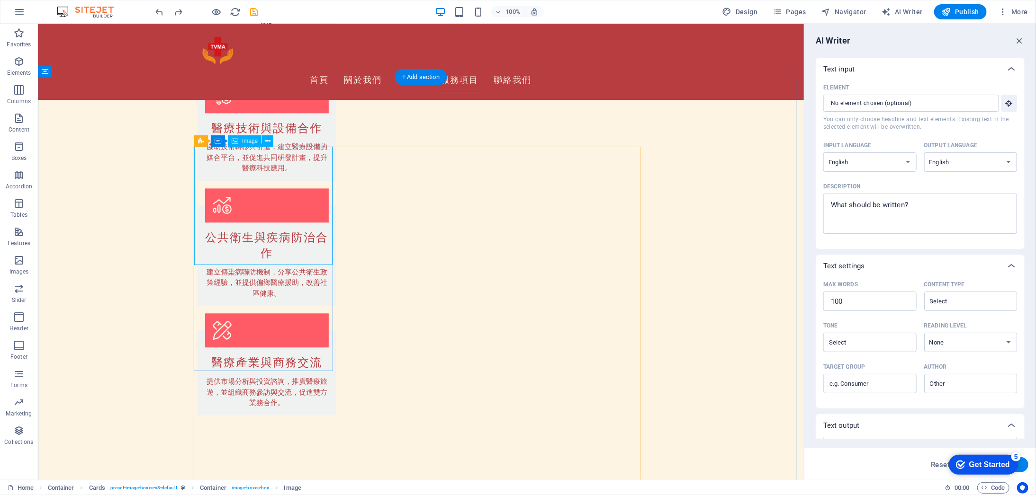
select select "vw"
select select "px"
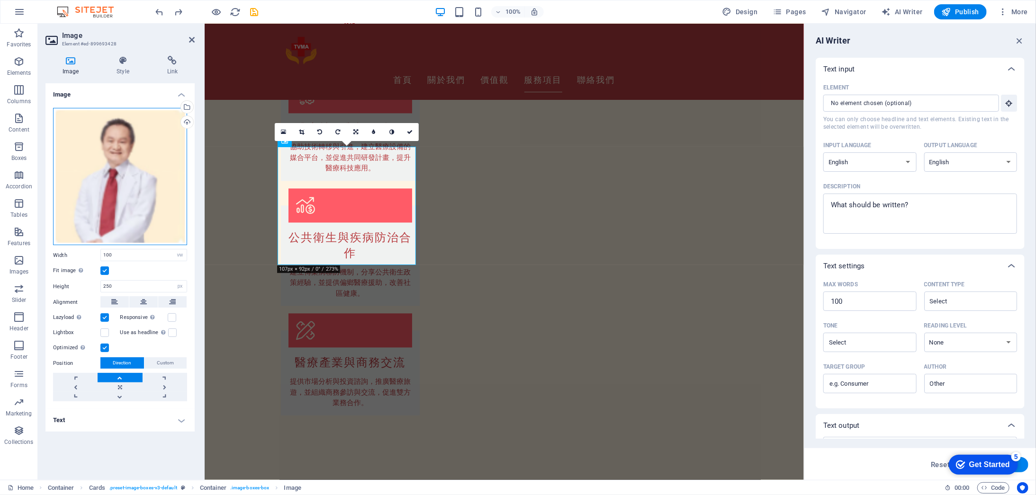
click at [154, 186] on div "Drag files here, click to choose files or select files from Files or our free s…" at bounding box center [120, 177] width 134 height 138
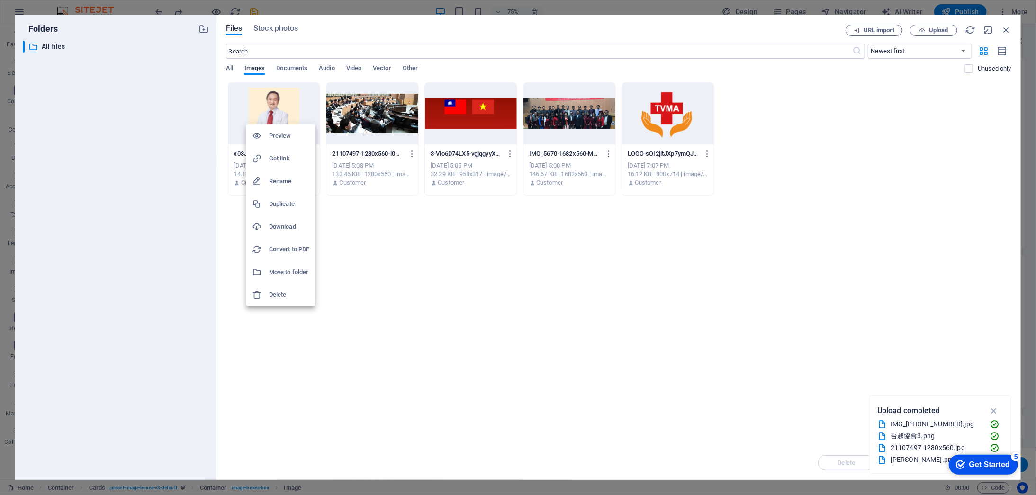
click at [478, 317] on div at bounding box center [518, 247] width 1036 height 495
click at [315, 154] on icon "button" at bounding box center [313, 154] width 9 height 9
click at [316, 339] on h6 "Delete" at bounding box center [319, 337] width 40 height 11
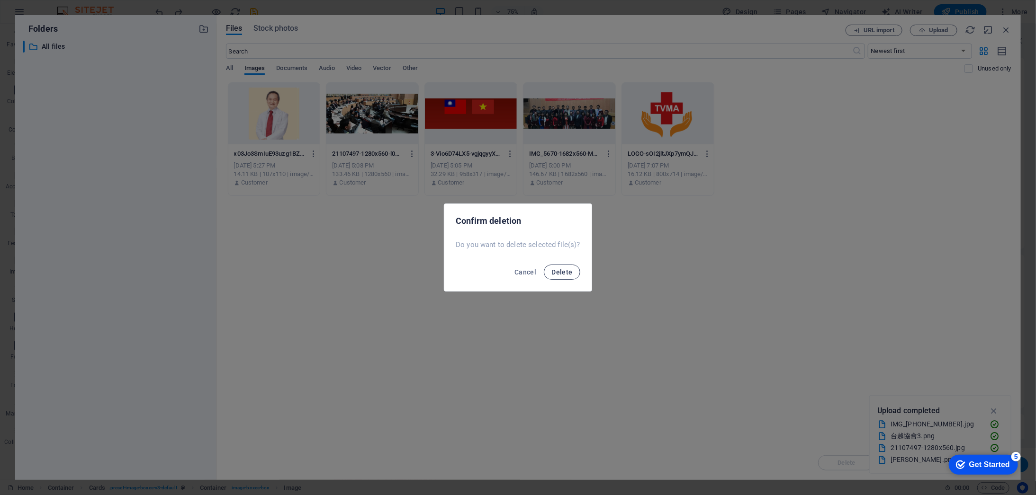
click at [555, 271] on span "Delete" at bounding box center [561, 273] width 21 height 8
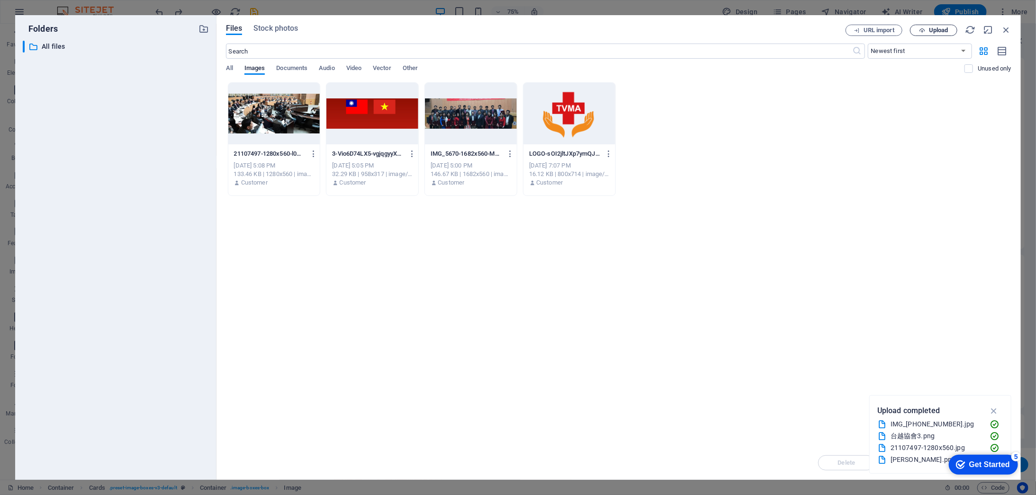
click at [927, 32] on span "Upload" at bounding box center [933, 30] width 39 height 6
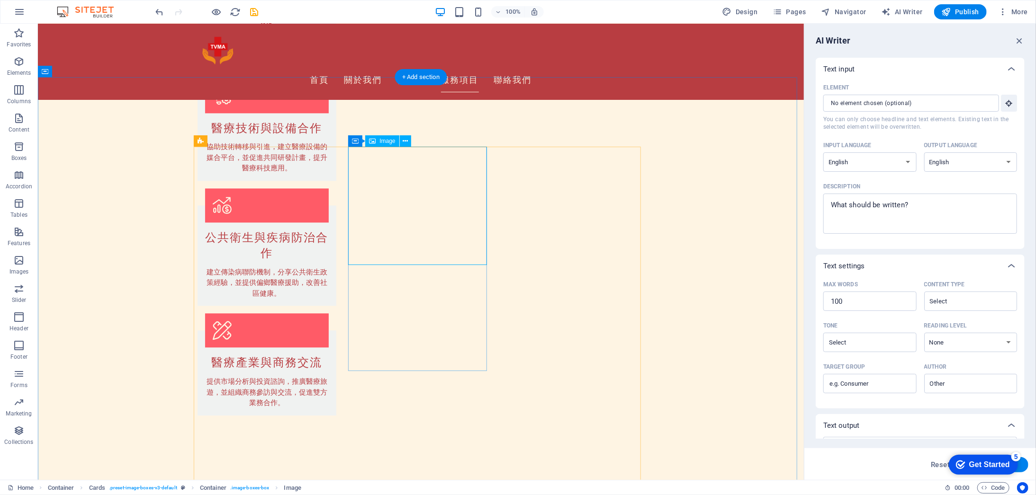
select select "vw"
select select "px"
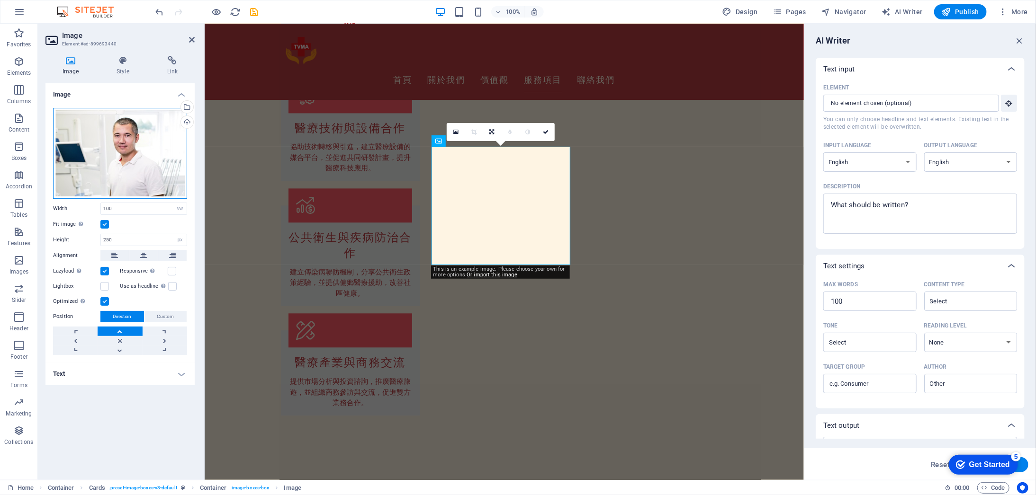
click at [95, 154] on div "Drag files here, click to choose files or select files from Files or our free s…" at bounding box center [120, 153] width 134 height 91
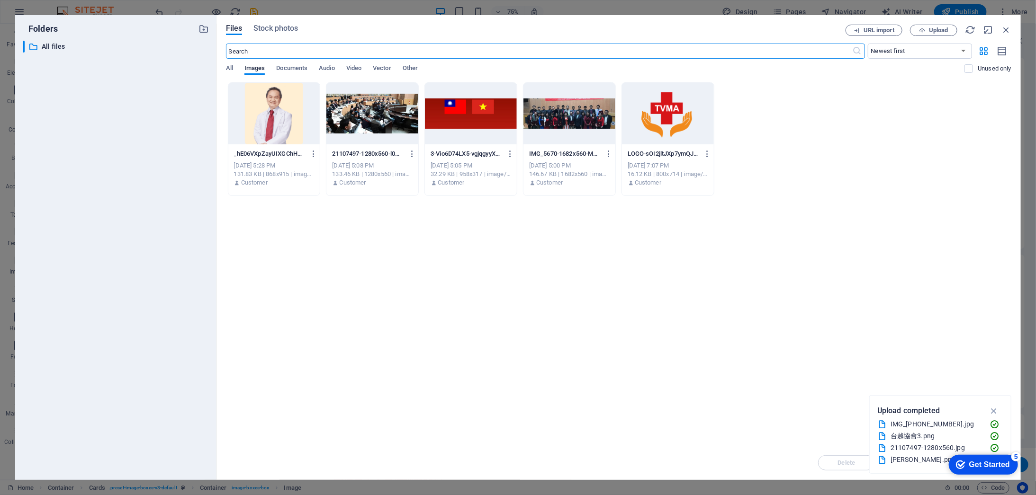
click at [921, 35] on button "Upload" at bounding box center [933, 30] width 47 height 11
click at [1004, 30] on icon "button" at bounding box center [1006, 30] width 10 height 10
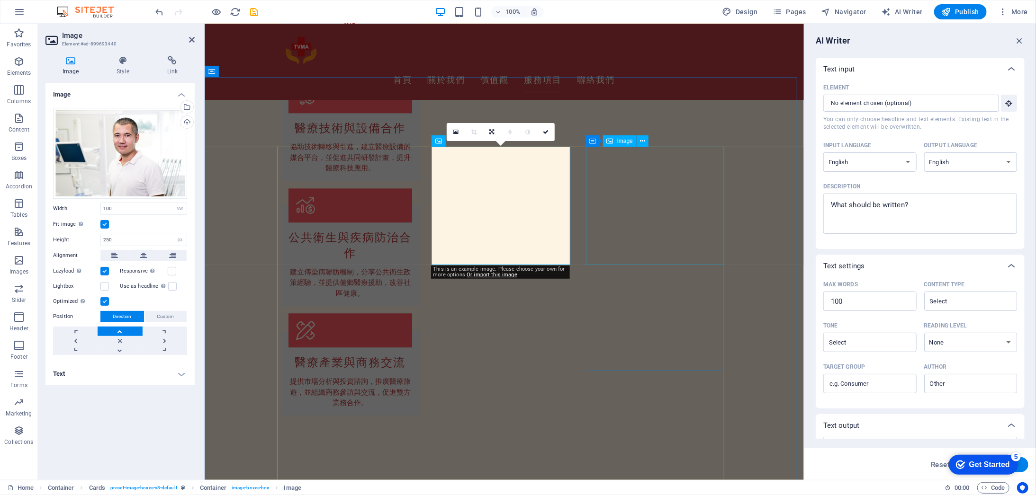
select select "vw"
select select "px"
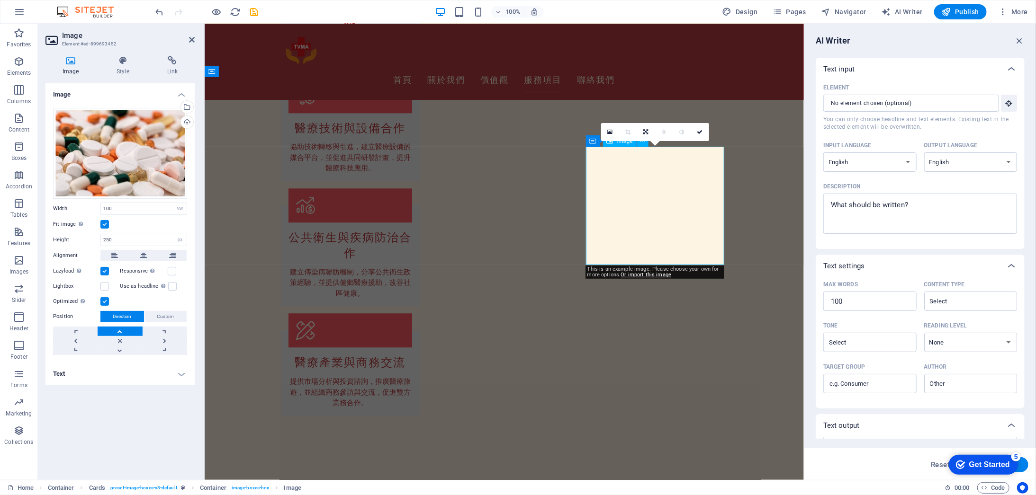
click at [92, 133] on div "Drag files here, click to choose files or select files from Files or our free s…" at bounding box center [120, 153] width 134 height 91
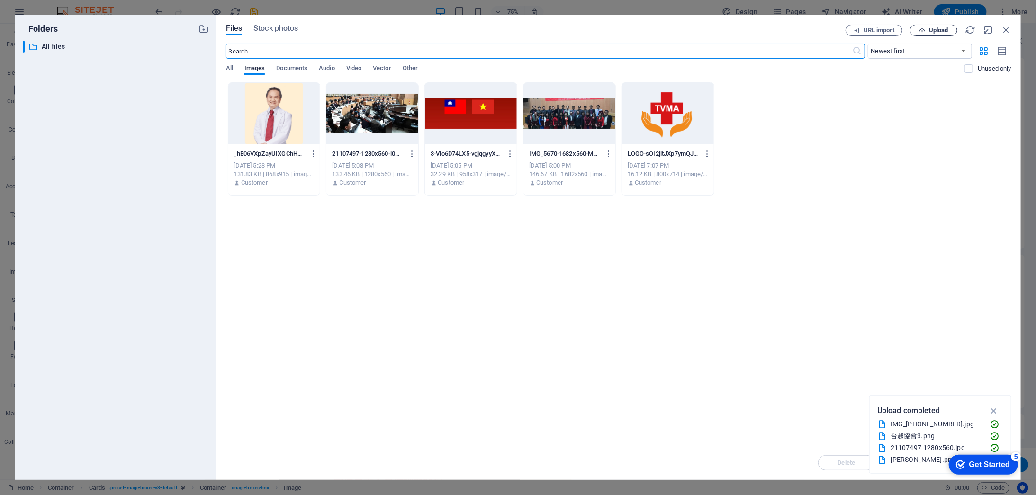
click at [937, 33] on span "Upload" at bounding box center [938, 30] width 19 height 6
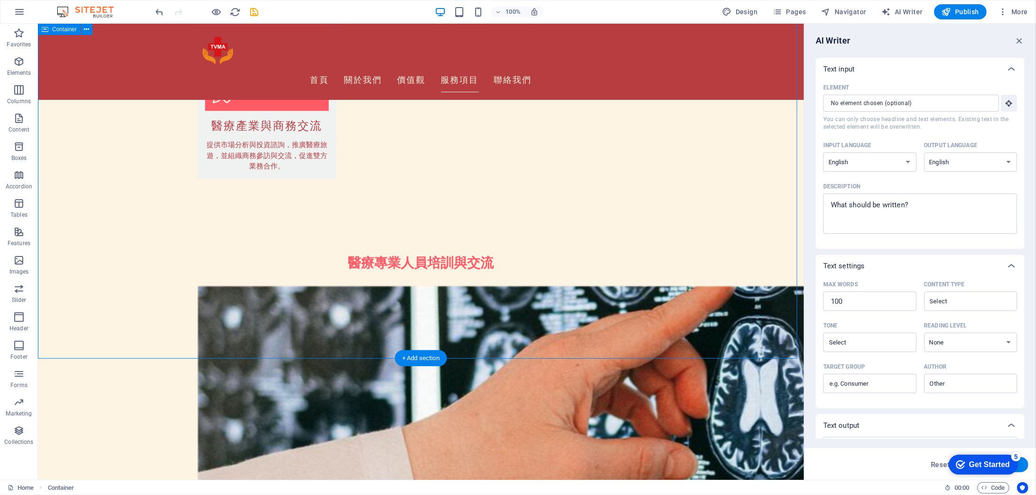
scroll to position [1533, 0]
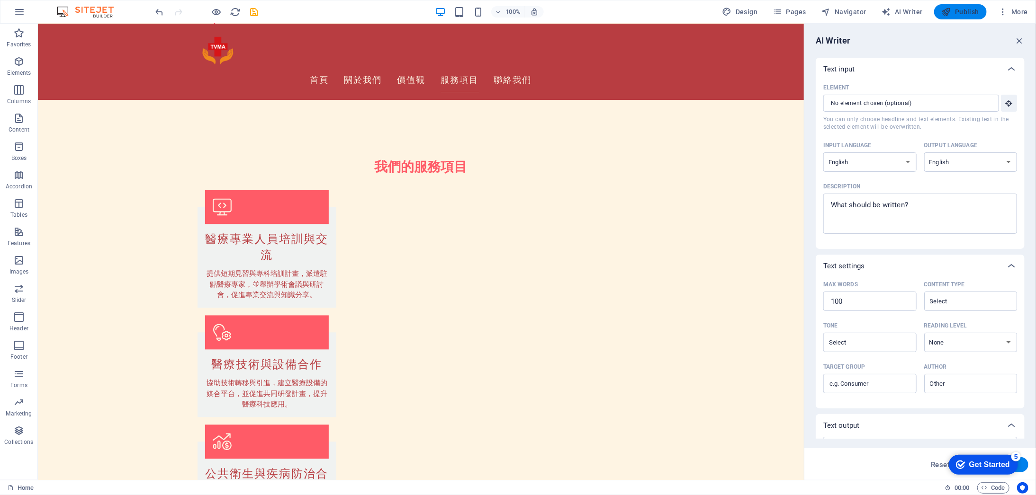
click at [972, 12] on span "Publish" at bounding box center [960, 11] width 37 height 9
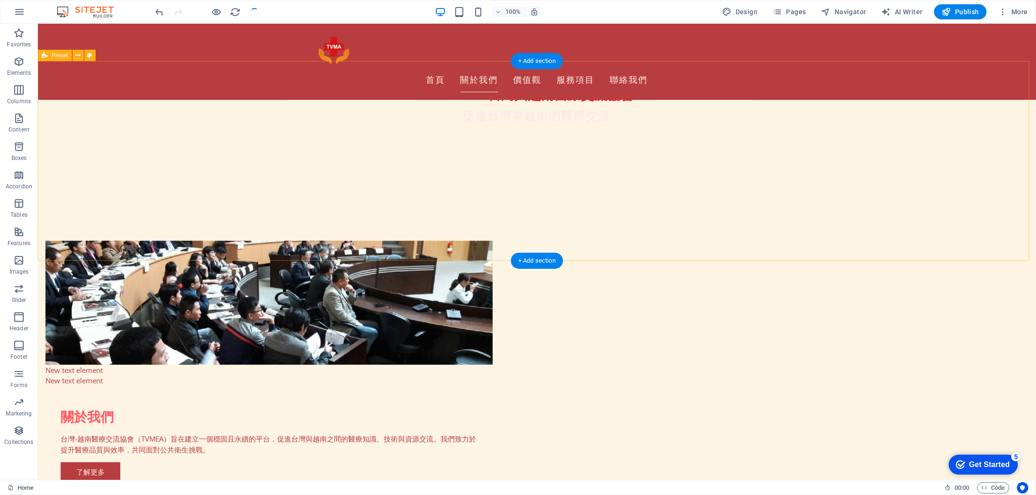
scroll to position [112, 0]
